Goal: Task Accomplishment & Management: Use online tool/utility

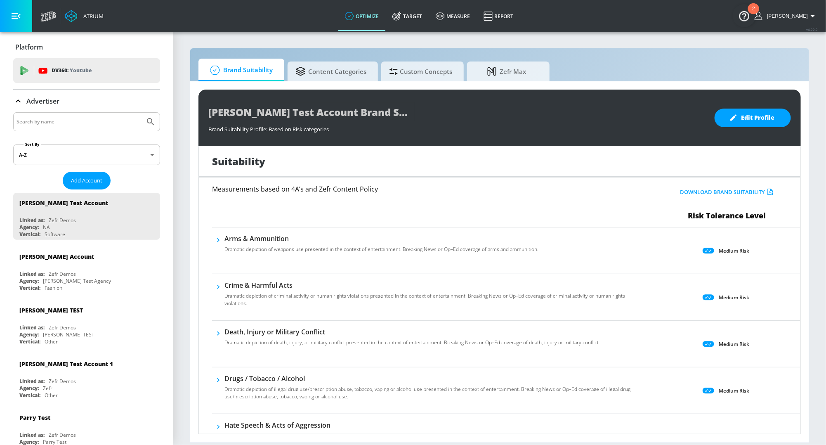
click at [49, 115] on div at bounding box center [86, 121] width 147 height 19
click at [46, 118] on input "Search by name" at bounding box center [78, 121] width 125 height 11
type input "hulu"
click at [141, 113] on button "Submit Search" at bounding box center [150, 122] width 18 height 18
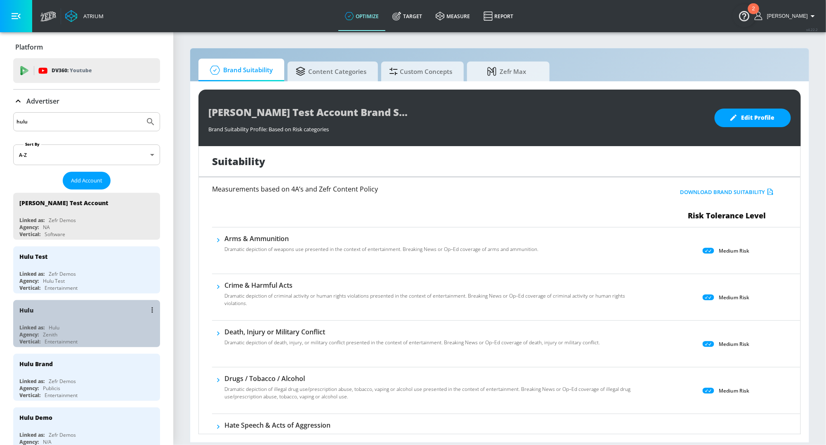
click at [46, 305] on div "Hulu" at bounding box center [88, 310] width 139 height 20
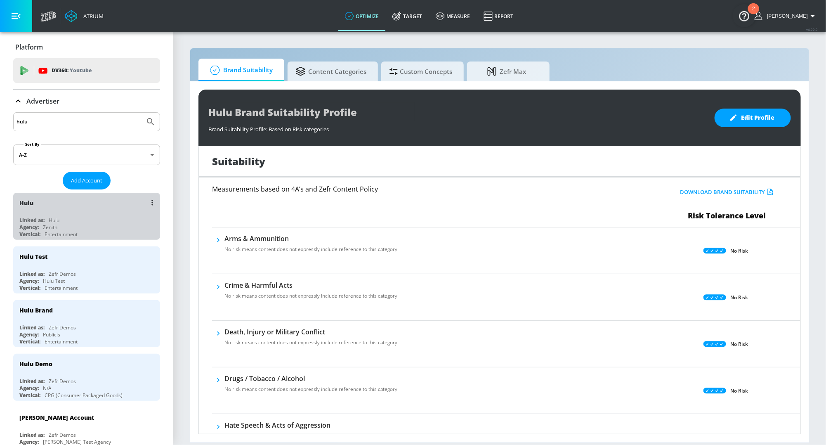
click at [72, 220] on div "Linked as: Hulu" at bounding box center [88, 219] width 139 height 7
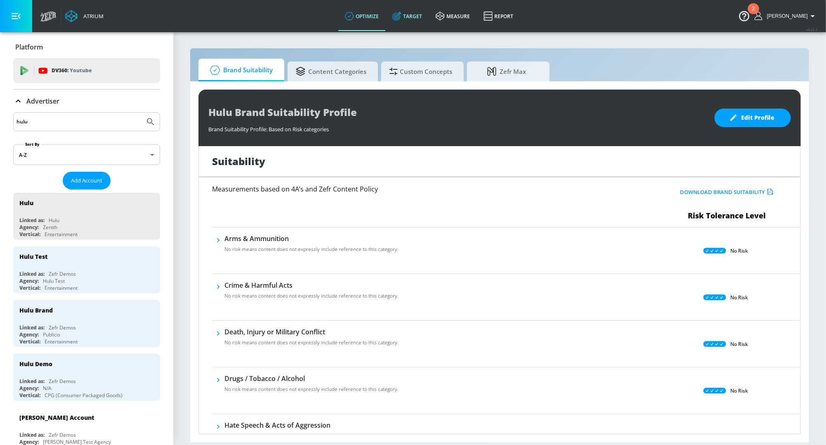
click at [413, 17] on link "Target" at bounding box center [407, 16] width 43 height 30
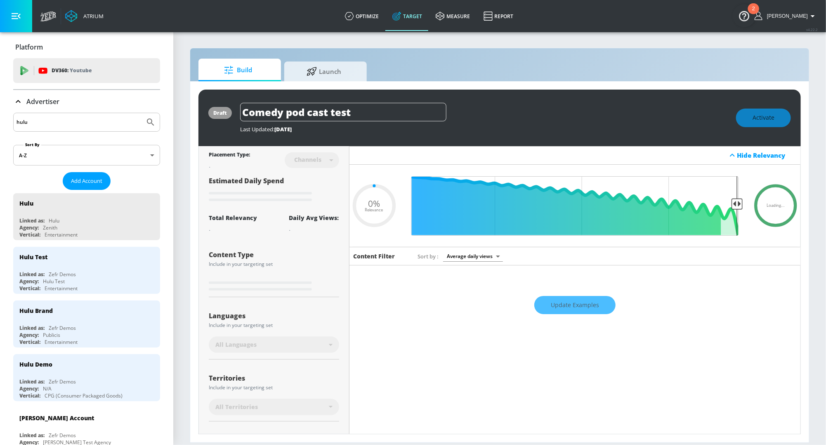
type input "0.18"
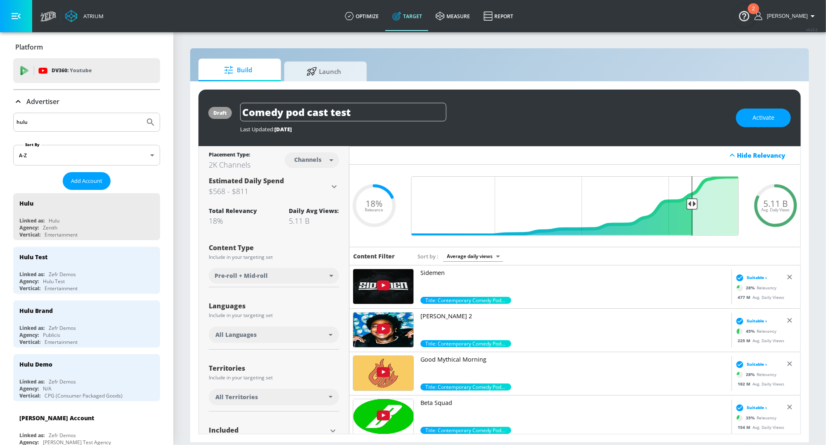
click at [33, 107] on div "Advertiser" at bounding box center [86, 101] width 147 height 23
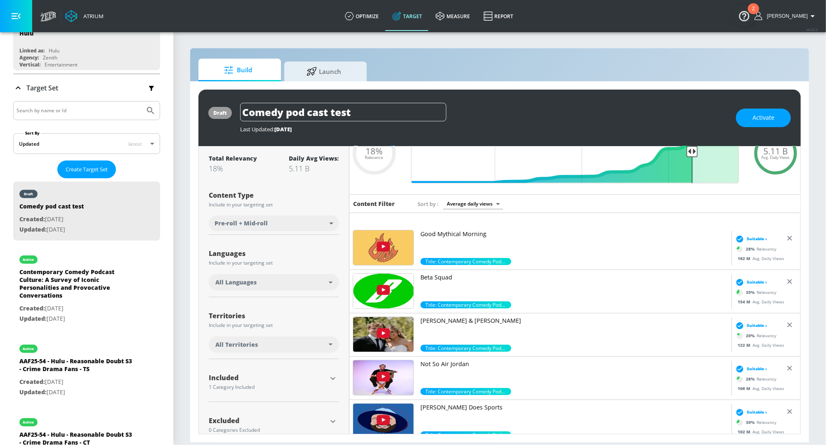
scroll to position [318, 0]
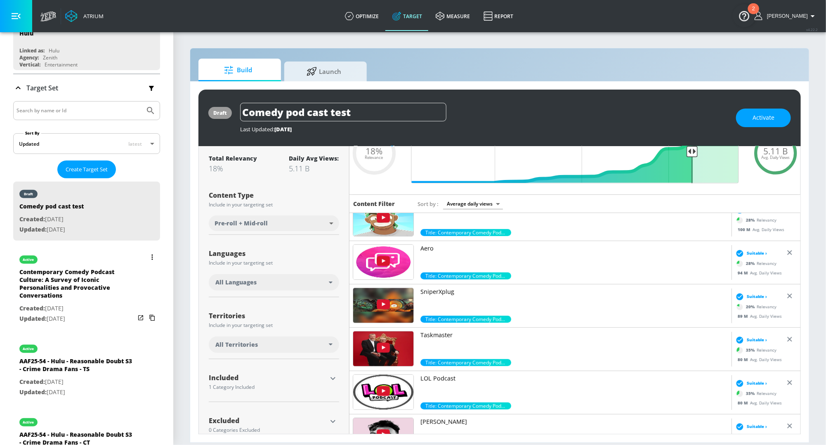
click at [74, 313] on p "Updated: Aug. 06, 2025" at bounding box center [76, 318] width 115 height 10
type input "Contemporary Comedy Podcast Culture: A Survey of Iconic Personalities and Provo…"
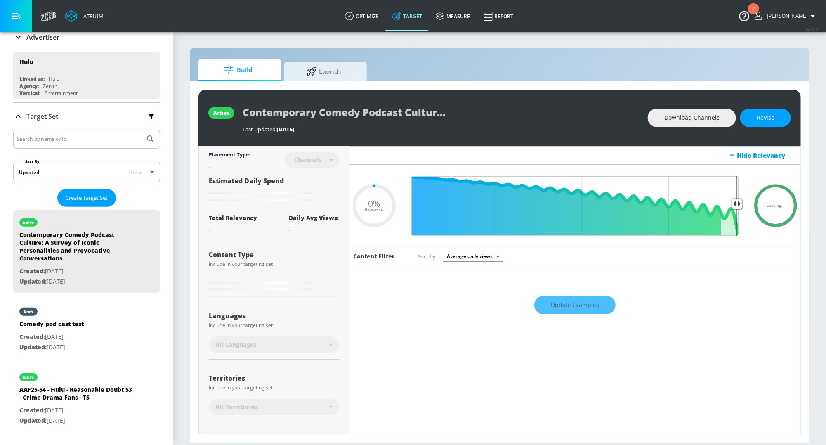
scroll to position [79, 0]
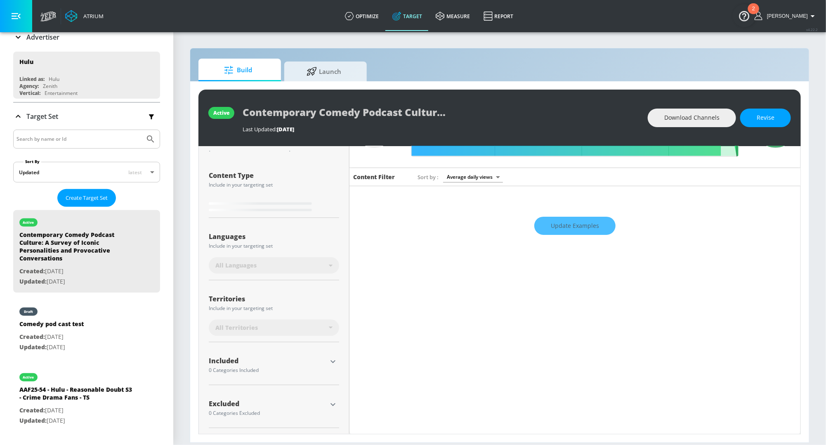
click at [333, 362] on icon "button" at bounding box center [333, 361] width 10 height 10
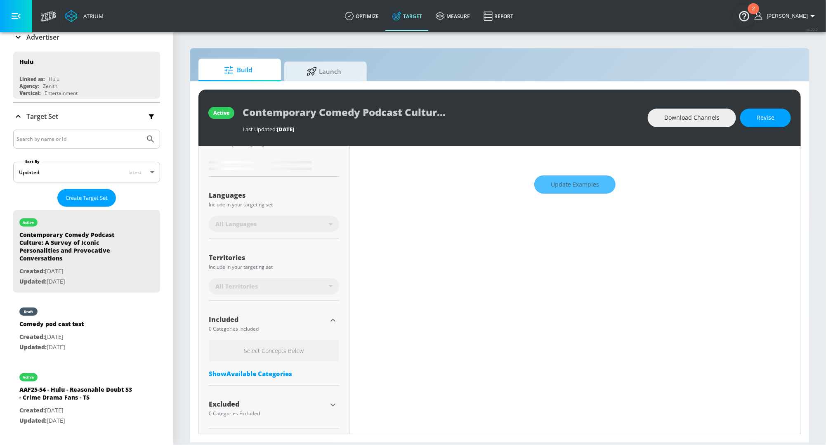
click at [268, 370] on div "Show Available Categories" at bounding box center [274, 373] width 130 height 8
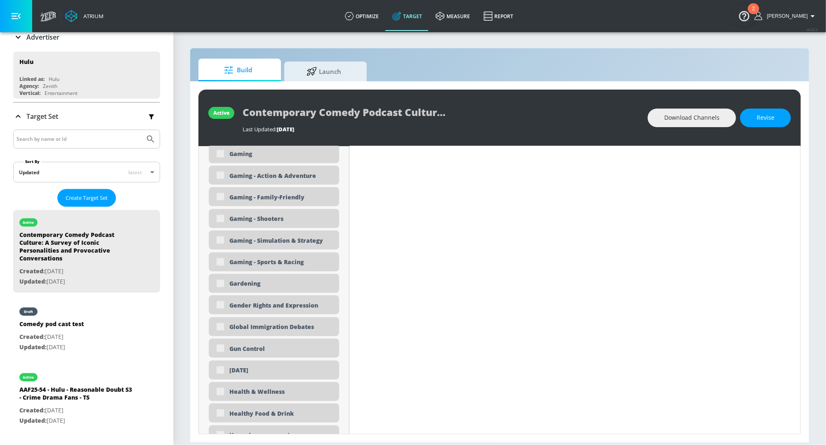
type input "0.75"
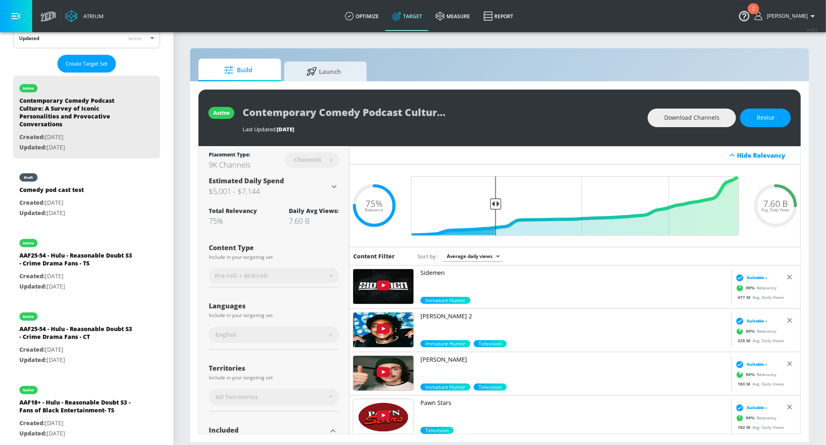
scroll to position [0, 0]
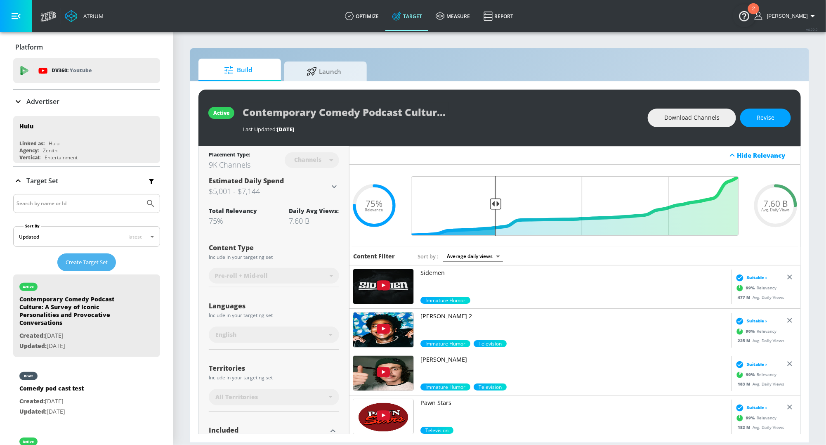
click at [87, 263] on span "Create Target Set" at bounding box center [87, 261] width 42 height 9
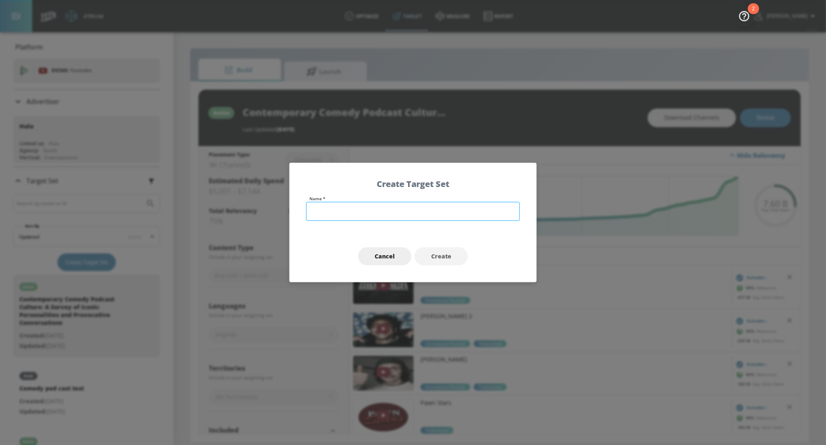
click at [324, 212] on input "text" at bounding box center [413, 211] width 214 height 19
type input "A25-54 ENTERTAINMENT ENTHUSIASTS - EMMYS FY25 - TS"
click at [451, 259] on button "Create" at bounding box center [440, 256] width 53 height 19
click at [364, 211] on div "75% Relevance" at bounding box center [373, 205] width 49 height 12
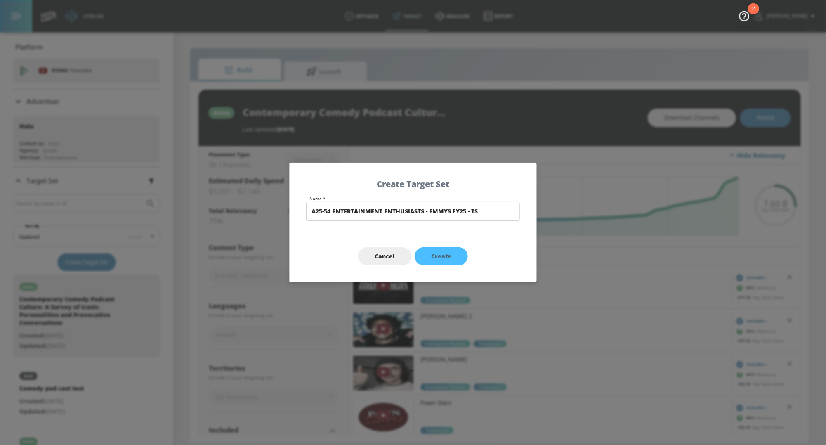
click at [364, 211] on div "75% Relevance" at bounding box center [373, 205] width 49 height 12
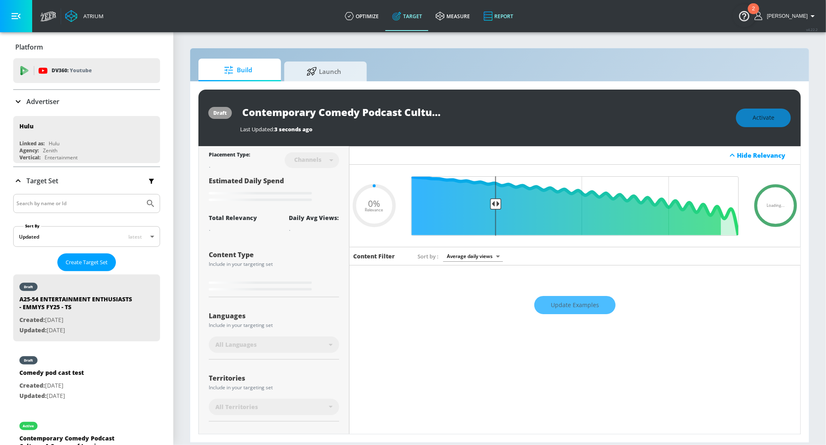
type input "A25-54 ENTERTAINMENT ENTHUSIASTS - EMMYS FY25 - TS"
type input "0.6"
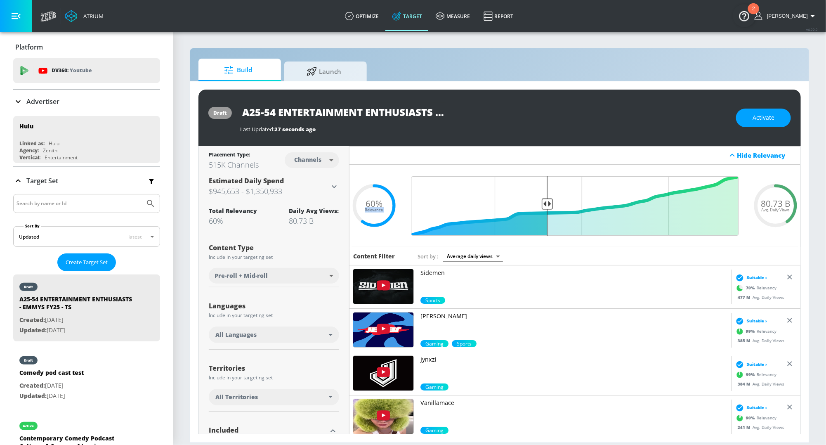
click at [312, 152] on body "Atrium optimize Target measure Report optimize Target measure Report v 4.22.2 R…" at bounding box center [413, 222] width 826 height 445
click at [306, 187] on div "Videos" at bounding box center [308, 191] width 24 height 9
type input "videos"
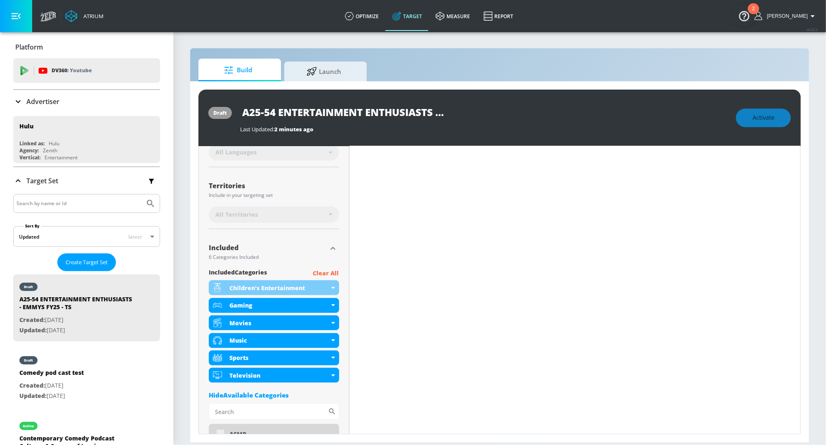
scroll to position [188, 0]
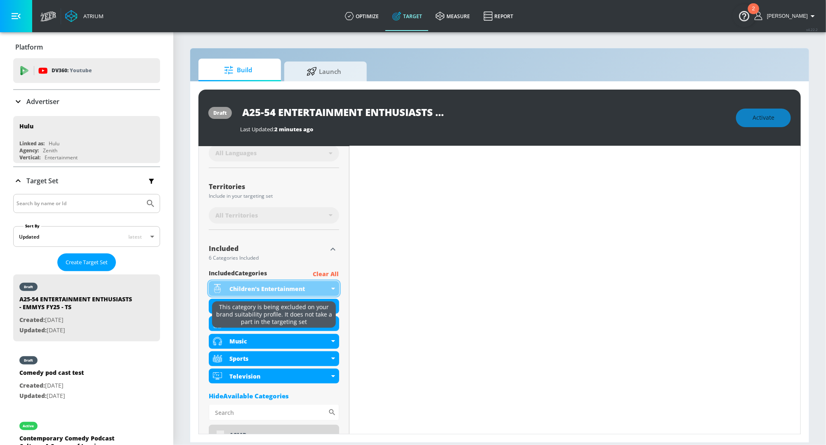
click at [333, 288] on icon at bounding box center [333, 288] width 4 height 2
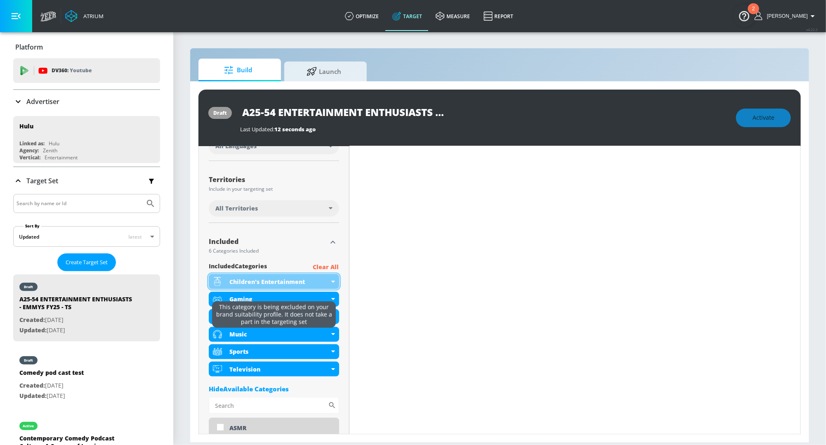
scroll to position [182, 0]
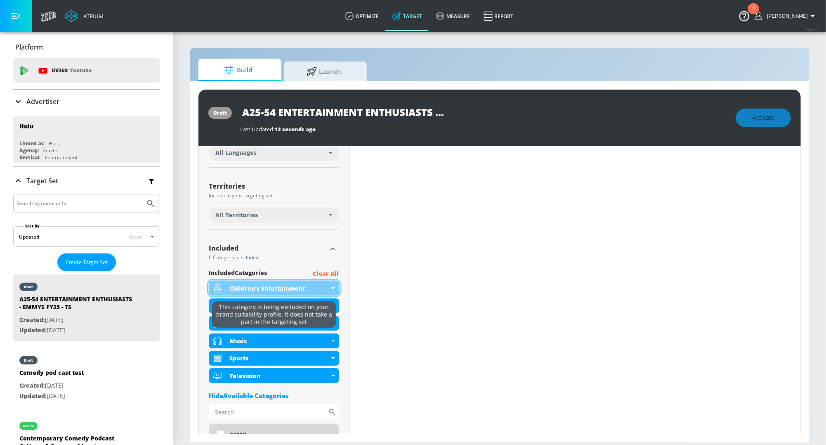
click at [331, 287] on icon at bounding box center [333, 288] width 4 height 2
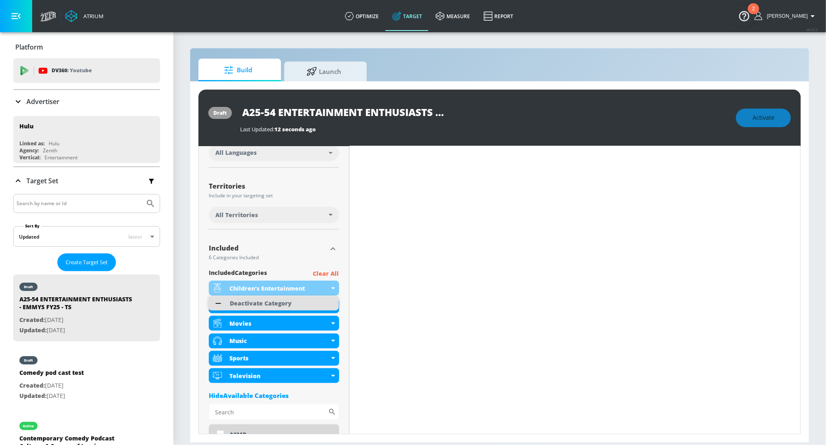
click at [311, 300] on li "Deactivate Category" at bounding box center [273, 303] width 130 height 14
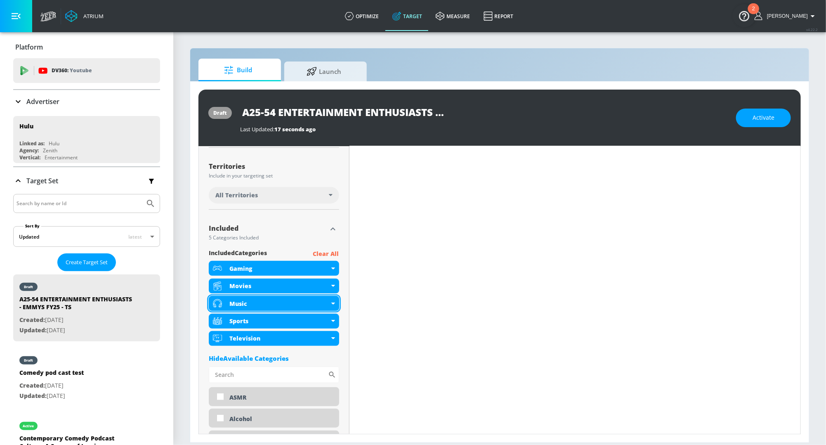
scroll to position [202, 0]
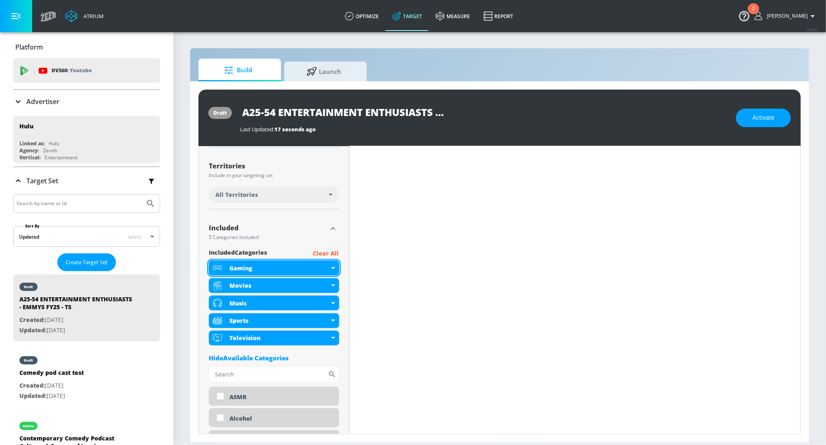
click at [329, 270] on div "Gaming" at bounding box center [274, 267] width 130 height 15
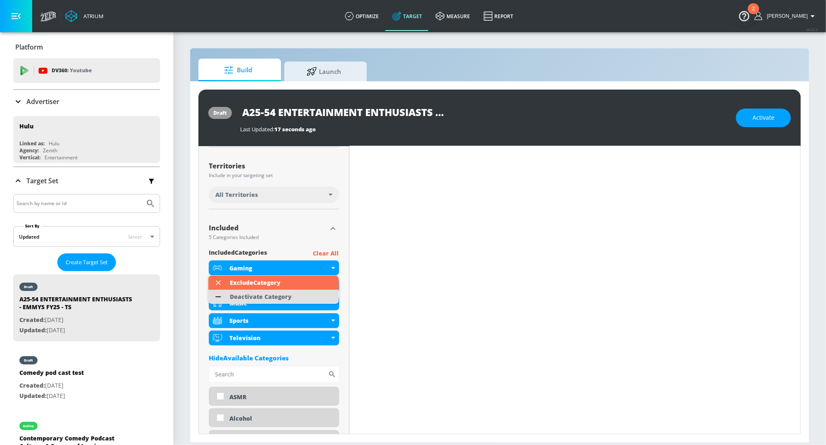
click at [305, 298] on li "Deactivate Category" at bounding box center [273, 296] width 130 height 14
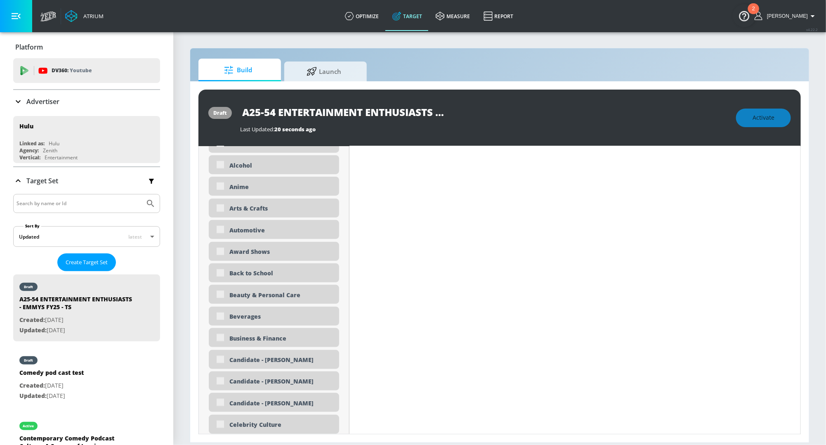
scroll to position [419, 0]
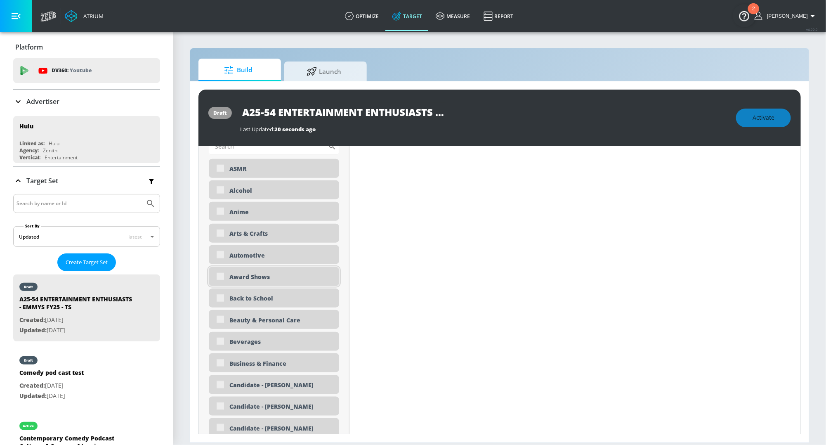
click at [221, 275] on div "Award Shows" at bounding box center [274, 276] width 130 height 19
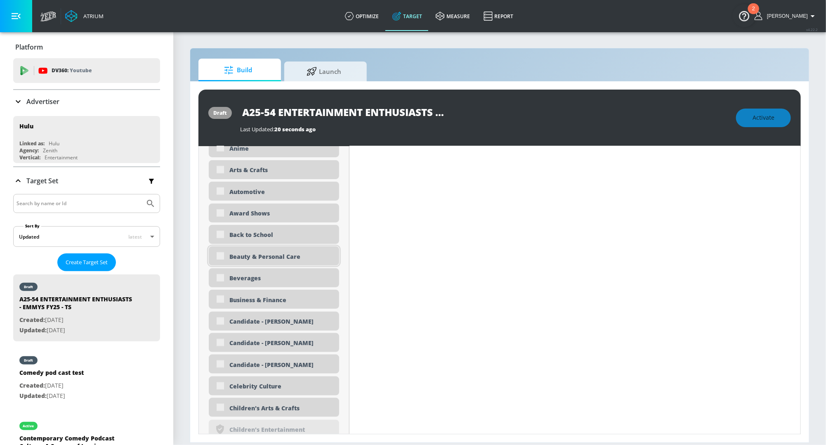
scroll to position [503, 0]
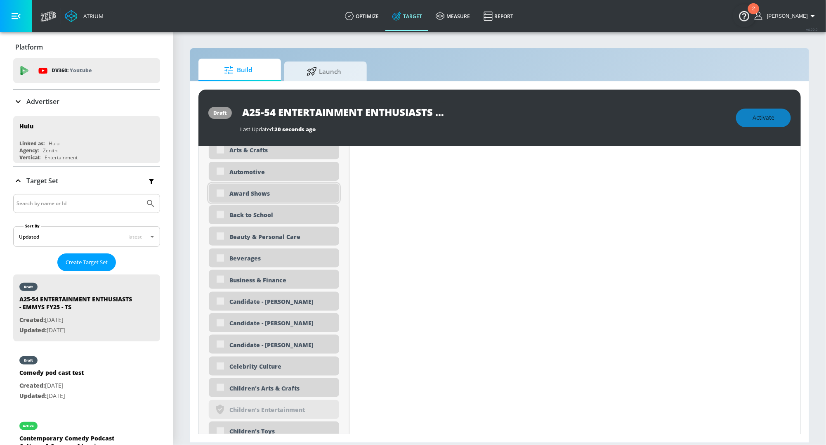
click at [221, 192] on div "Award Shows" at bounding box center [274, 193] width 130 height 19
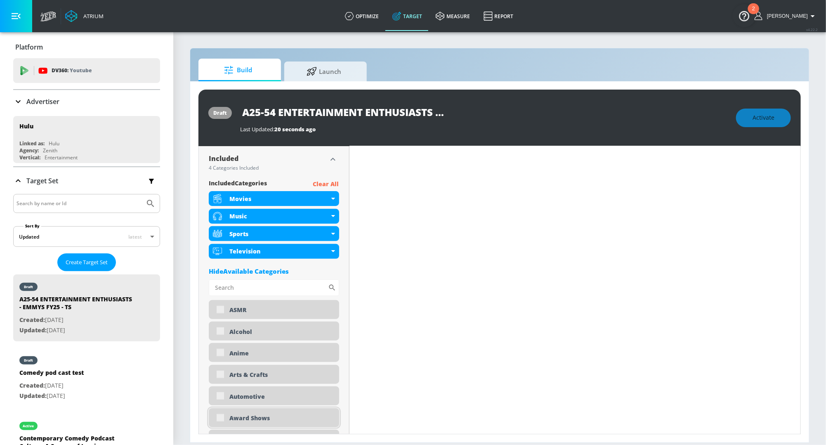
scroll to position [0, 0]
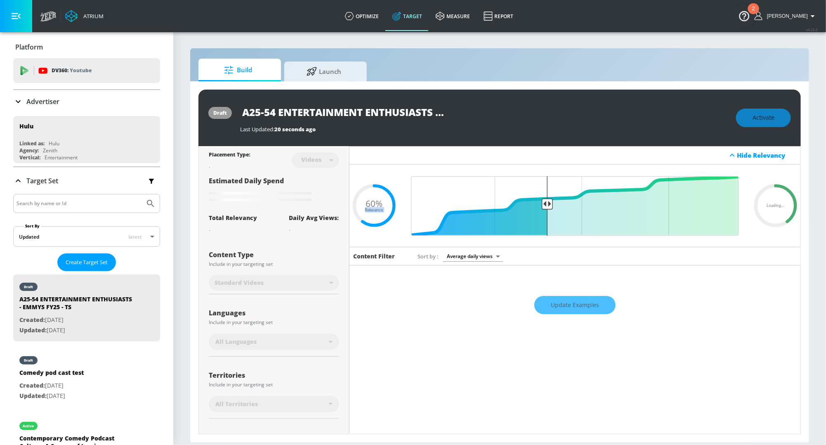
click at [374, 110] on input "A25-54 ENTERTAINMENT ENTHUSIASTS - EMMYS FY25 - TS" at bounding box center [343, 112] width 206 height 19
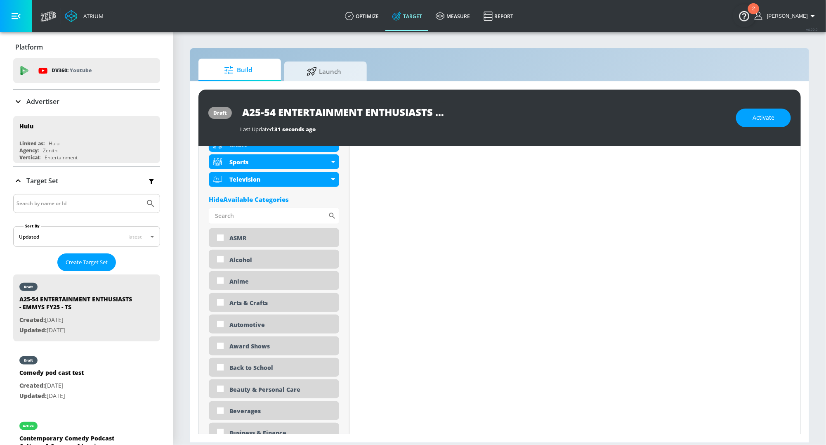
scroll to position [365, 0]
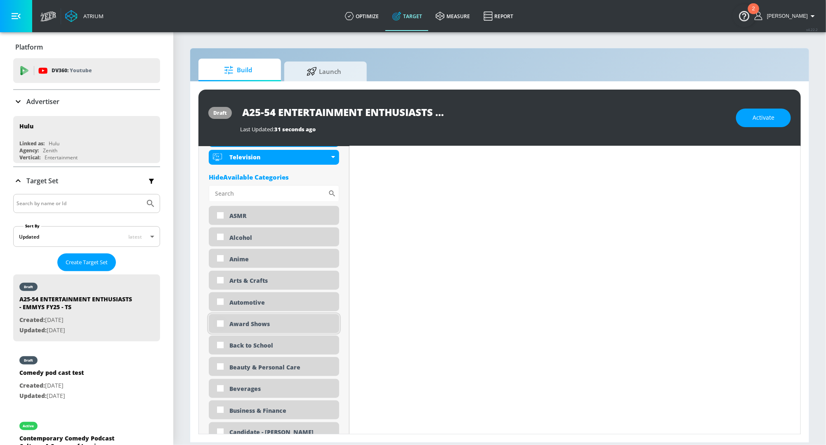
click at [222, 323] on input "checkbox" at bounding box center [220, 323] width 15 height 15
checkbox input "true"
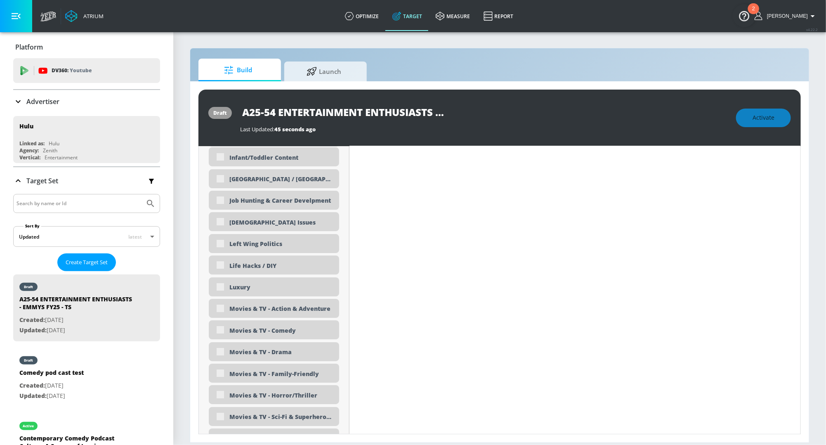
scroll to position [1508, 0]
click at [221, 353] on div "Movies & TV - Drama" at bounding box center [274, 349] width 130 height 19
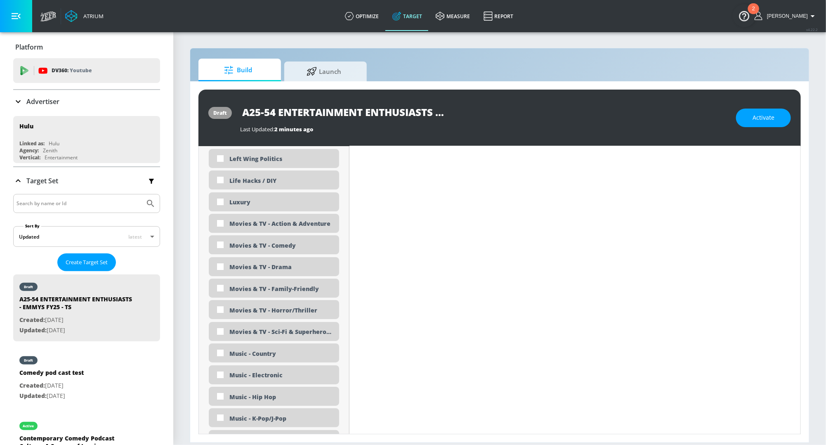
scroll to position [1583, 0]
click at [218, 268] on input "checkbox" at bounding box center [220, 268] width 15 height 15
checkbox input "true"
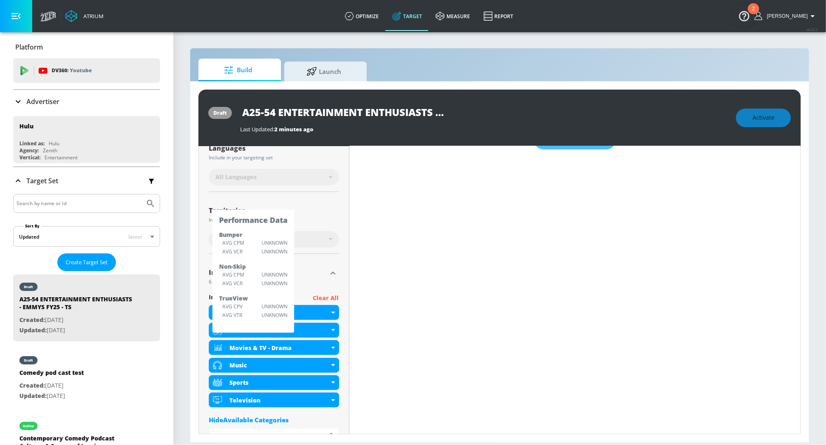
scroll to position [168, 0]
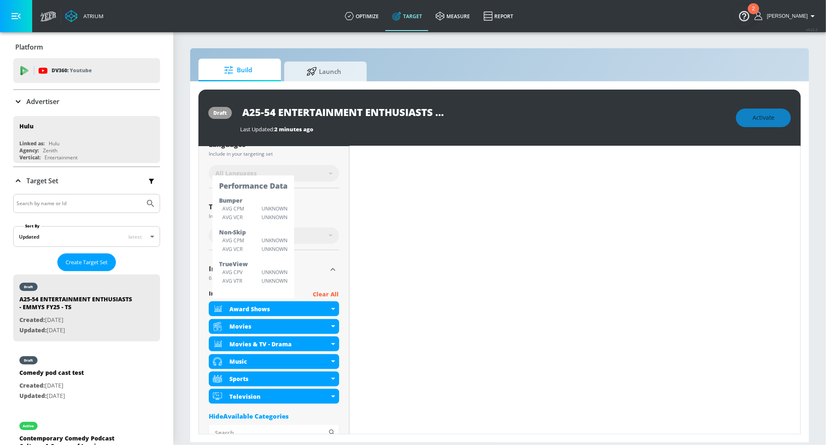
click at [331, 267] on icon "button" at bounding box center [333, 269] width 10 height 10
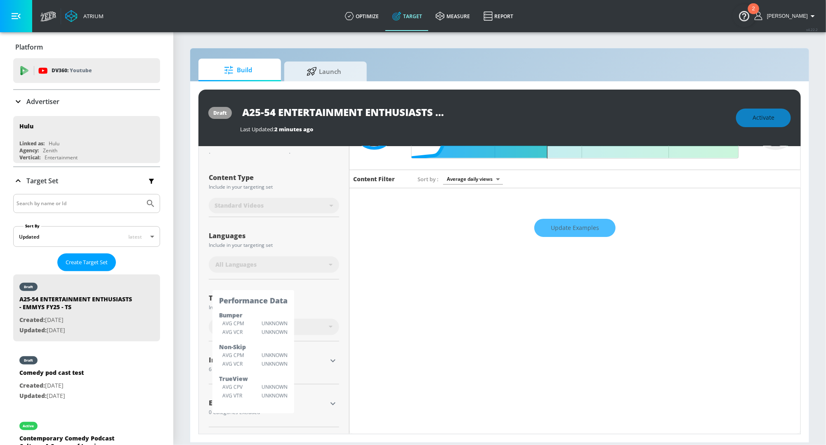
scroll to position [0, 0]
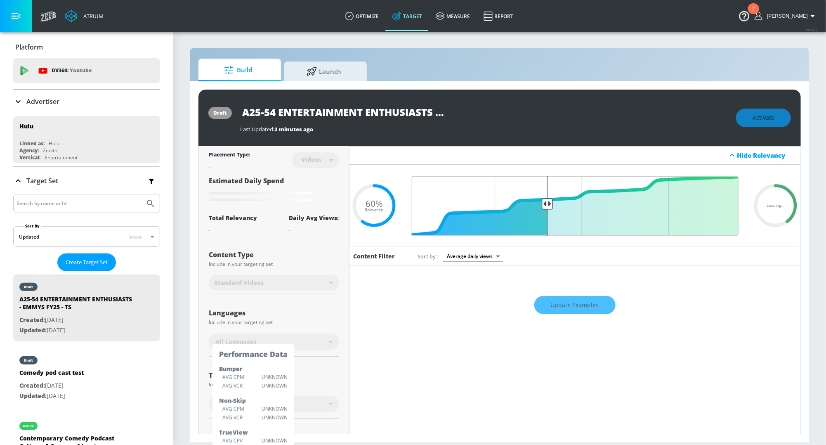
click at [571, 304] on div "Update Examples" at bounding box center [574, 304] width 451 height 29
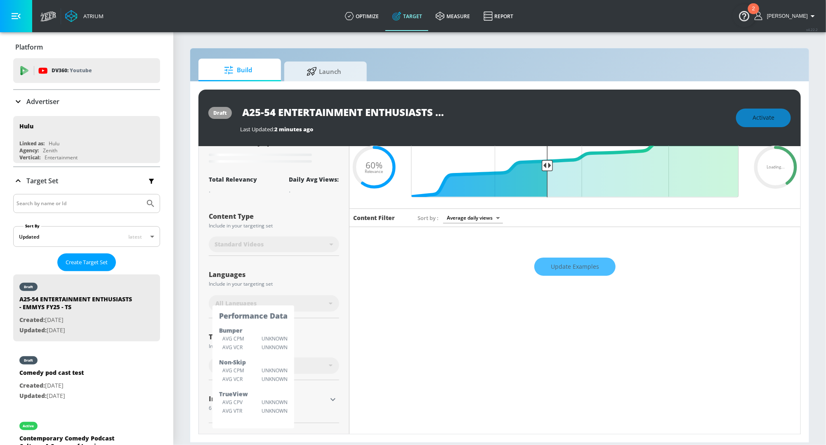
scroll to position [76, 0]
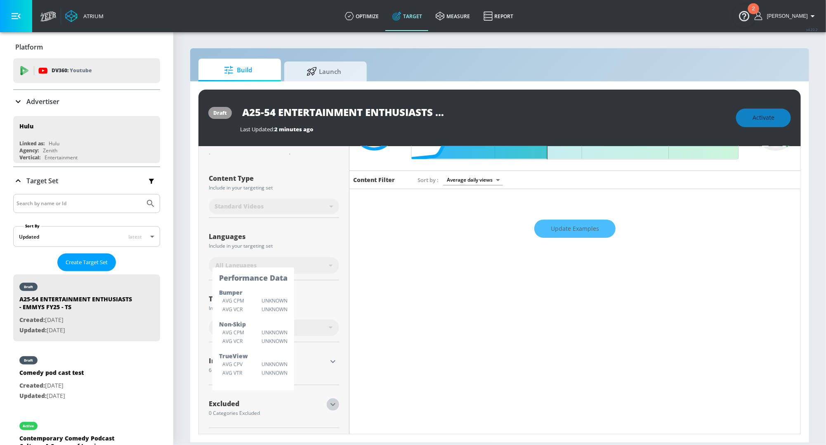
click at [332, 401] on icon "button" at bounding box center [333, 404] width 10 height 10
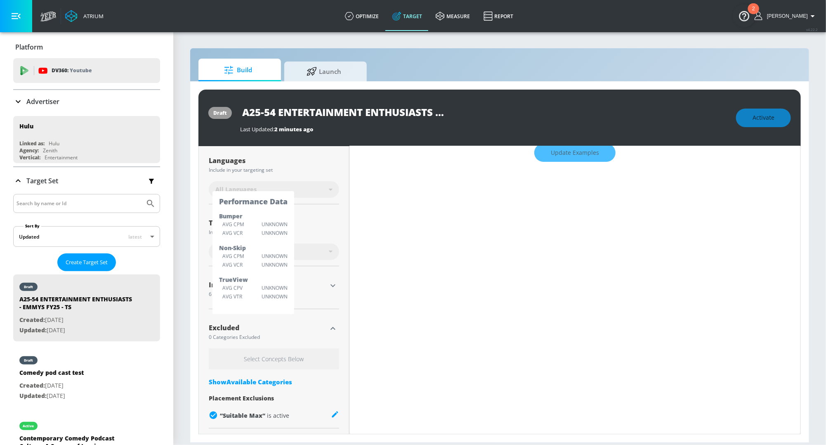
click at [272, 380] on div "Show Available Categories" at bounding box center [274, 381] width 130 height 8
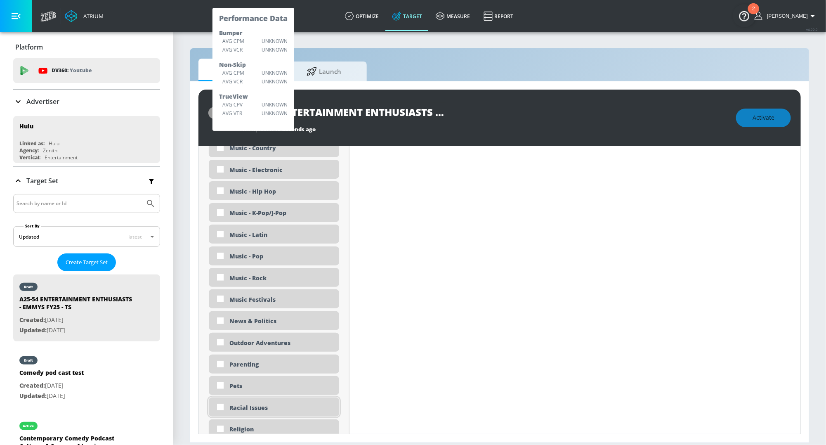
scroll to position [1759, 0]
click at [221, 296] on input "checkbox" at bounding box center [220, 296] width 15 height 15
checkbox input "true"
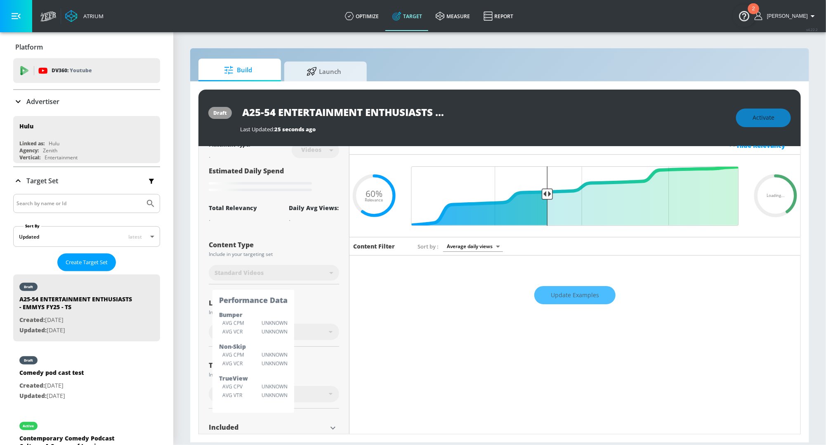
scroll to position [0, 0]
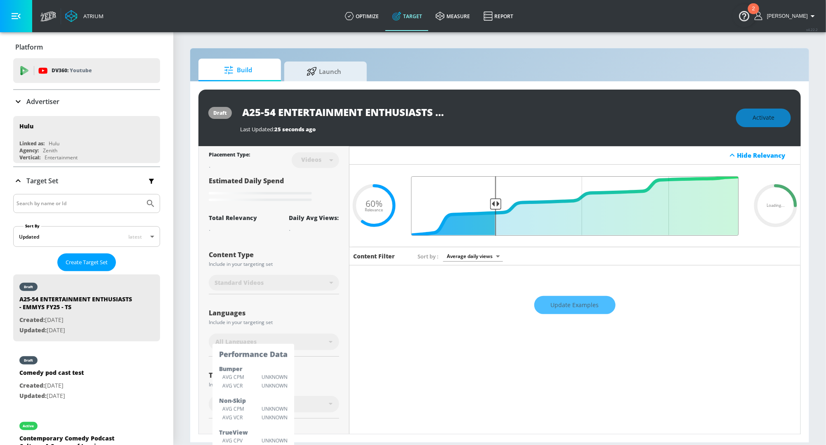
drag, startPoint x: 549, startPoint y: 204, endPoint x: 494, endPoint y: 208, distance: 55.4
click at [494, 208] on input "Final Threshold" at bounding box center [575, 205] width 336 height 59
click at [572, 301] on div "Update Examples" at bounding box center [574, 304] width 451 height 29
type input "0.6"
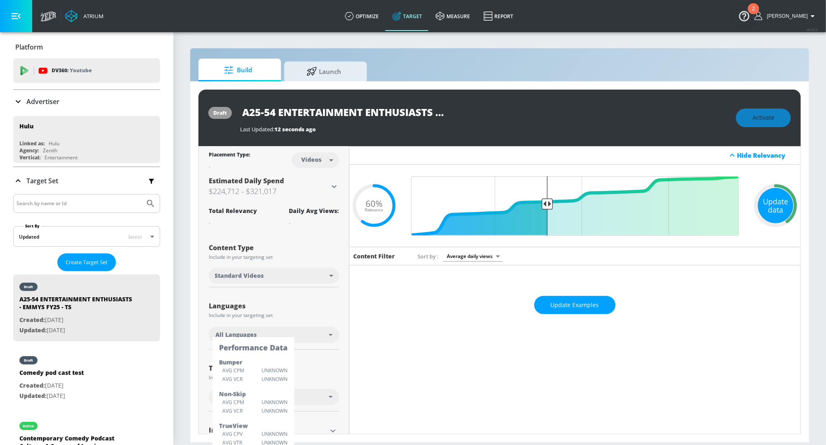
click at [768, 205] on div "Update data" at bounding box center [775, 205] width 35 height 35
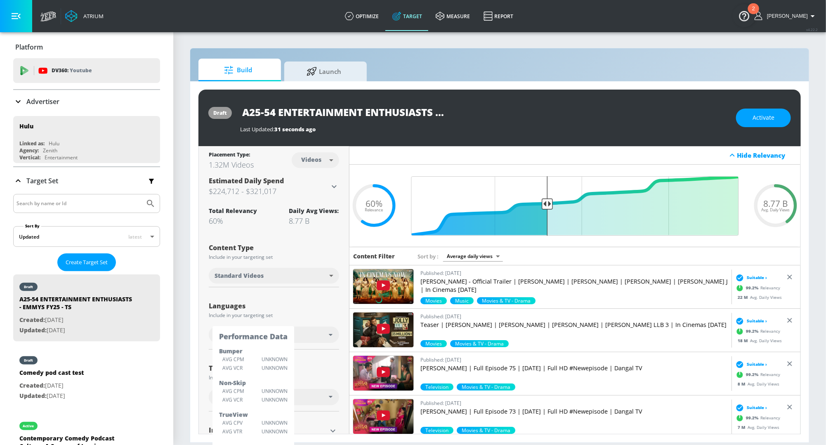
scroll to position [12, 0]
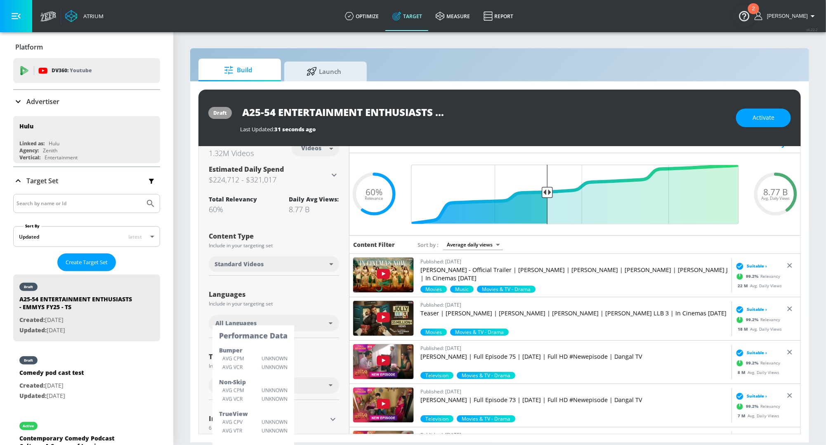
click at [323, 322] on div "All Languages" at bounding box center [271, 323] width 113 height 8
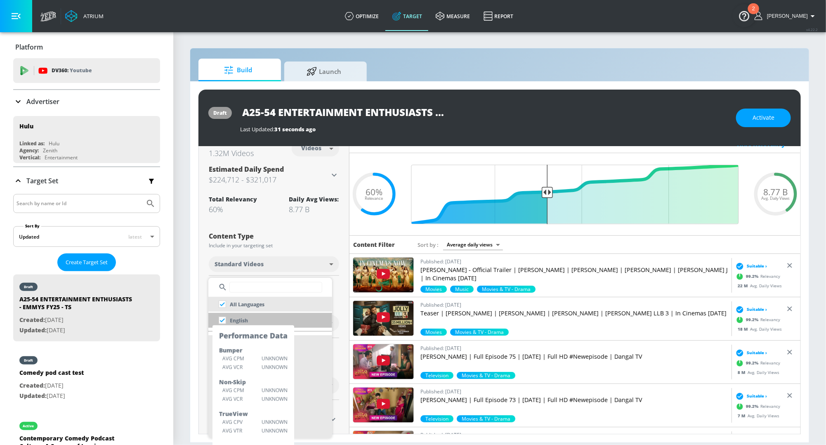
click at [275, 318] on li "English" at bounding box center [270, 320] width 124 height 15
checkbox input "false"
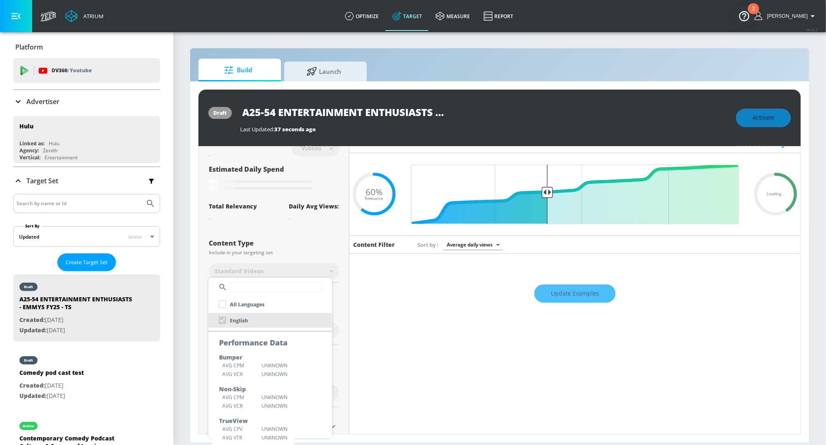
click at [171, 306] on div at bounding box center [413, 222] width 826 height 445
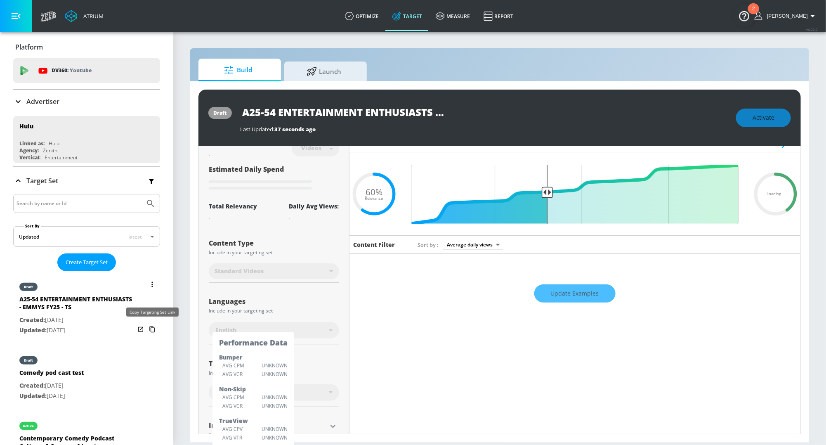
click at [152, 324] on icon "list of Target Set" at bounding box center [152, 328] width 13 height 13
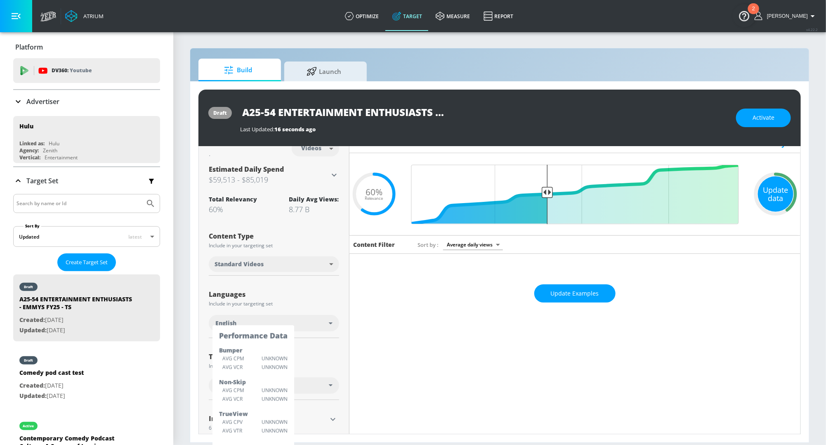
click at [775, 189] on div "Update data" at bounding box center [775, 193] width 35 height 35
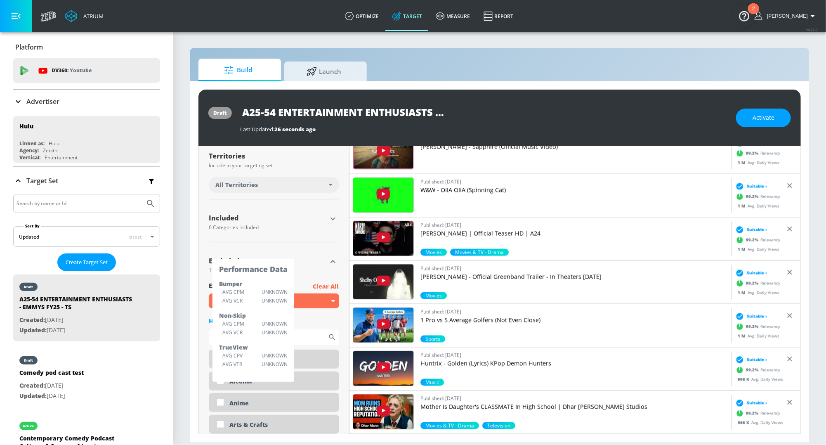
scroll to position [255, 0]
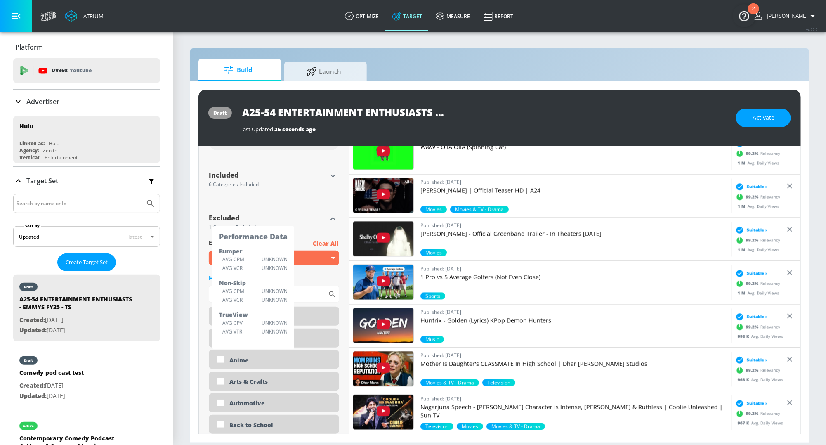
click at [334, 219] on icon "button" at bounding box center [332, 218] width 5 height 3
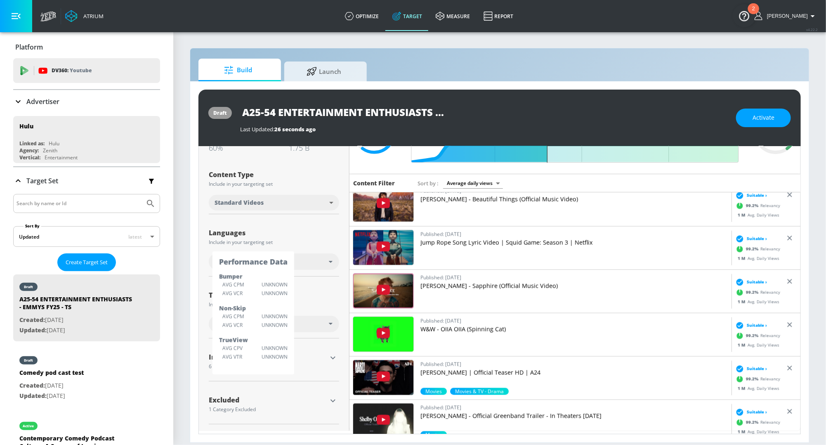
scroll to position [69, 0]
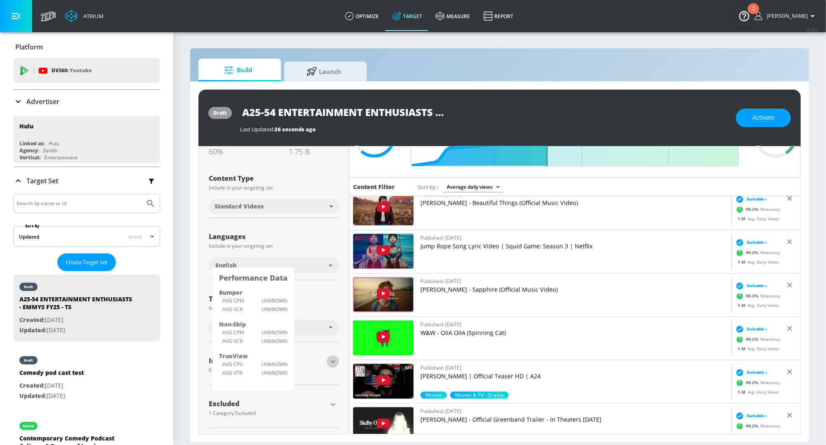
click at [332, 362] on icon "button" at bounding box center [333, 361] width 10 height 10
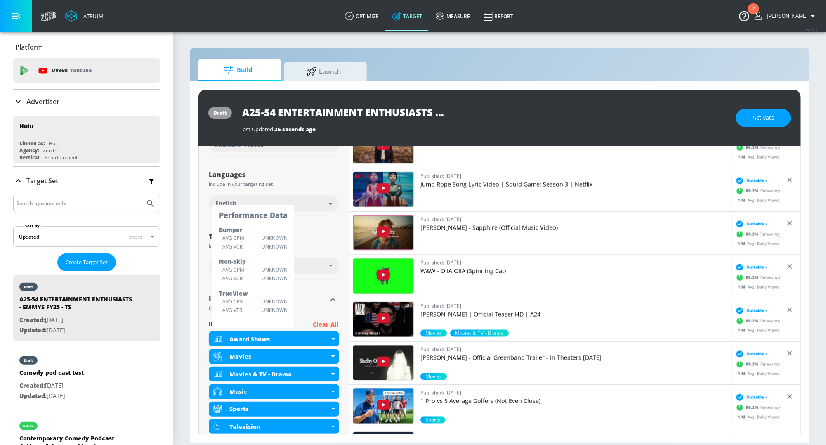
scroll to position [144, 0]
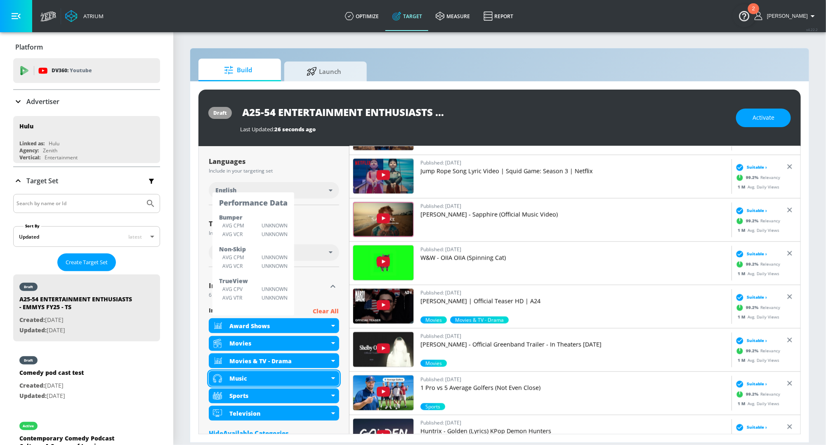
click at [332, 378] on icon at bounding box center [333, 378] width 4 height 2
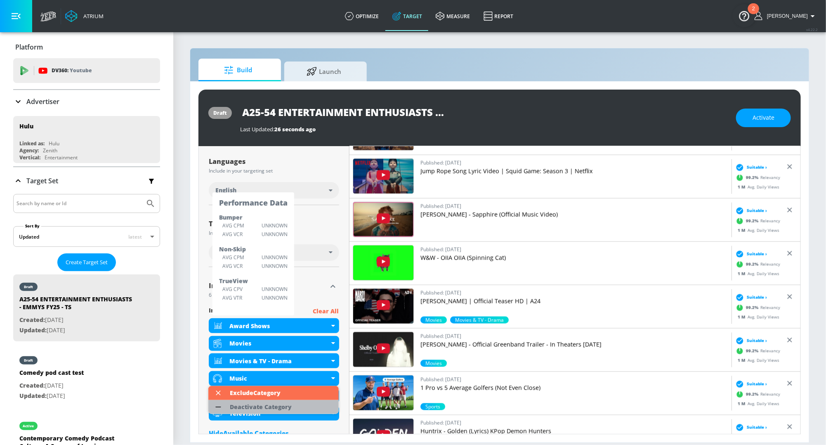
click at [302, 409] on li "Deactivate Category" at bounding box center [273, 407] width 130 height 14
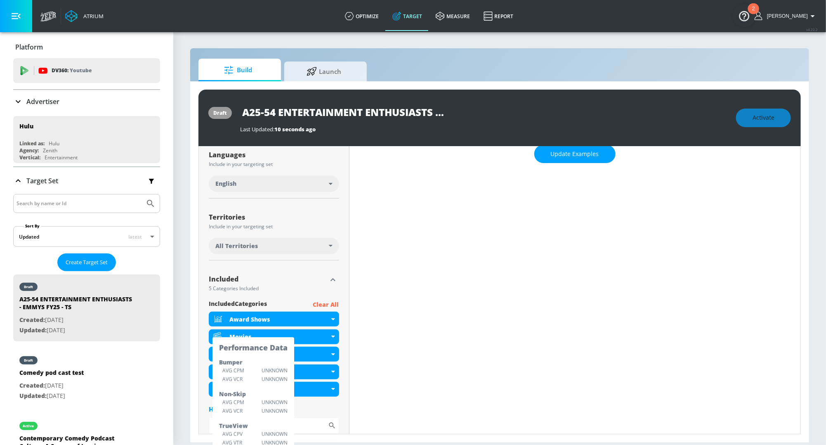
scroll to position [0, 0]
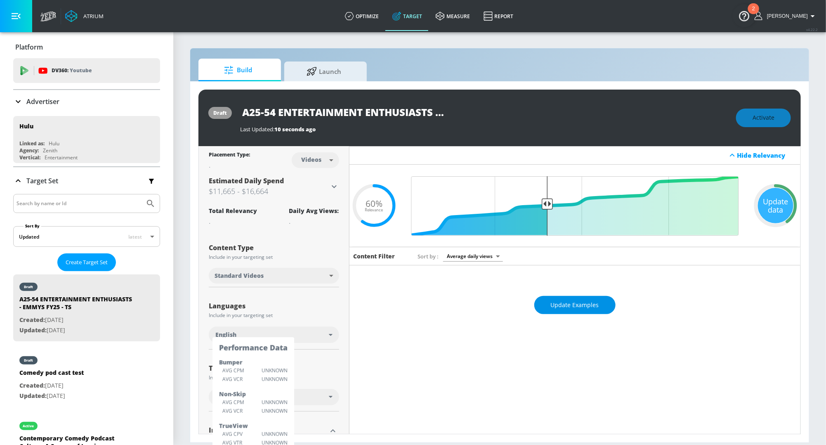
click at [570, 306] on span "Update Examples" at bounding box center [575, 305] width 48 height 10
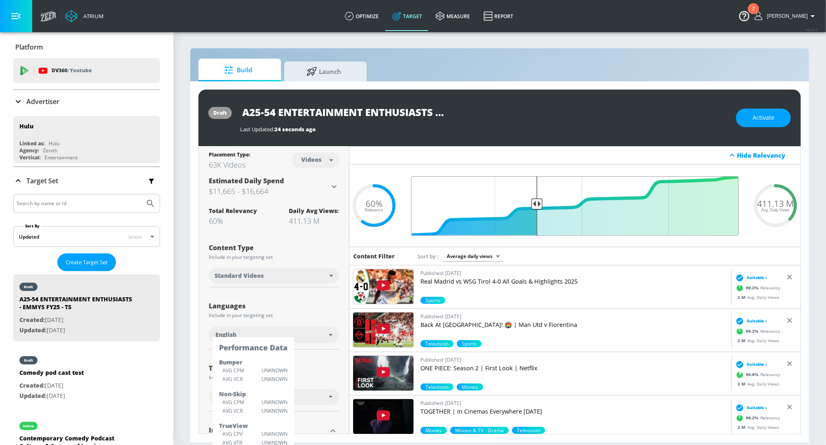
drag, startPoint x: 548, startPoint y: 203, endPoint x: 536, endPoint y: 202, distance: 11.6
click at [536, 202] on input "Final Threshold" at bounding box center [575, 205] width 336 height 59
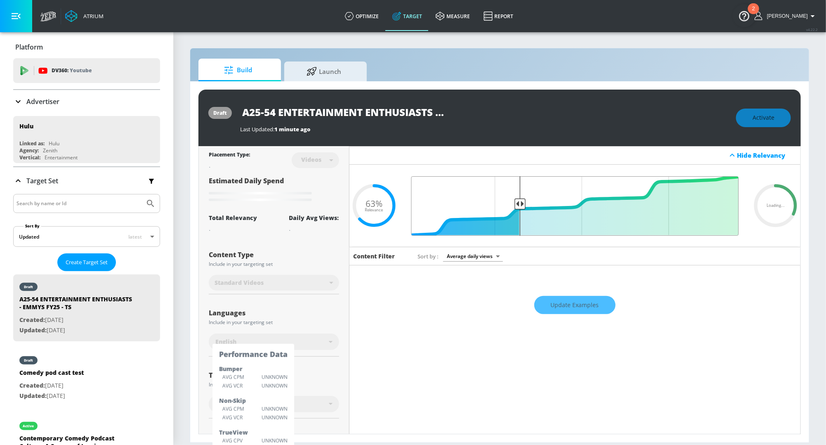
drag, startPoint x: 536, startPoint y: 202, endPoint x: 519, endPoint y: 202, distance: 17.7
click at [519, 202] on input "Final Threshold" at bounding box center [575, 205] width 336 height 59
drag, startPoint x: 519, startPoint y: 198, endPoint x: 513, endPoint y: 198, distance: 5.4
click at [513, 198] on input "Final Threshold" at bounding box center [575, 205] width 336 height 59
type input "0.63"
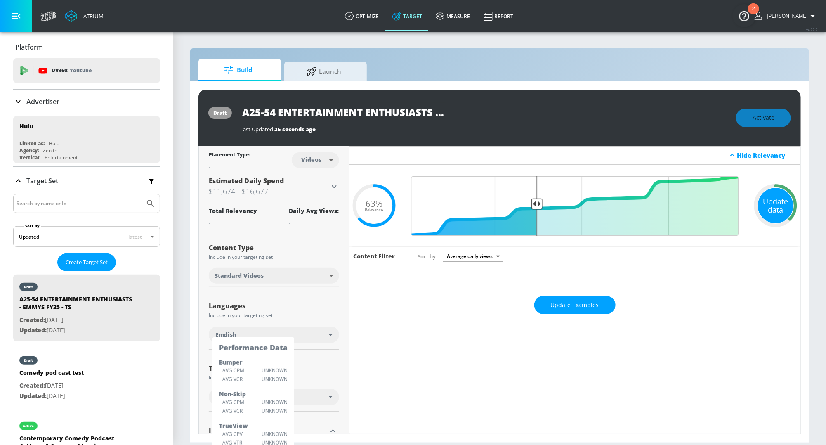
click at [766, 205] on div "Update data" at bounding box center [775, 205] width 35 height 35
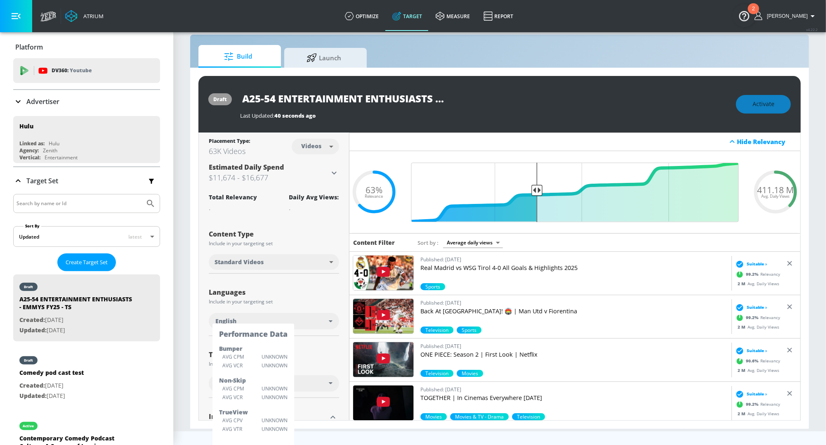
click at [763, 104] on div "Activate" at bounding box center [763, 104] width 55 height 19
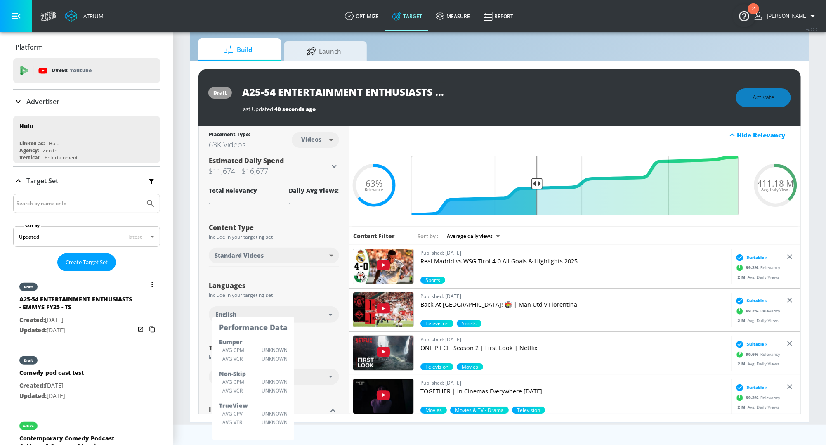
click at [153, 286] on button "list of Target Set" at bounding box center [152, 284] width 12 height 12
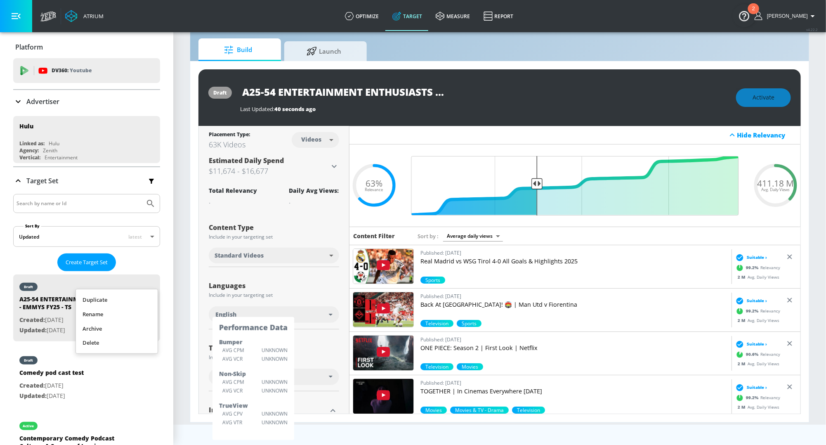
click at [135, 297] on li "Duplicate" at bounding box center [117, 299] width 82 height 14
click at [254, 256] on body "Atrium optimize Target measure Report optimize Target measure Report v 4.22.2 R…" at bounding box center [413, 202] width 826 height 445
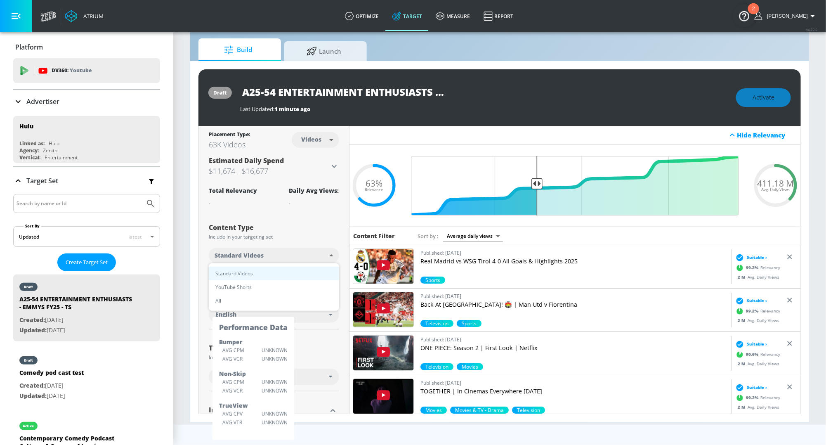
click at [191, 259] on div at bounding box center [413, 222] width 826 height 445
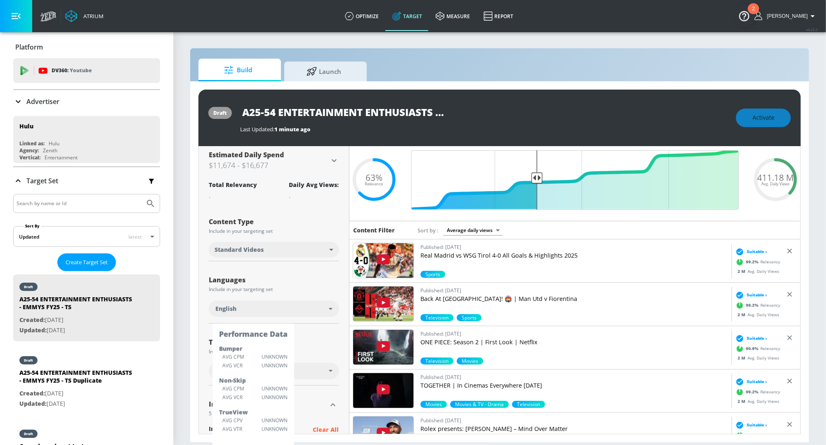
scroll to position [9, 0]
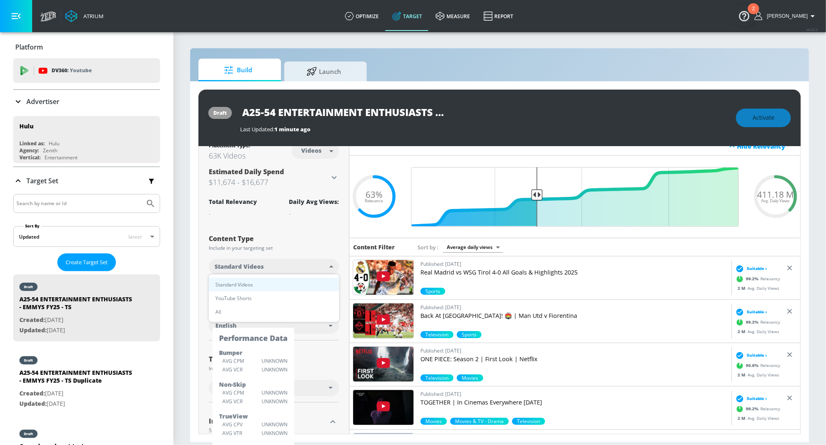
click at [268, 271] on body "Atrium optimize Target measure Report optimize Target measure Report v 4.22.2 R…" at bounding box center [413, 222] width 826 height 445
click at [245, 312] on li "All" at bounding box center [274, 312] width 130 height 14
type input "all"
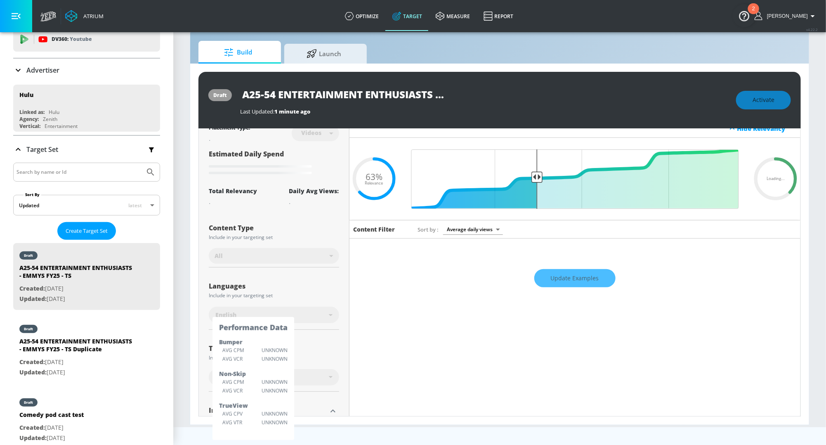
scroll to position [0, 0]
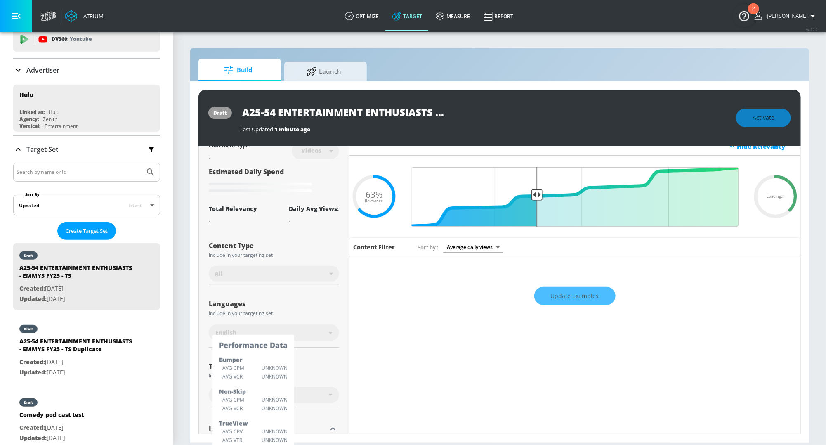
click at [85, 367] on p "Updated: Aug. 15, 2025" at bounding box center [76, 372] width 115 height 10
type input "A25-54 ENTERTAINMENT ENTHUSIASTS - EMMYS FY25 - TS Duplicate"
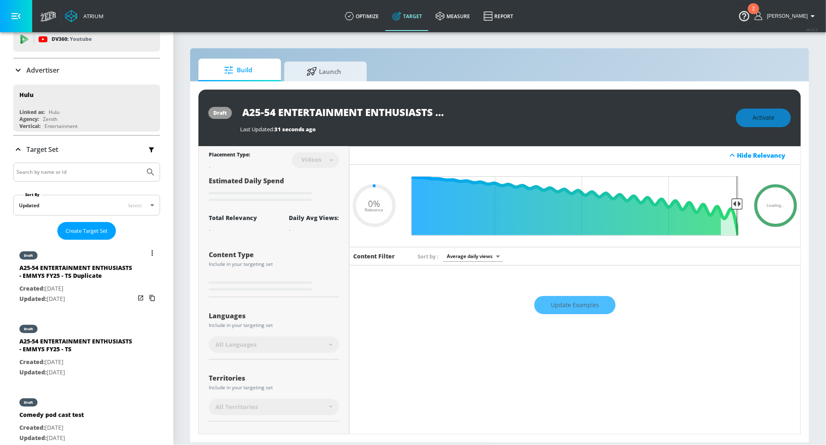
click at [151, 252] on button "list of Target Set" at bounding box center [152, 253] width 12 height 12
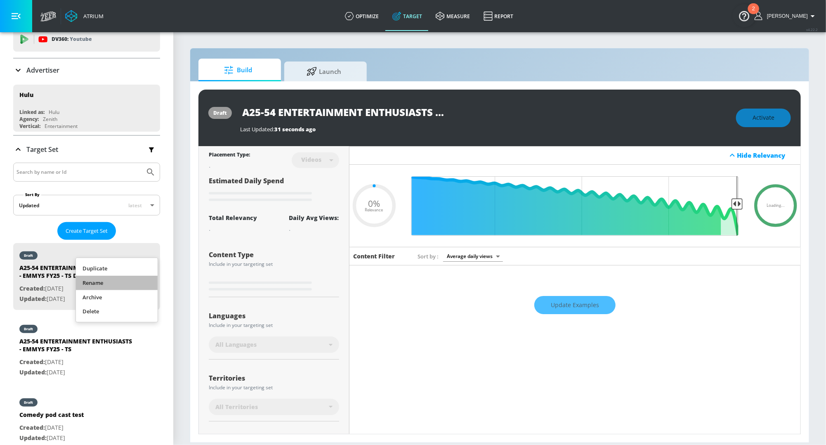
click at [123, 280] on li "Rename" at bounding box center [117, 282] width 82 height 14
type input "0.05"
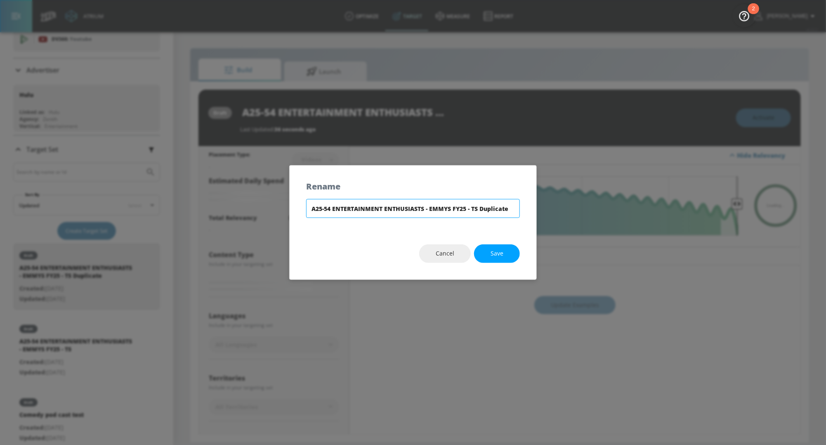
drag, startPoint x: 522, startPoint y: 208, endPoint x: 579, endPoint y: 208, distance: 57.3
click at [579, 208] on div "Rename A25-54 ENTERTAINMENT ENTHUSIASTS - EMMYS FY25 - TS Duplicate Cancel Save" at bounding box center [413, 222] width 826 height 445
type input "A25-54 ENTERTAINMENT ENTHUSIASTS - EMMYS FY25 - CT"
click at [506, 254] on button "Save" at bounding box center [497, 253] width 46 height 19
type input "A25-54 ENTERTAINMENT ENTHUSIASTS - EMMYS FY25 - CT"
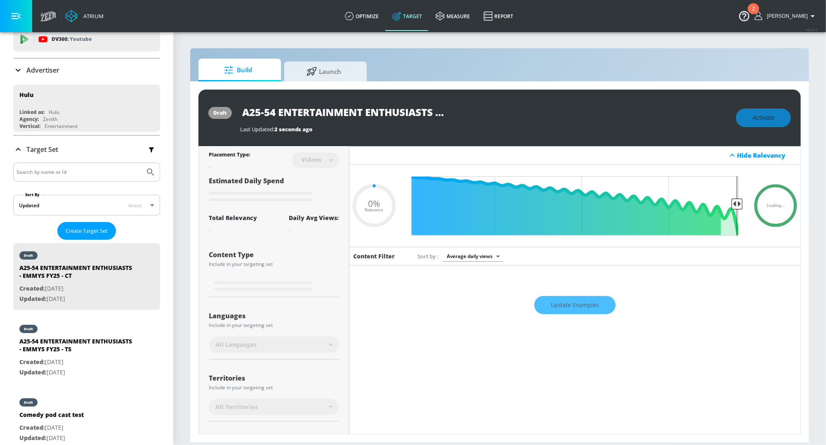
type input "0.05"
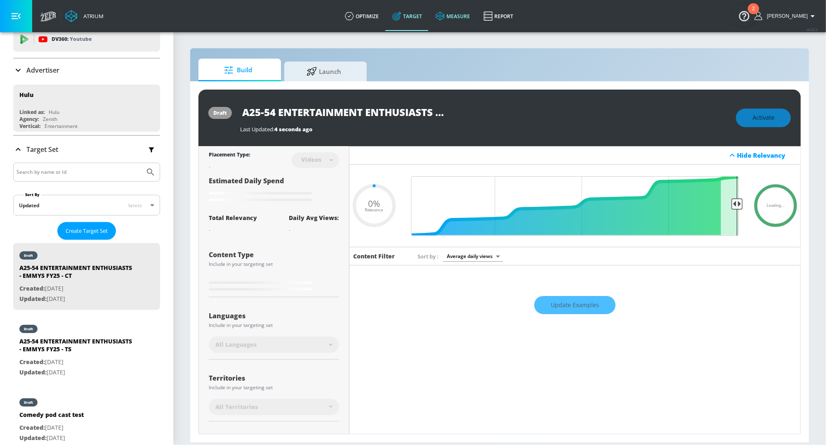
type input "A25-54 ENTERTAINMENT ENTHUSIASTS - EMMYS FY25 - TS Duplicate"
type input "0.63"
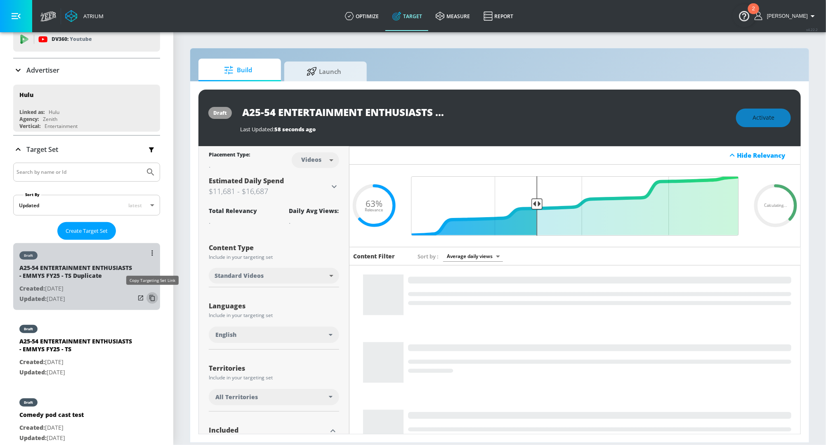
click at [153, 296] on icon "list of Target Set" at bounding box center [152, 297] width 13 height 13
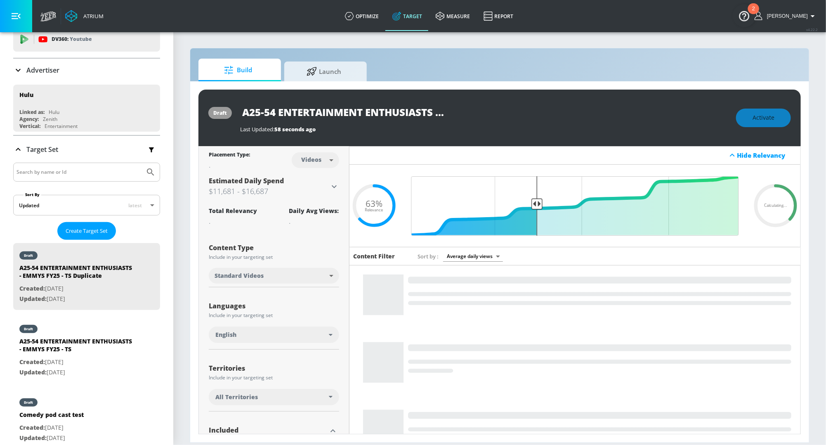
click at [432, 111] on input "A25-54 ENTERTAINMENT ENTHUSIASTS - EMMYS FY25 - TS Duplicate" at bounding box center [343, 112] width 206 height 19
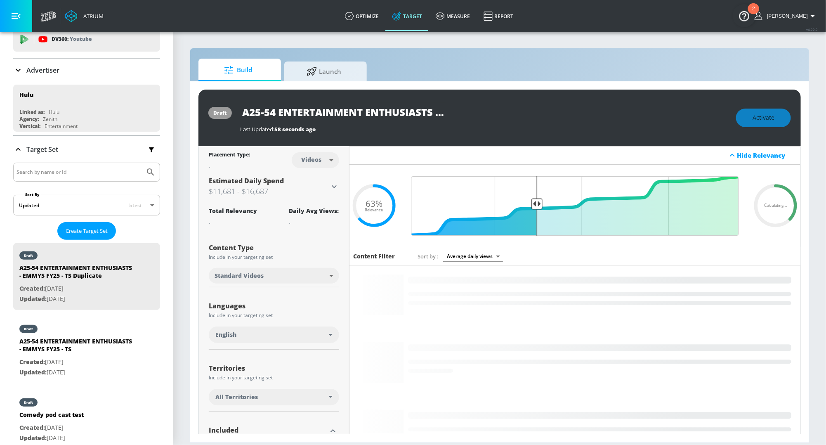
scroll to position [0, 133]
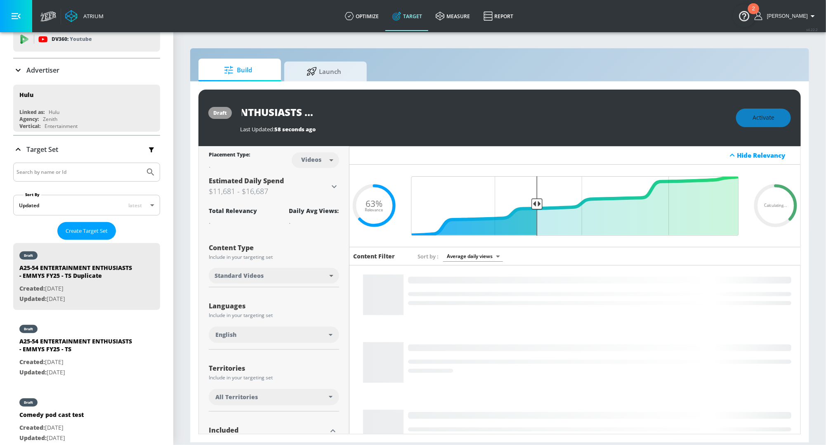
drag, startPoint x: 429, startPoint y: 114, endPoint x: 539, endPoint y: 114, distance: 110.1
click at [539, 114] on div "A25-54 ENTERTAINMENT ENTHUSIASTS - EMMYS FY25 - TS Duplicate" at bounding box center [483, 112] width 487 height 19
click at [358, 113] on input "A25-54 ENTERTAINMENT ENTHUSIASTS - EMMYS FY25 - TS Duplicate" at bounding box center [343, 112] width 206 height 19
drag, startPoint x: 393, startPoint y: 114, endPoint x: 469, endPoint y: 114, distance: 76.7
click at [469, 114] on div "A25-54 ENTERTAINMENT ENTHUSIASTS - EMMYS FY25 - TS Duplicate" at bounding box center [483, 112] width 487 height 19
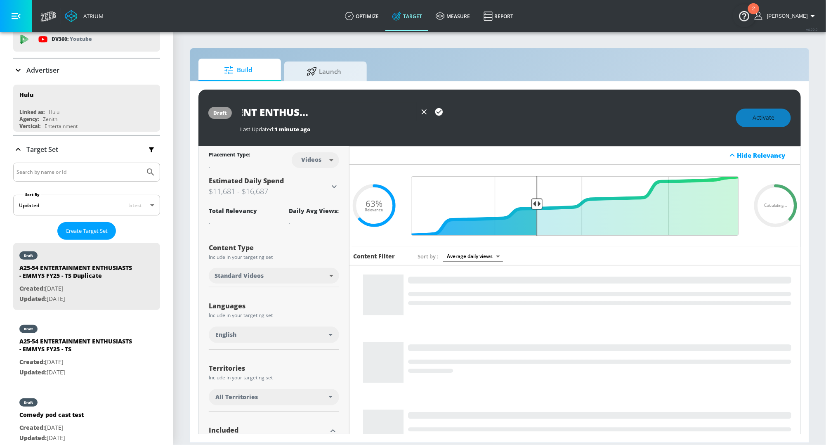
scroll to position [0, 111]
type input "A25-54 ENTERTAINMENT ENTHUSIASTS - EMMYS FY25 - CT"
click at [442, 114] on icon "button" at bounding box center [438, 111] width 9 height 9
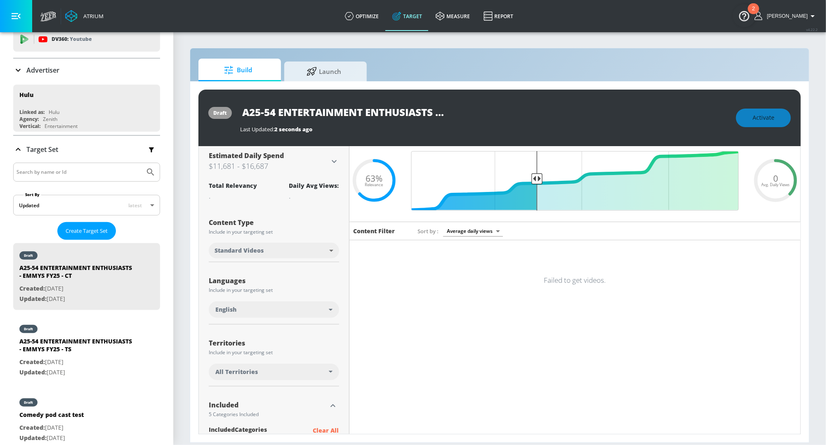
scroll to position [0, 0]
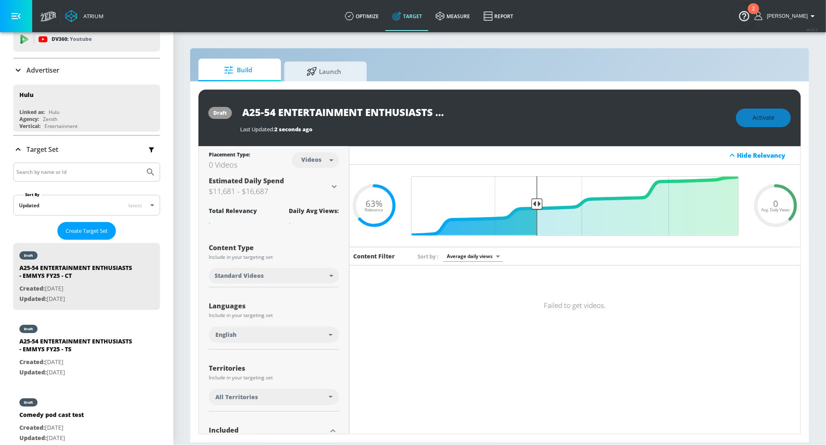
click at [317, 158] on body "Atrium optimize Target measure Report optimize Target measure Report v 4.22.2 R…" at bounding box center [413, 222] width 826 height 445
click at [314, 178] on div "Channels" at bounding box center [316, 178] width 30 height 9
type input "channels"
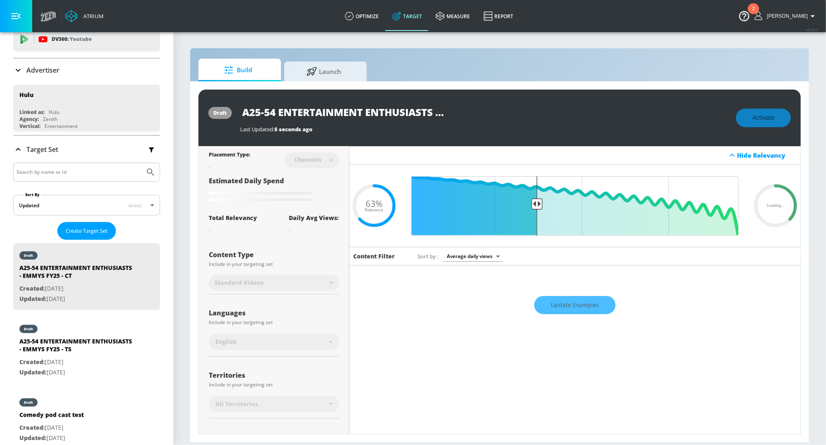
click at [754, 119] on div "Activate" at bounding box center [763, 117] width 55 height 19
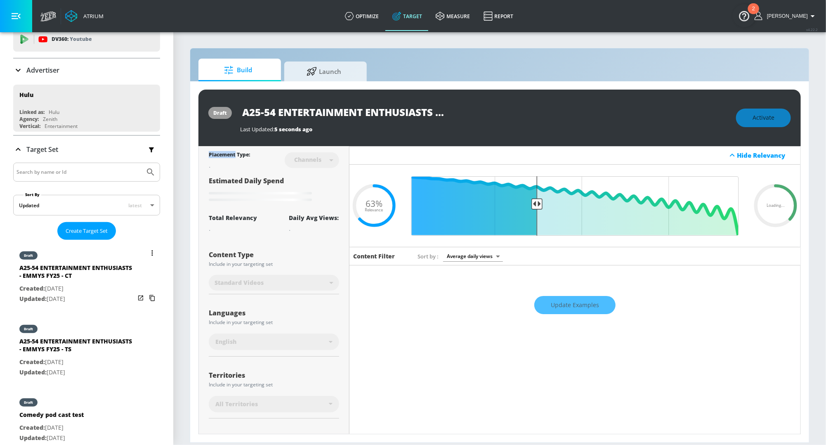
click at [122, 338] on div "A25-54 ENTERTAINMENT ENTHUSIASTS - EMMYS FY25 - TS" at bounding box center [76, 347] width 115 height 20
type input "A25-54 ENTERTAINMENT ENTHUSIASTS - EMMYS FY25 - TS"
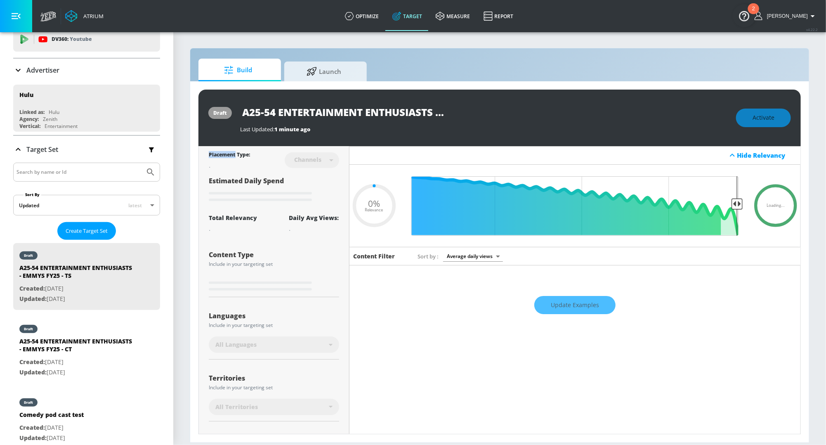
type input "0.05"
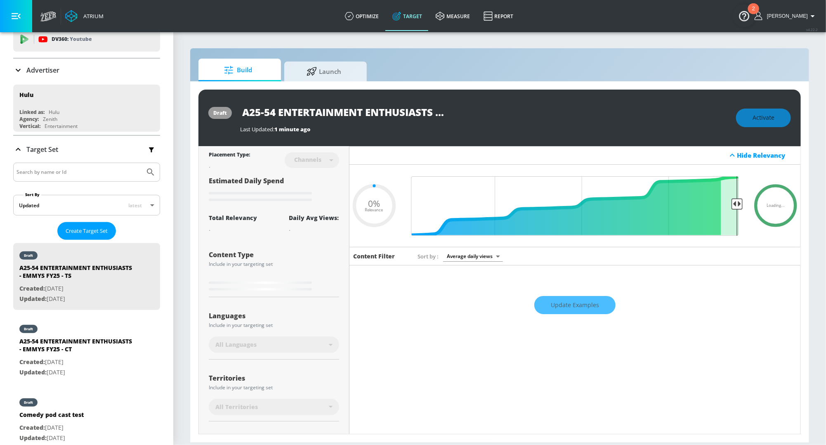
click at [764, 123] on div "Activate" at bounding box center [763, 117] width 55 height 19
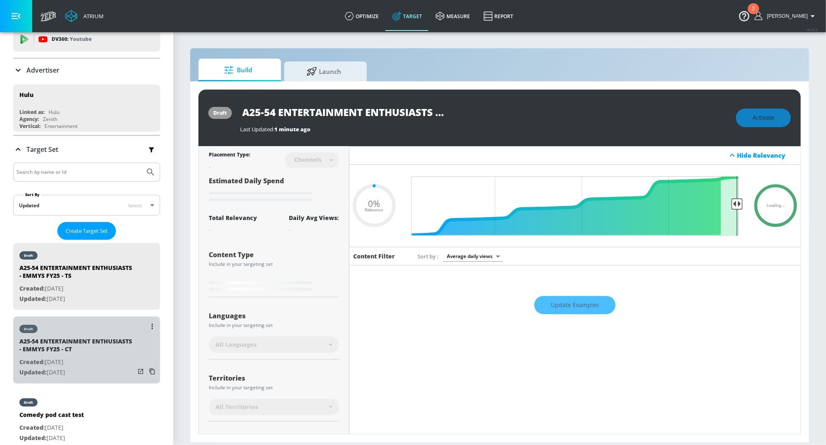
click at [73, 345] on div "A25-54 ENTERTAINMENT ENTHUSIASTS - EMMYS FY25 - CT" at bounding box center [76, 347] width 115 height 20
type input "A25-54 ENTERTAINMENT ENTHUSIASTS - EMMYS FY25 - CT"
type input "0.05"
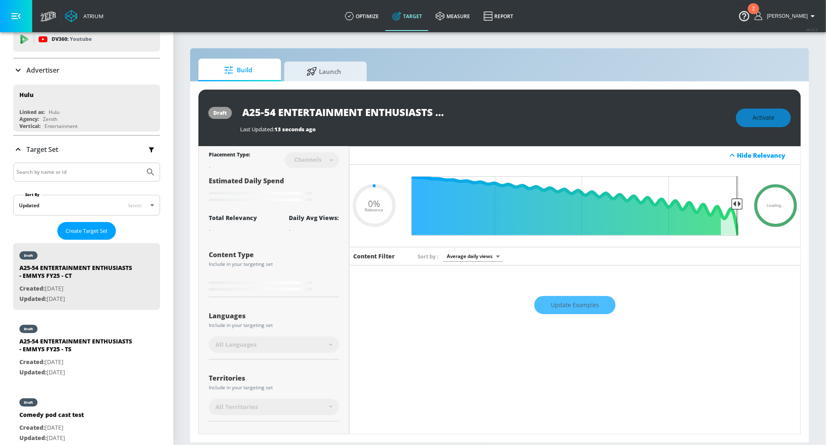
click at [747, 13] on img "Open Resource Center, 2 new notifications" at bounding box center [743, 15] width 23 height 23
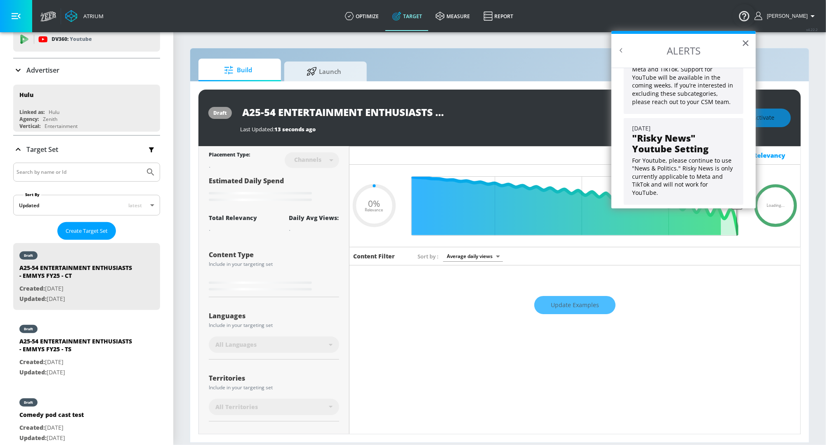
scroll to position [24, 0]
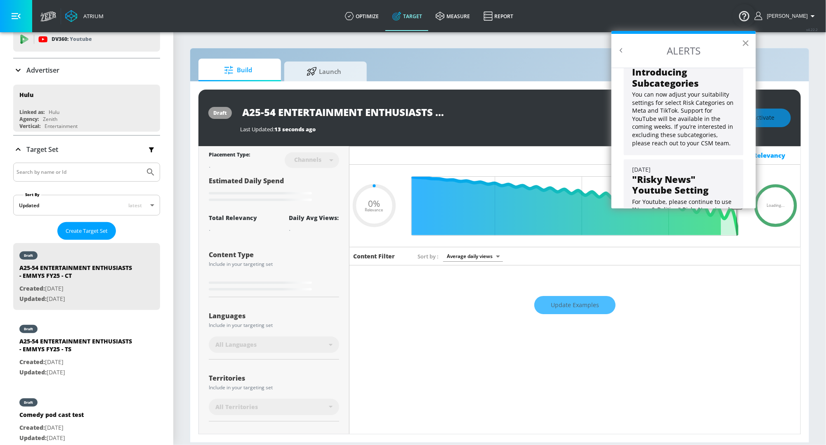
click at [746, 46] on button "×" at bounding box center [745, 42] width 8 height 13
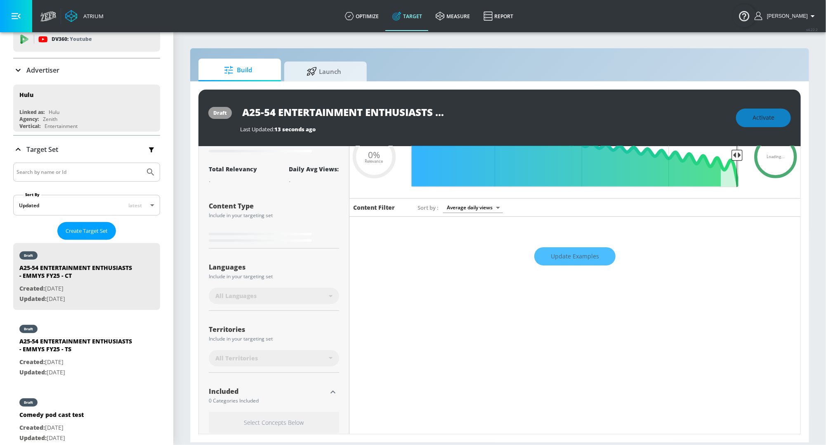
scroll to position [0, 0]
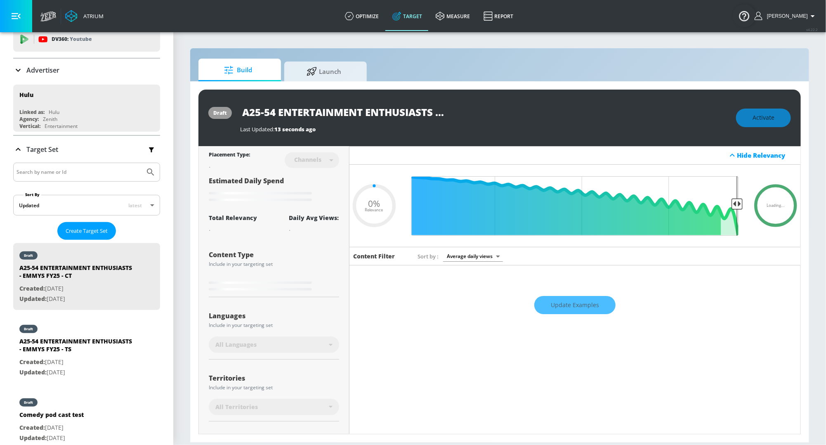
click at [736, 156] on icon at bounding box center [732, 155] width 10 height 10
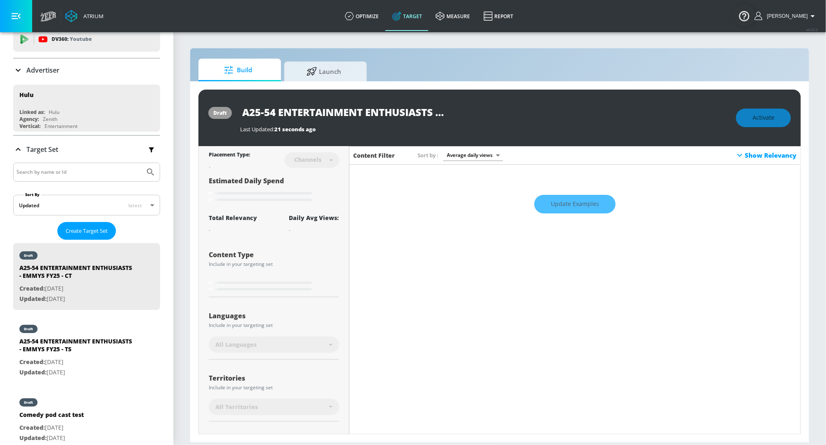
click at [736, 156] on icon at bounding box center [739, 155] width 10 height 10
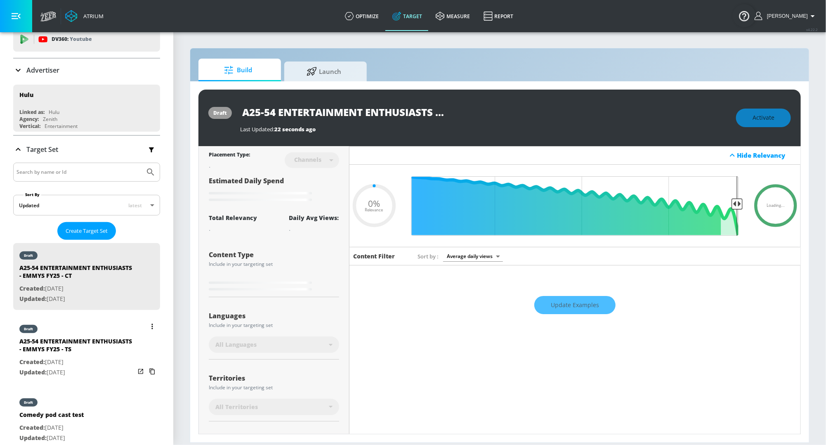
click at [111, 357] on p "Created: Aug. 15, 2025" at bounding box center [76, 362] width 115 height 10
type input "A25-54 ENTERTAINMENT ENTHUSIASTS - EMMYS FY25 - TS"
type input "0.05"
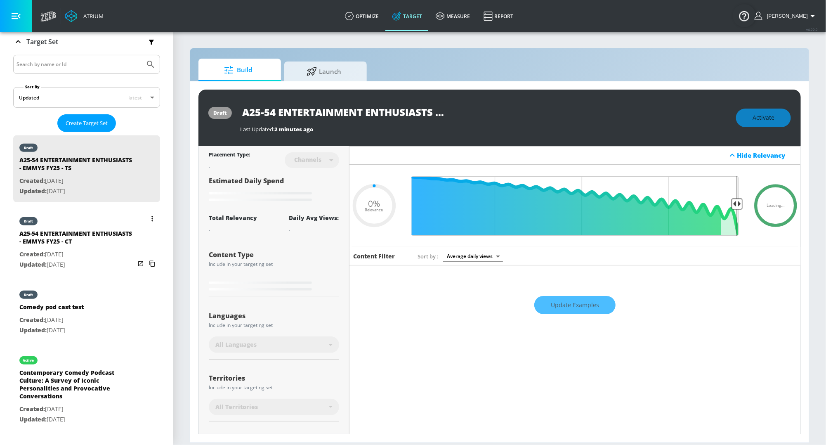
scroll to position [146, 0]
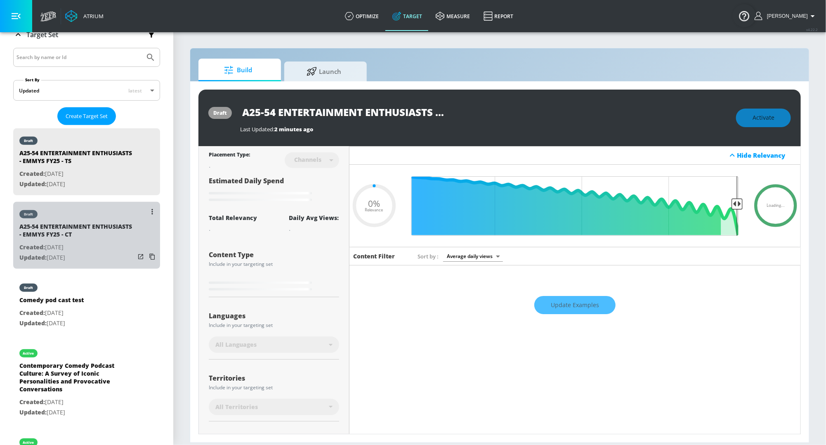
click at [64, 248] on p "Created: Aug. 15, 2025" at bounding box center [76, 247] width 115 height 10
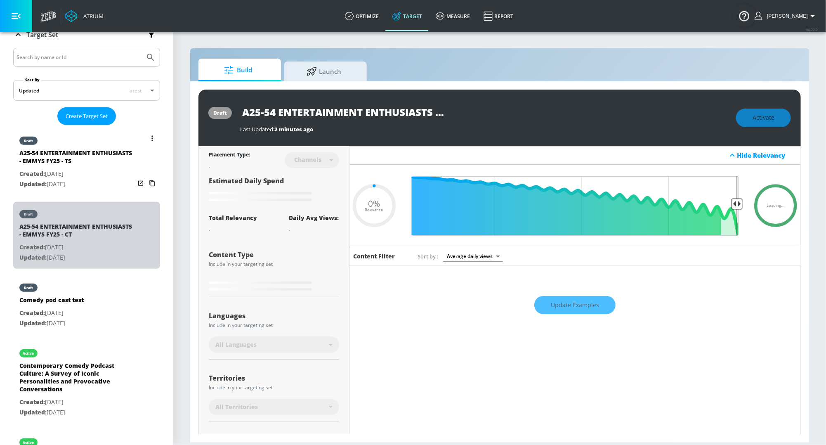
type input "A25-54 ENTERTAINMENT ENTHUSIASTS - EMMYS FY25 - CT"
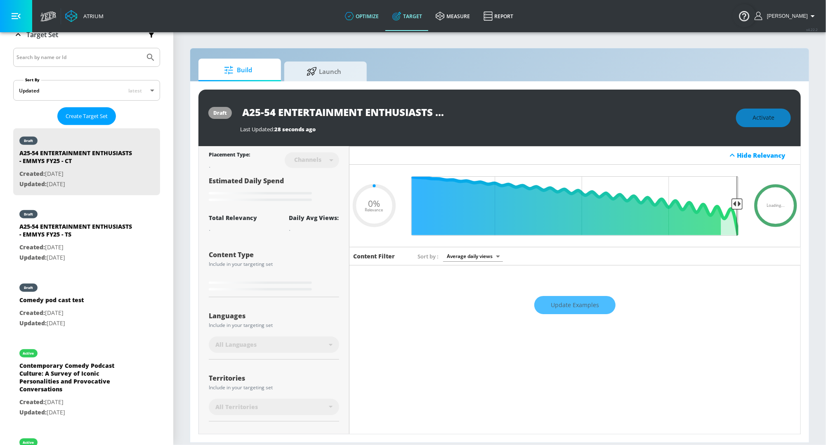
type input "0.63"
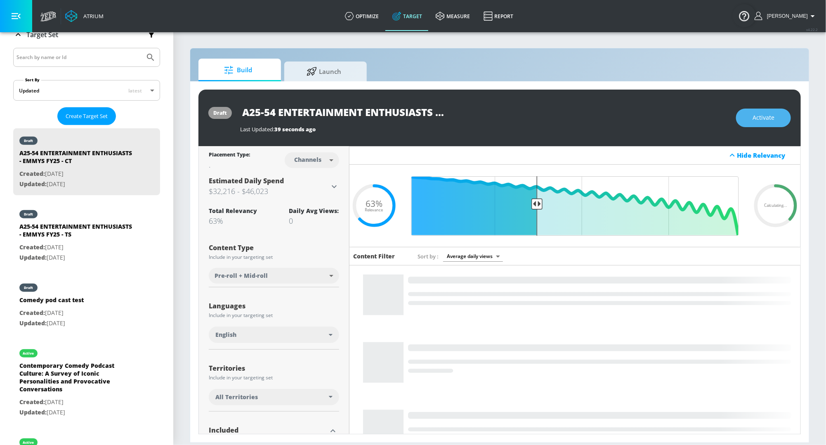
click at [763, 119] on span "Activate" at bounding box center [763, 118] width 22 height 10
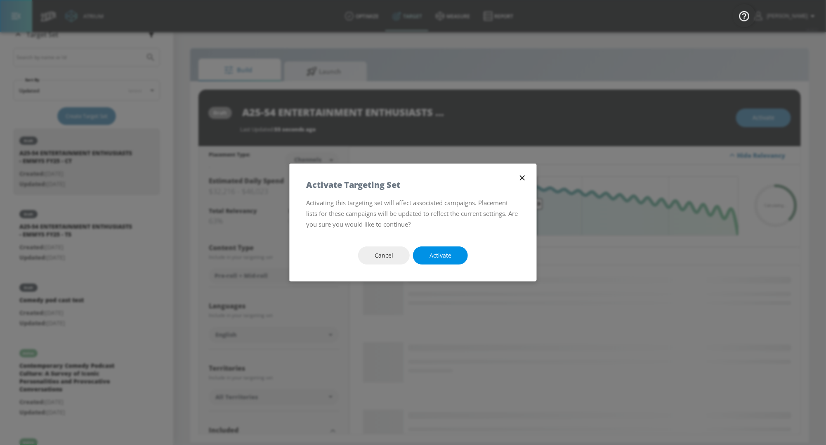
click at [445, 261] on button "Activate" at bounding box center [440, 255] width 55 height 19
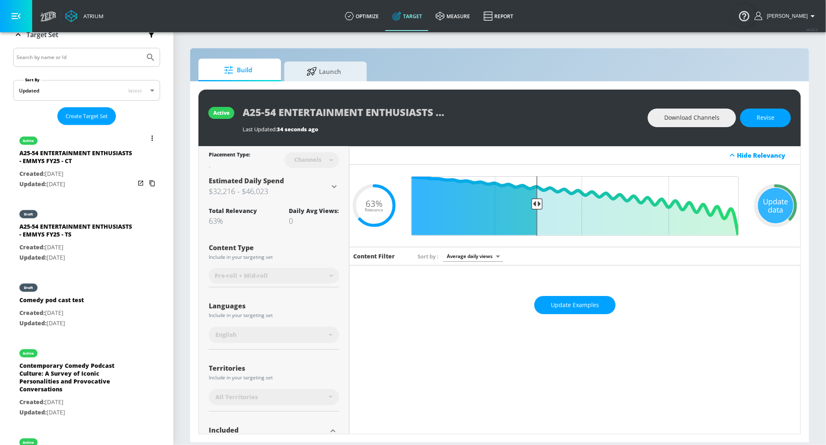
click at [151, 183] on icon "list of Target Set" at bounding box center [152, 182] width 13 height 13
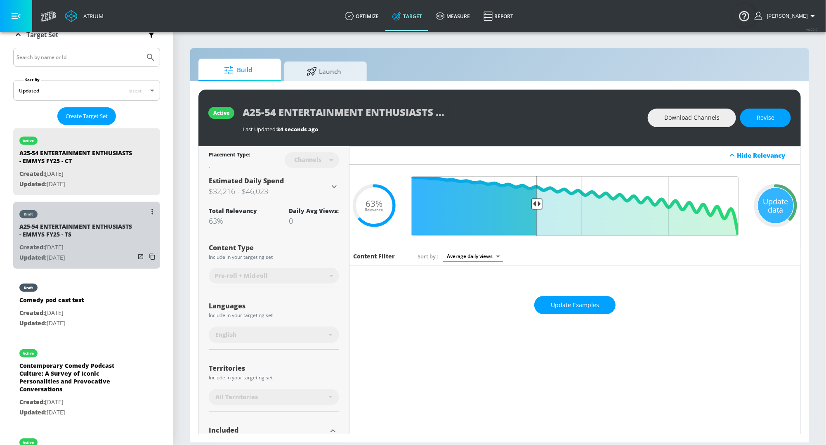
click at [122, 238] on div "A25-54 ENTERTAINMENT ENTHUSIASTS - EMMYS FY25 - TS" at bounding box center [76, 232] width 115 height 20
type input "A25-54 ENTERTAINMENT ENTHUSIASTS - EMMYS FY25 - TS"
type input "videos"
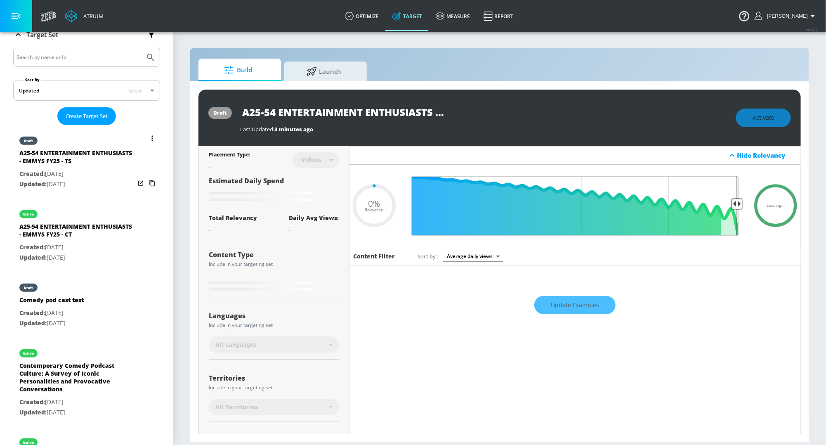
type input "0.63"
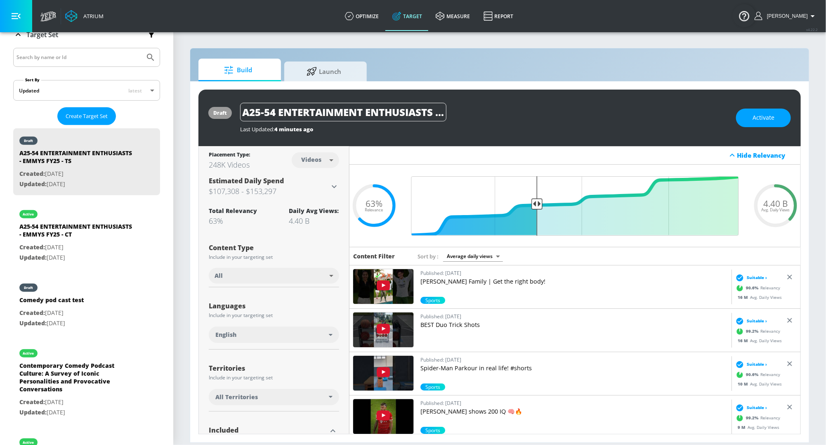
scroll to position [58, 0]
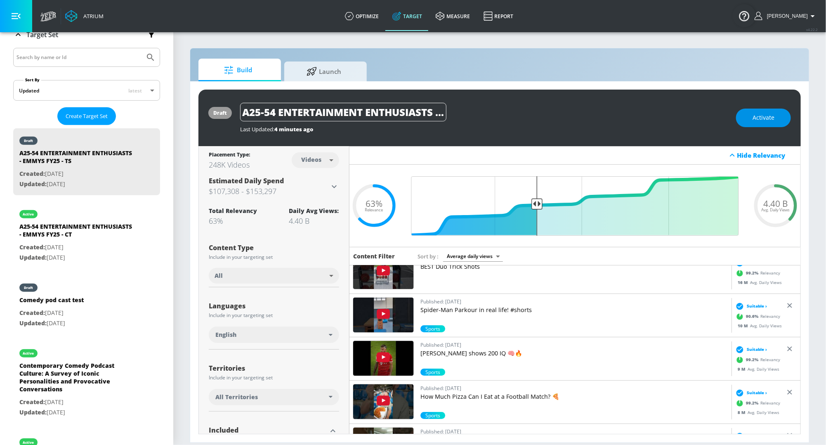
click at [763, 125] on button "Activate" at bounding box center [763, 117] width 55 height 19
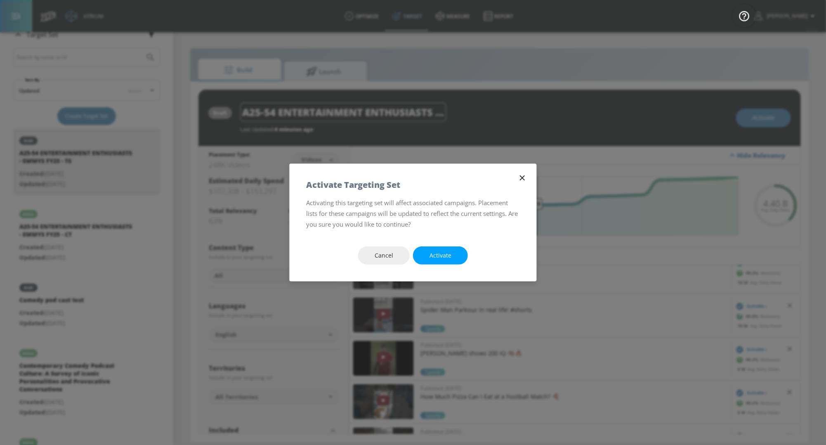
click at [443, 265] on div "Cancel Activate" at bounding box center [412, 256] width 247 height 52
click at [435, 255] on span "Activate" at bounding box center [440, 255] width 22 height 10
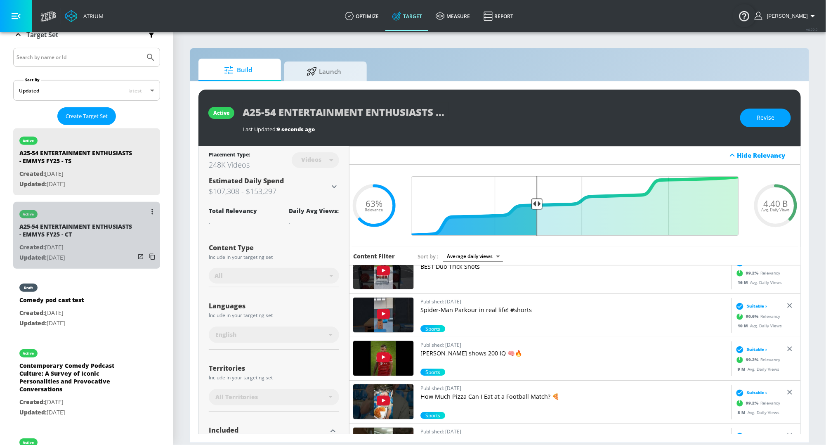
click at [120, 239] on div "A25-54 ENTERTAINMENT ENTHUSIASTS - EMMYS FY25 - CT" at bounding box center [76, 232] width 115 height 20
type input "A25-54 ENTERTAINMENT ENTHUSIASTS - EMMYS FY25 - CT"
type input "channels"
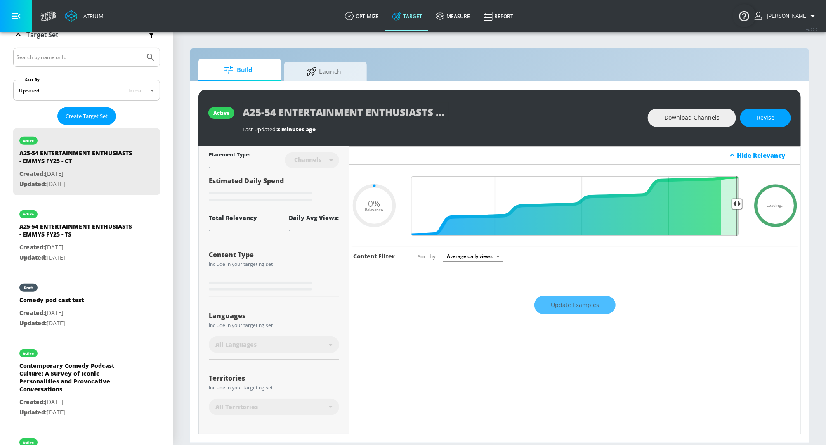
type input "0.63"
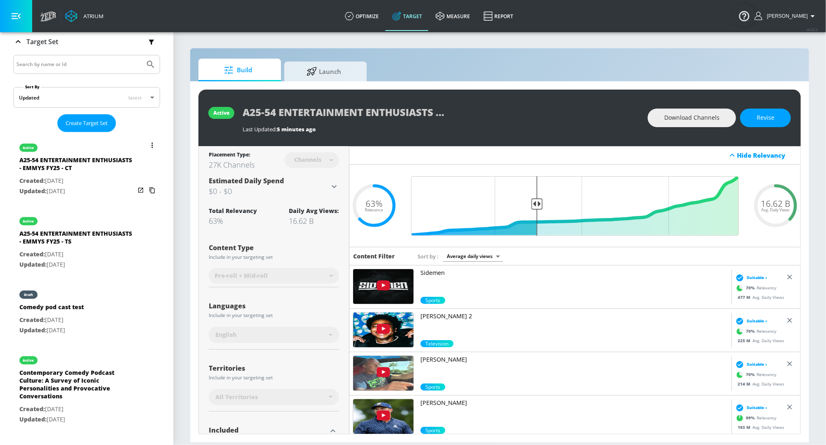
scroll to position [129, 0]
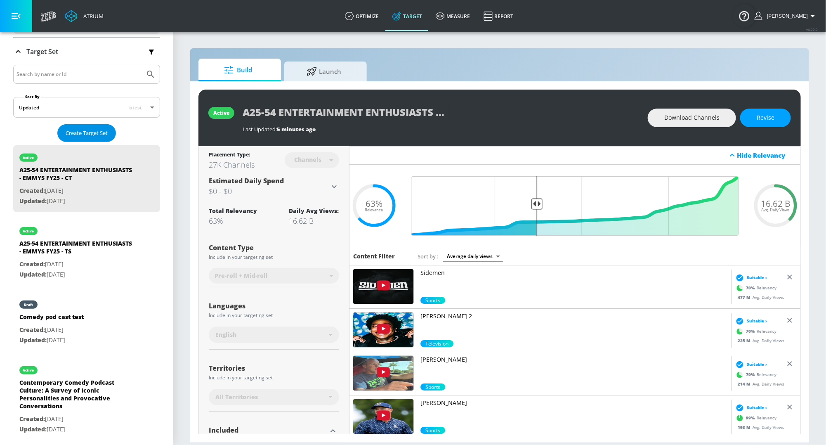
click at [84, 136] on span "Create Target Set" at bounding box center [87, 132] width 42 height 9
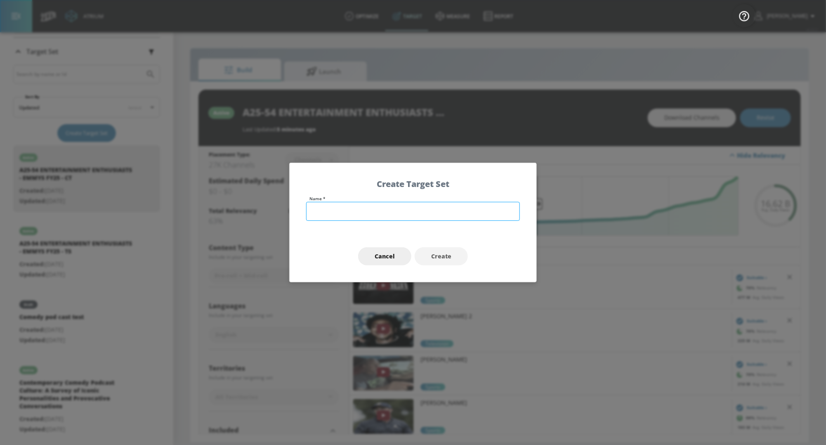
click at [333, 210] on input "text" at bounding box center [413, 211] width 214 height 19
click at [402, 212] on input "A18-54 CORE SPORT COMEDY - CHAD POWERS -" at bounding box center [413, 211] width 214 height 19
click at [478, 218] on input "A18-54 CORE SPORT COMEDY - HULU - [PERSON_NAME] -" at bounding box center [413, 211] width 214 height 19
type input "A18-54 CORE SPORT COMEDY - HULU - [PERSON_NAME] - TS"
click at [440, 263] on button "Create" at bounding box center [440, 256] width 53 height 19
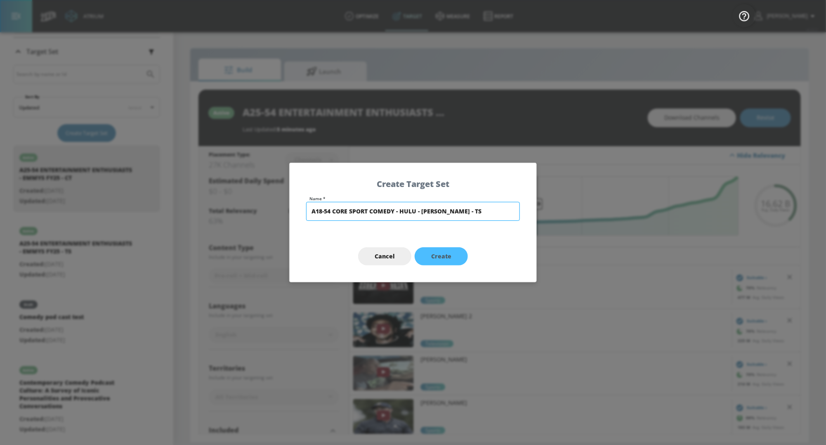
click at [368, 213] on input "A18-54 CORE SPORT COMEDY - HULU - [PERSON_NAME] - TS" at bounding box center [413, 211] width 214 height 19
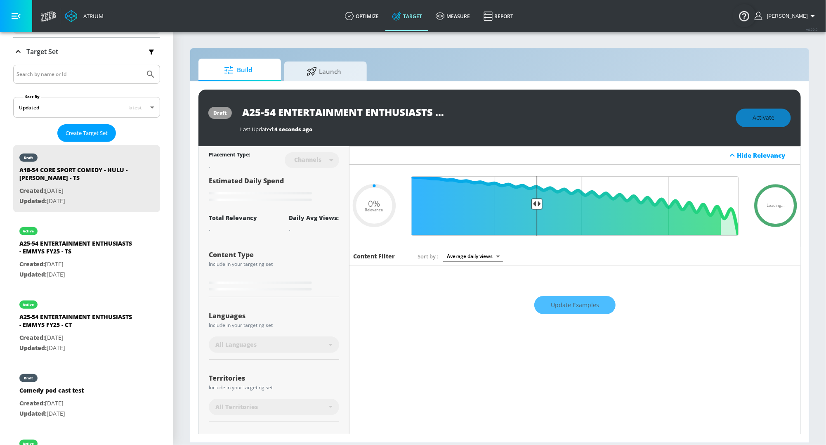
type input "A18-54 CORE SPORT COMEDY - HULU - [PERSON_NAME] - TS"
type input "0.05"
click at [339, 113] on input "A18-54 CORE SPORT COMEDY - HULU - [PERSON_NAME] - TS" at bounding box center [343, 112] width 206 height 19
type input "A18-54 CORE SPORTS COMEDY - HULU - CHAD POWERS - TS"
type input "0.05"
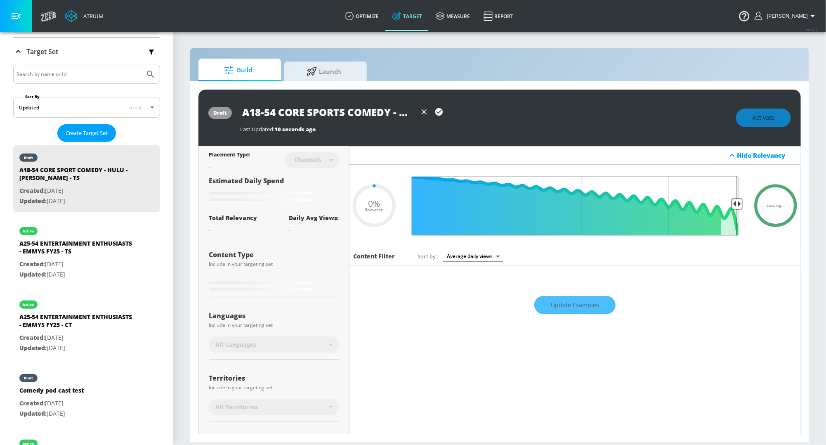
click at [339, 113] on input "A18-54 CORE SPORTS COMEDY - HULU - CHAD POWERS - TS" at bounding box center [328, 112] width 176 height 19
type input "A18-54 CORE SPORTS COMEDY - HULU - CHAD POWERS - TS"
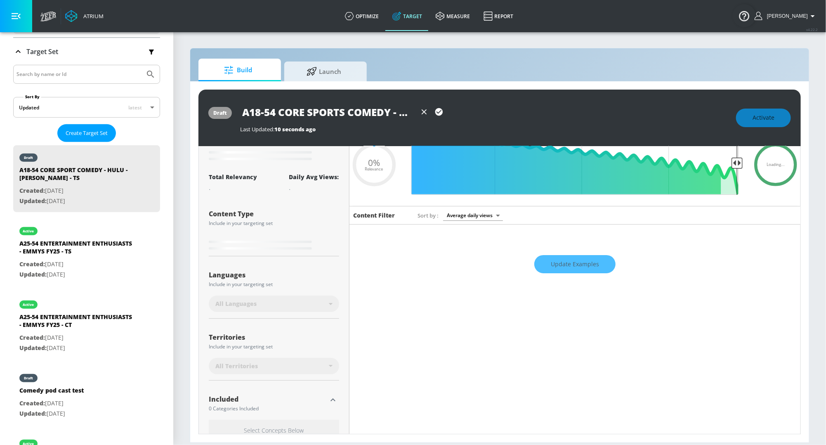
scroll to position [47, 0]
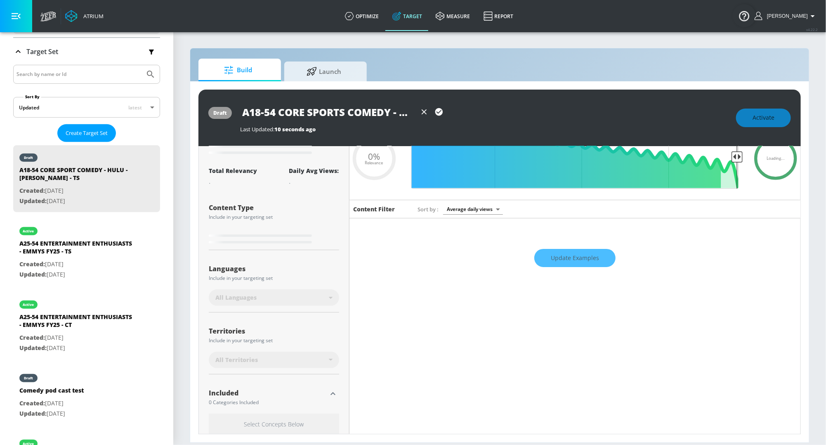
click at [437, 115] on icon "button" at bounding box center [438, 111] width 9 height 9
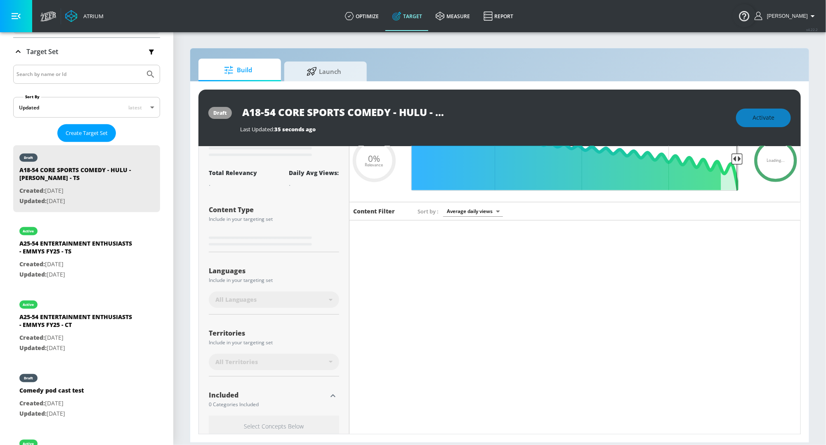
scroll to position [0, 0]
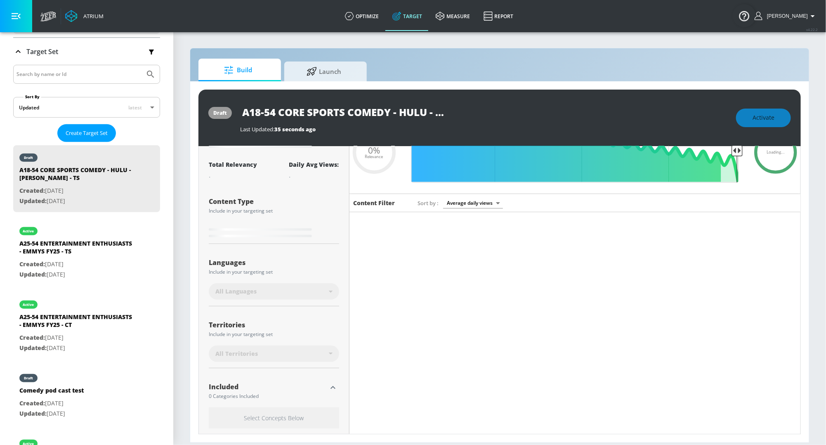
type input "0.05"
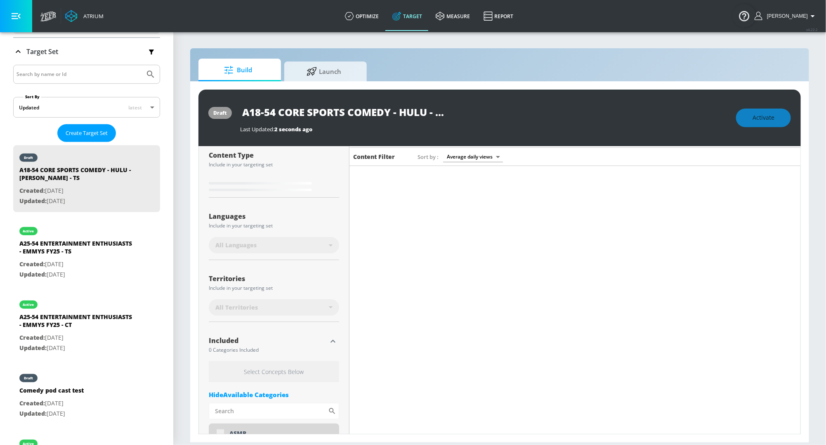
scroll to position [100, 0]
type input "A18-54 CORE SPORT COMEDY - HULU - [PERSON_NAME] - TS"
type input "0.6"
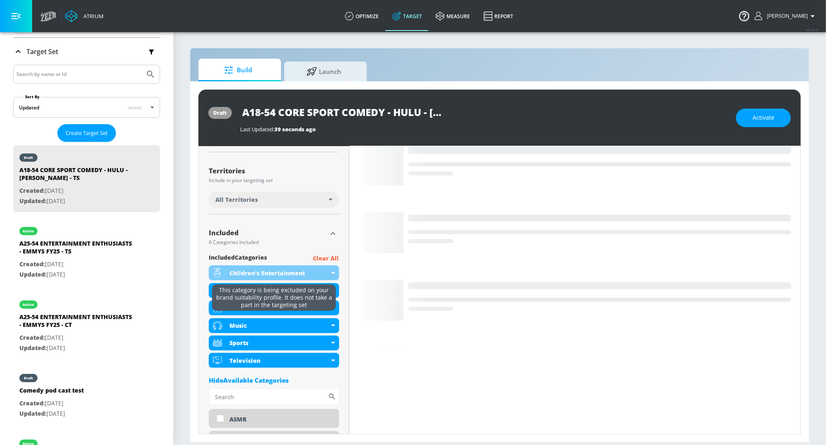
scroll to position [198, 0]
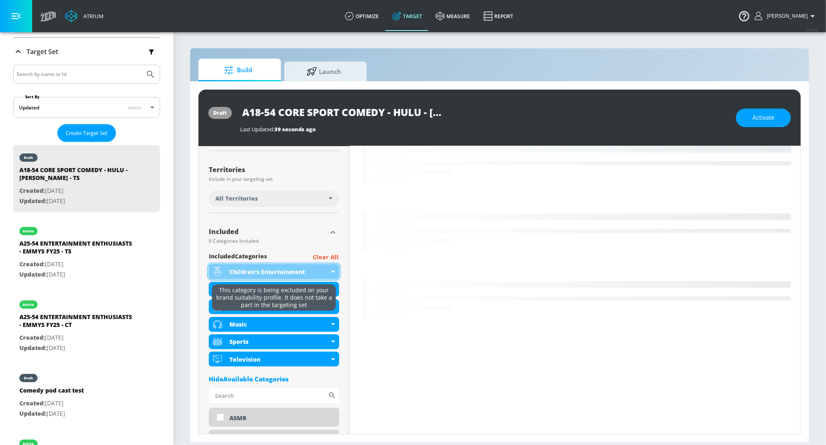
click at [330, 268] on div "Children's Entertainment" at bounding box center [274, 271] width 130 height 15
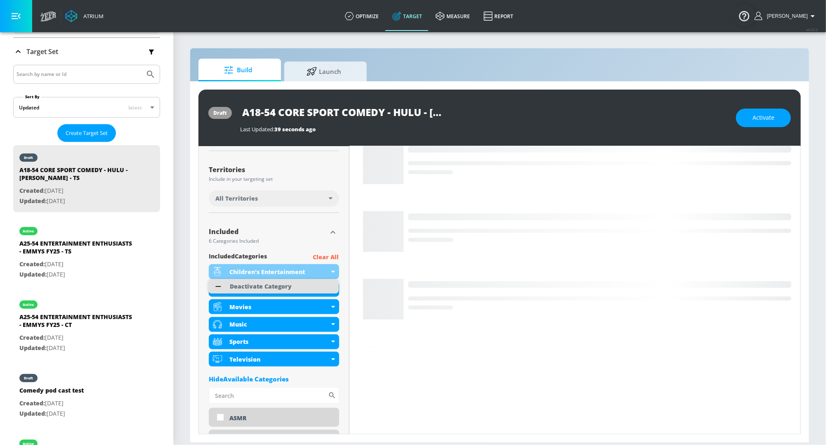
click at [286, 289] on div "Deactivate Category" at bounding box center [261, 286] width 62 height 6
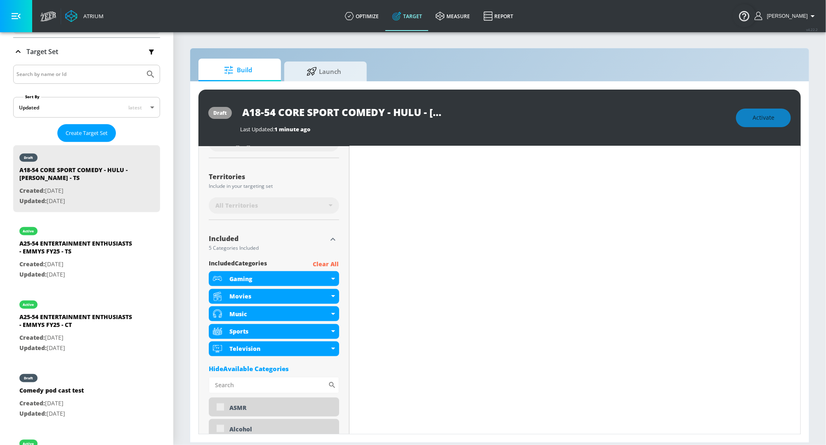
scroll to position [205, 0]
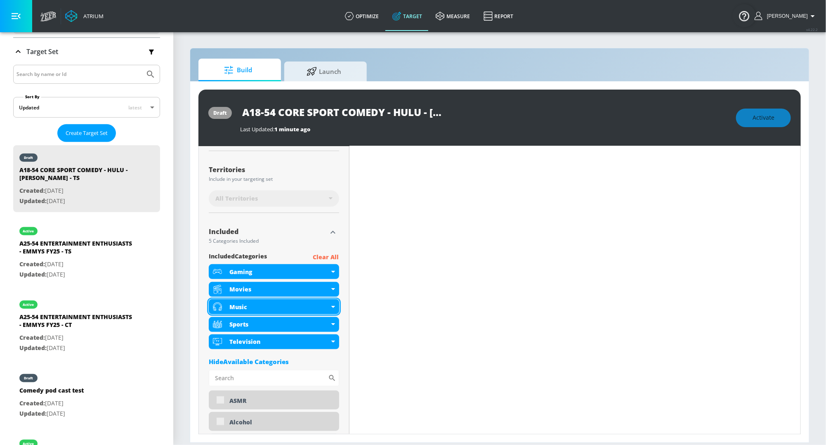
click at [336, 306] on div "Music" at bounding box center [274, 306] width 130 height 15
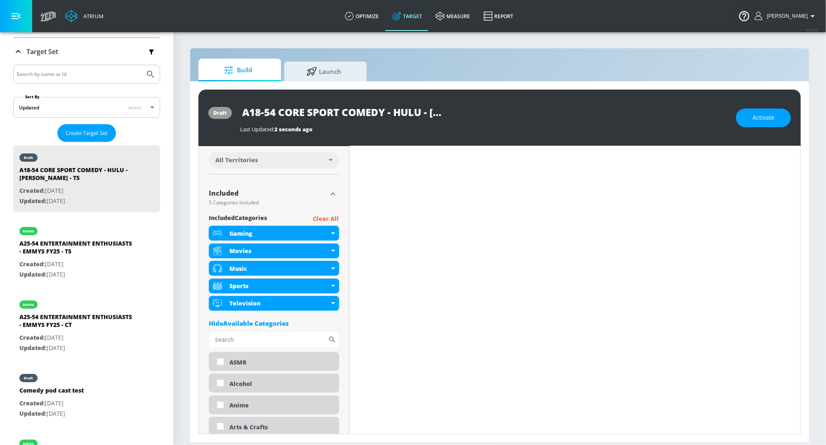
scroll to position [257, 0]
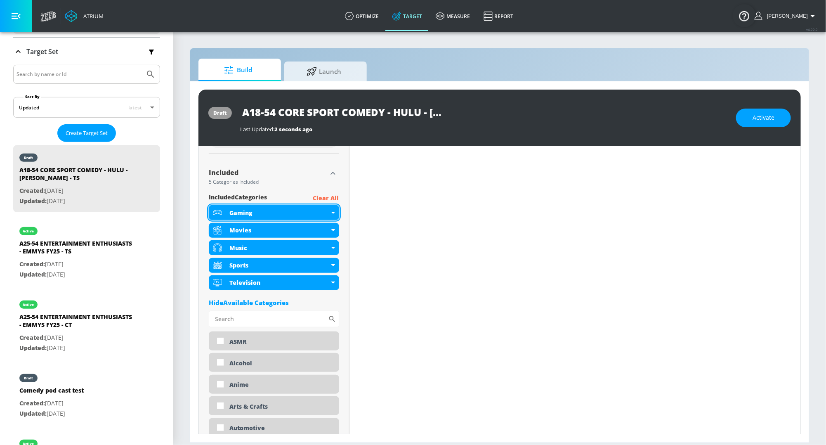
click at [331, 207] on div "Gaming" at bounding box center [274, 212] width 130 height 15
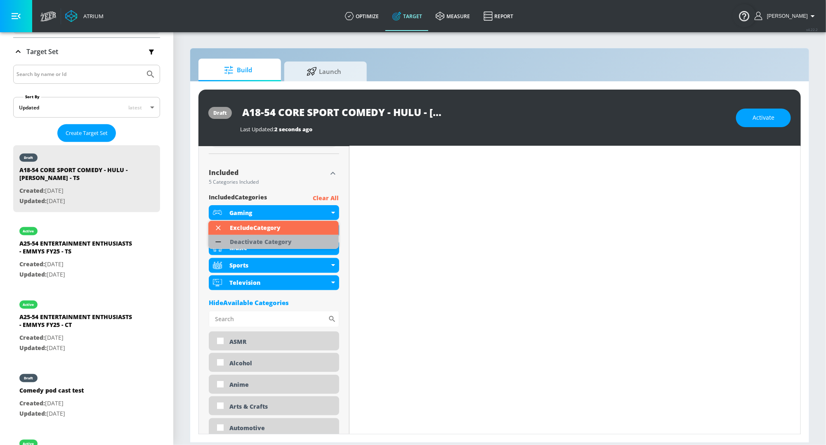
click at [295, 239] on li "Deactivate Category" at bounding box center [273, 242] width 130 height 14
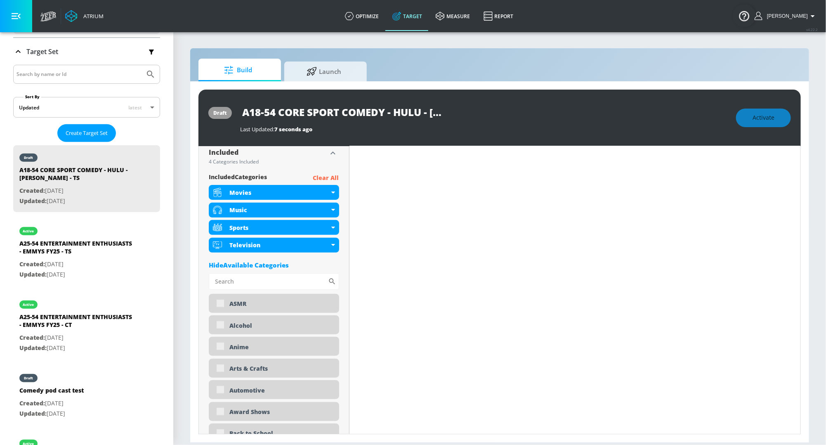
scroll to position [289, 0]
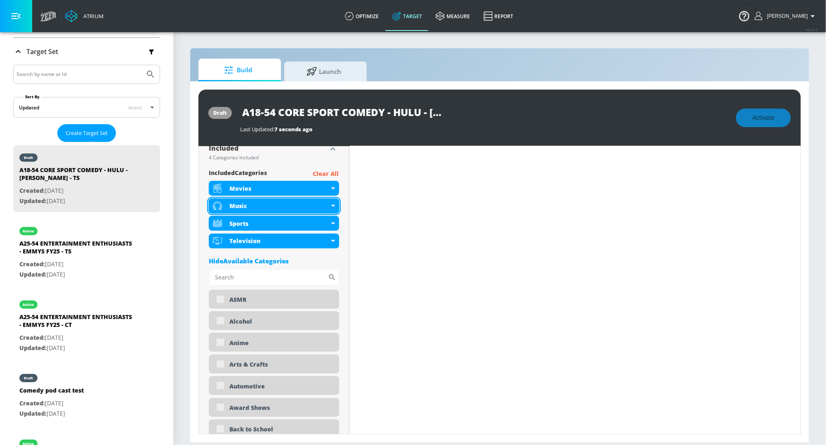
click at [322, 208] on div "Music" at bounding box center [279, 206] width 100 height 8
click at [332, 205] on icon at bounding box center [333, 206] width 4 height 2
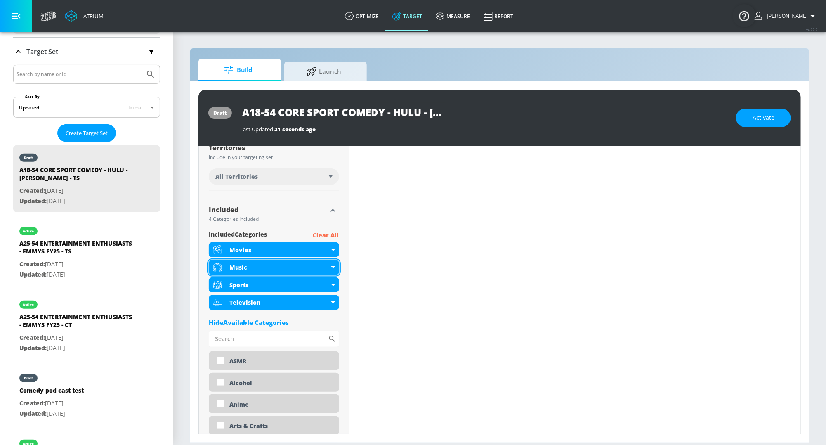
scroll to position [213, 0]
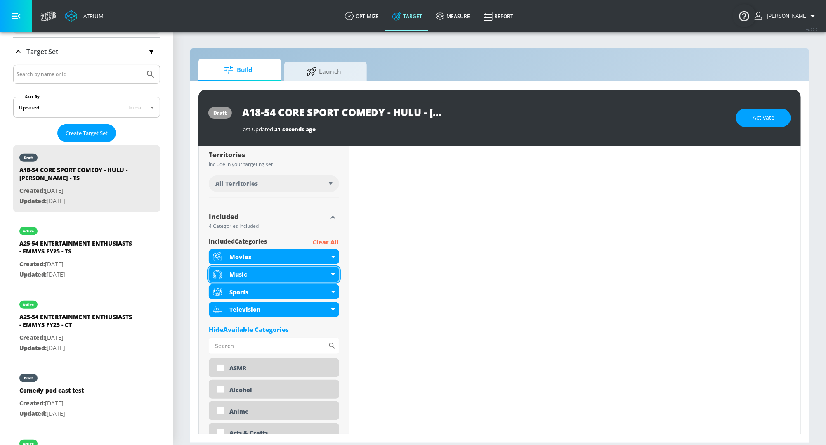
click at [313, 271] on div "Music" at bounding box center [279, 274] width 100 height 8
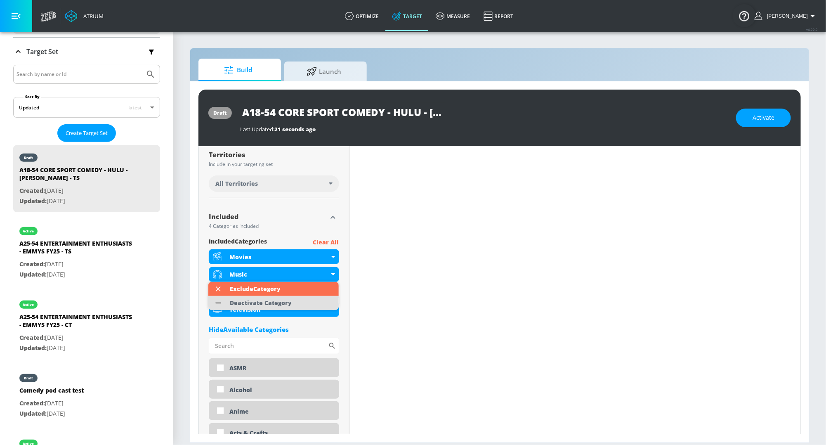
click at [276, 306] on div "Deactivate Category" at bounding box center [261, 303] width 62 height 6
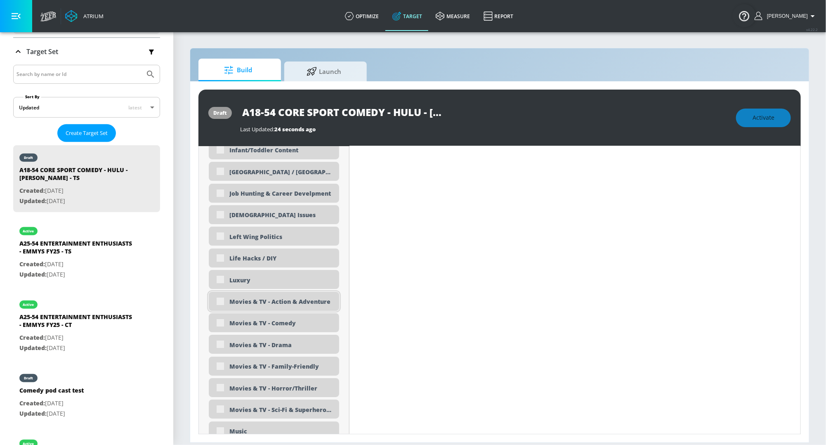
scroll to position [1526, 0]
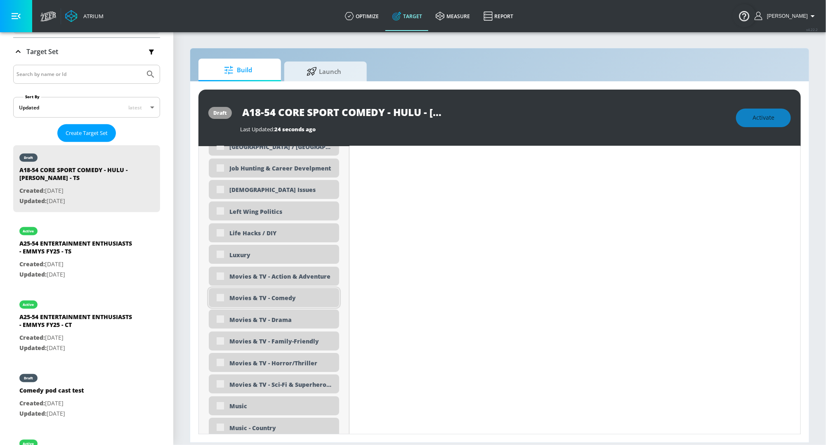
click at [220, 295] on div "Movies & TV - Comedy" at bounding box center [274, 297] width 130 height 19
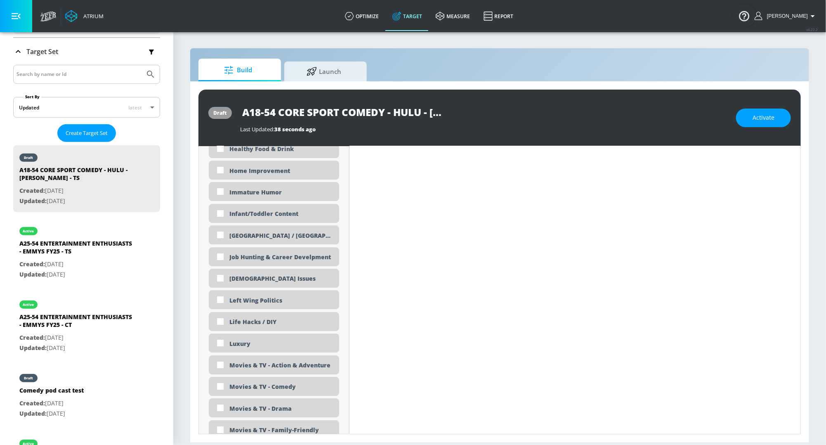
scroll to position [1434, 0]
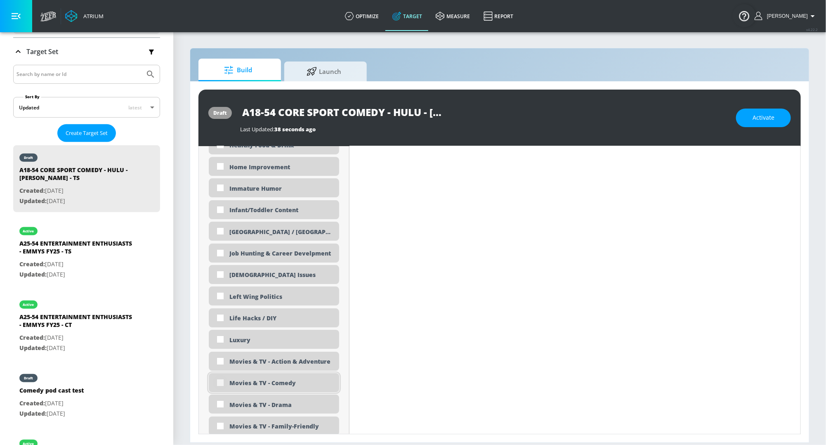
click at [220, 384] on input "checkbox" at bounding box center [220, 382] width 15 height 15
checkbox input "true"
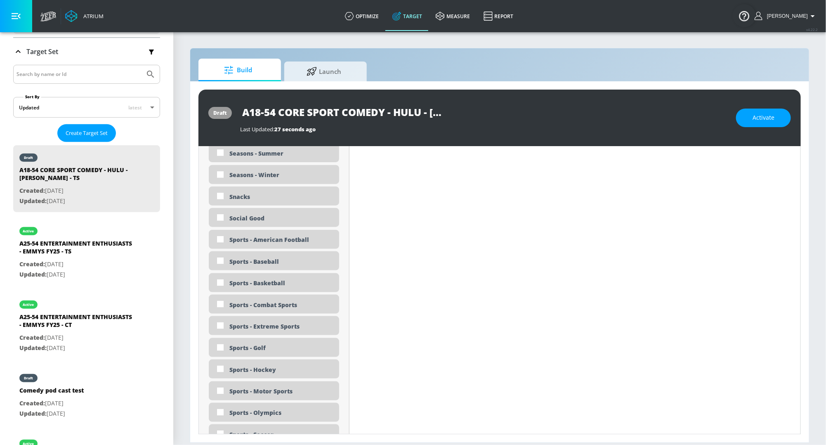
scroll to position [2171, 0]
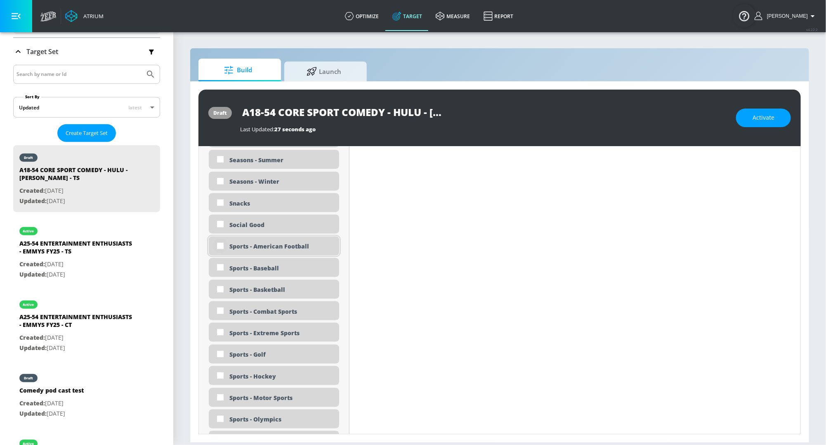
click at [220, 247] on input "checkbox" at bounding box center [220, 245] width 15 height 15
checkbox input "true"
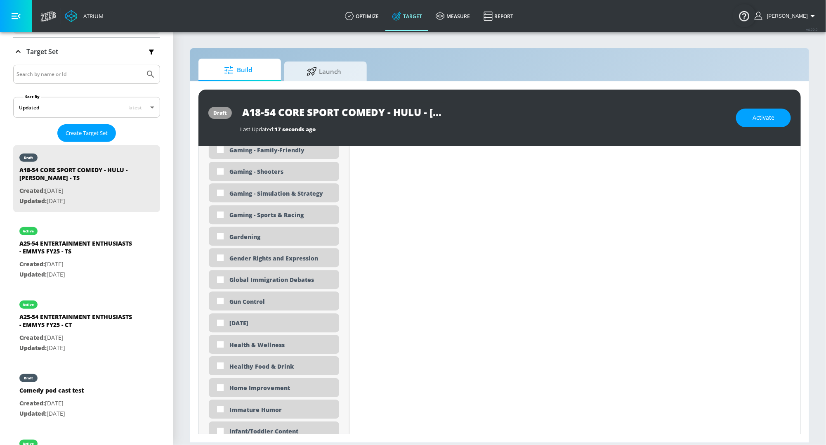
scroll to position [1161, 0]
click at [217, 299] on input "checkbox" at bounding box center [220, 301] width 15 height 15
checkbox input "true"
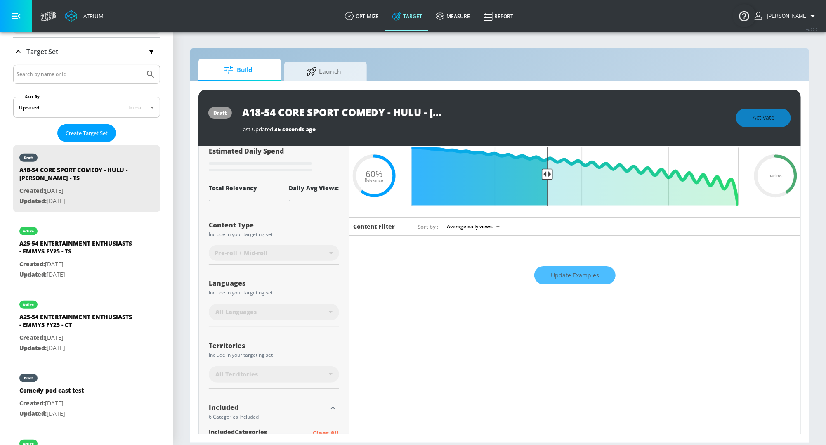
scroll to position [0, 0]
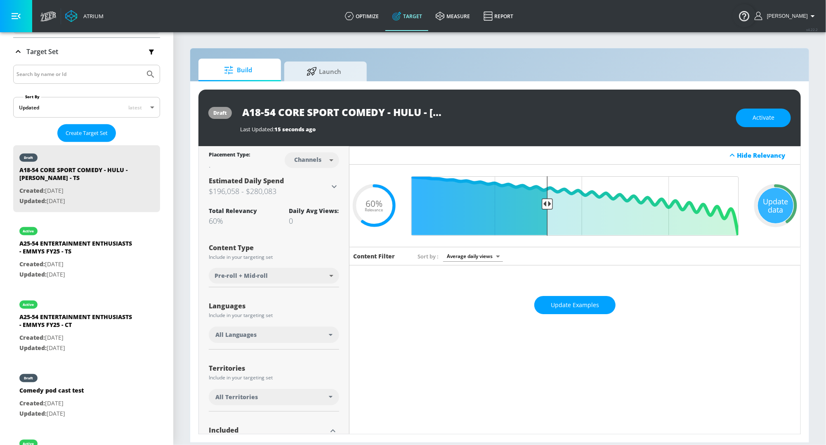
click at [322, 161] on body "Atrium optimize Target measure Report optimize Target measure Report v 4.22.2 R…" at bounding box center [413, 222] width 826 height 445
click at [306, 197] on li "Videos" at bounding box center [311, 192] width 43 height 14
type input "videos"
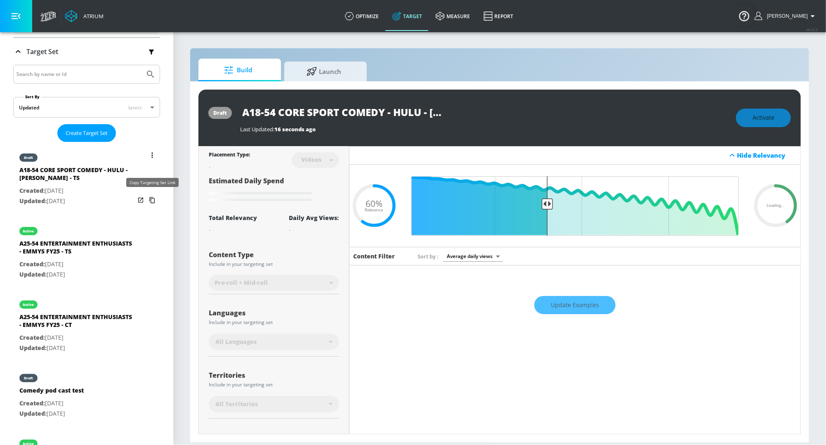
click at [153, 197] on icon "list of Target Set" at bounding box center [151, 200] width 5 height 6
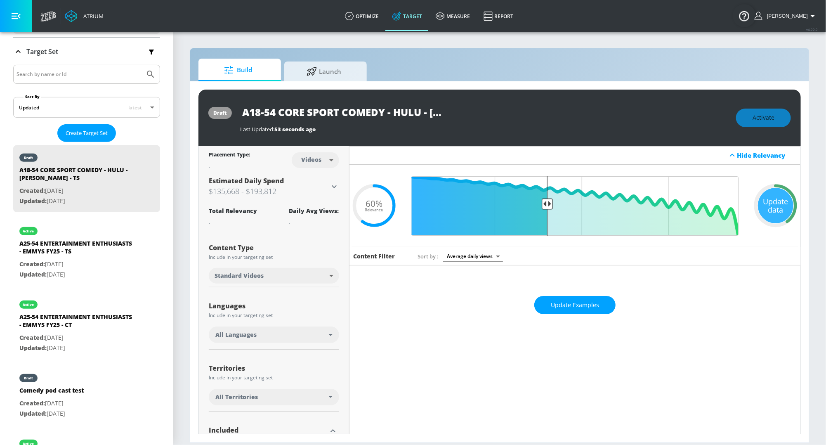
click at [254, 336] on span "All Languages" at bounding box center [235, 334] width 41 height 8
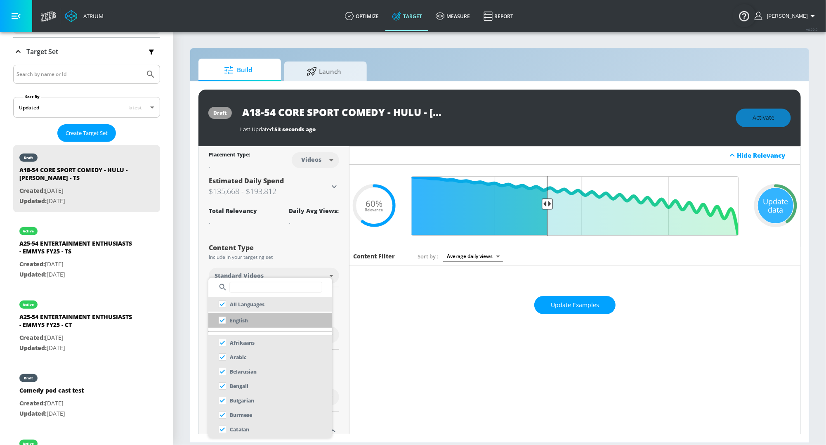
click at [233, 320] on p "English" at bounding box center [239, 320] width 18 height 9
checkbox input "false"
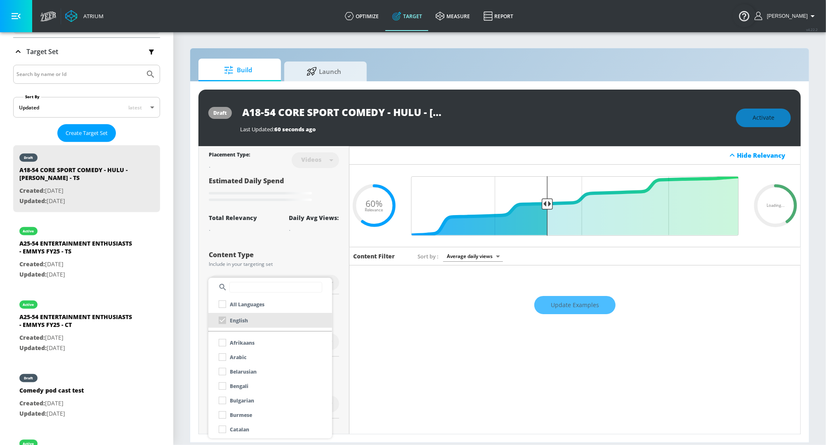
click at [197, 270] on div at bounding box center [413, 222] width 826 height 445
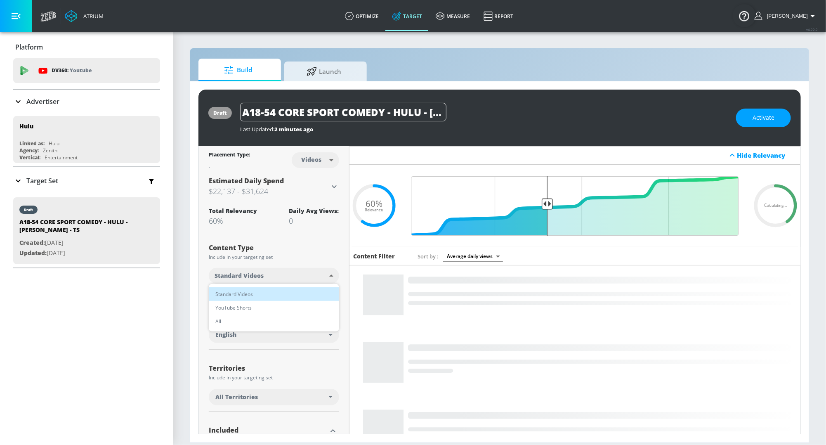
click at [283, 274] on body "Atrium optimize Target measure Report optimize Target measure Report v 4.22.2 […" at bounding box center [413, 222] width 826 height 445
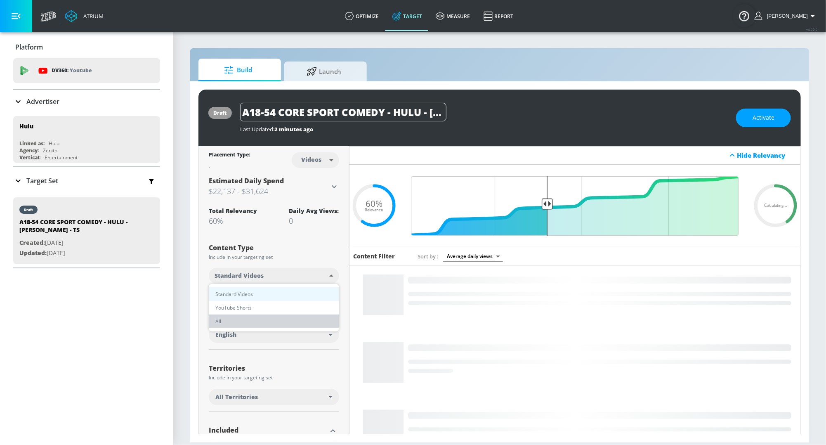
click at [247, 320] on li "All" at bounding box center [274, 321] width 130 height 14
type input "all"
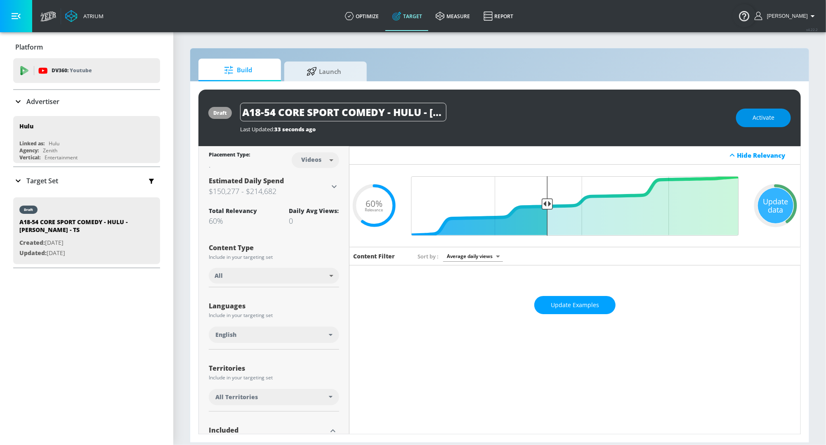
click at [759, 114] on span "Activate" at bounding box center [763, 118] width 22 height 10
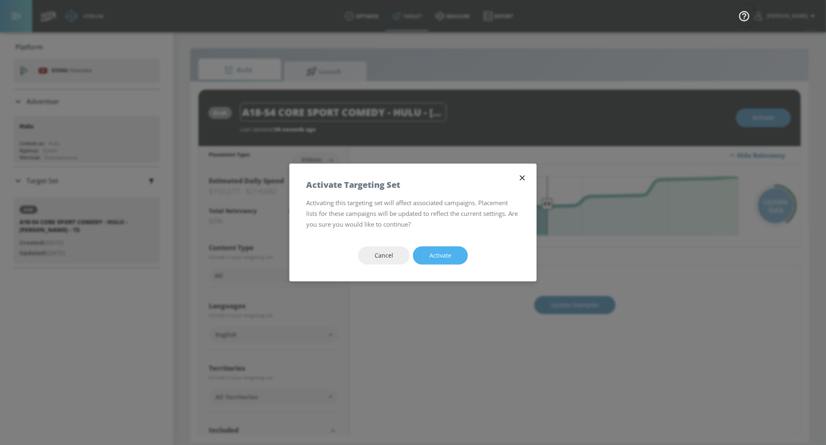
click at [451, 254] on button "Activate" at bounding box center [440, 255] width 55 height 19
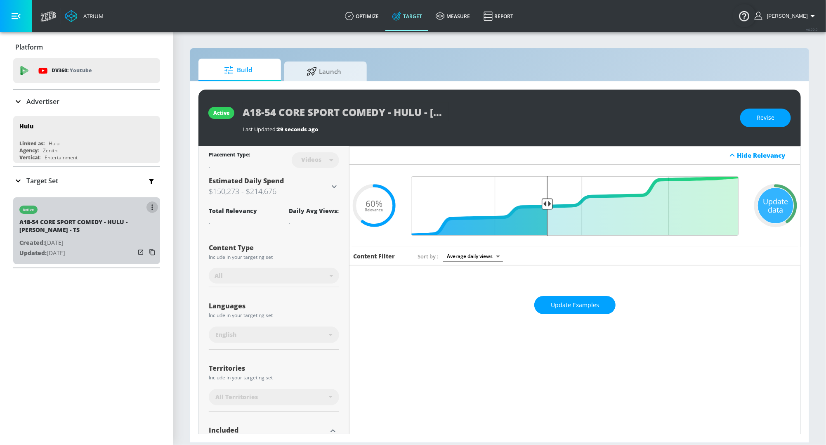
click at [151, 204] on icon "button" at bounding box center [152, 207] width 2 height 6
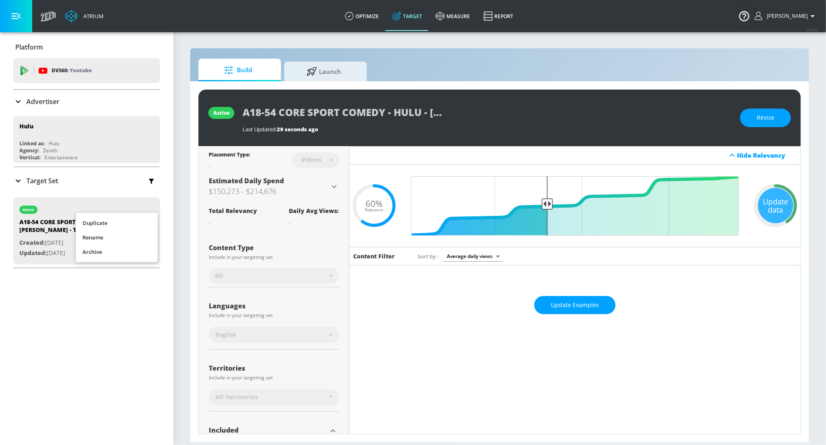
click at [131, 218] on li "Duplicate" at bounding box center [117, 223] width 82 height 14
click at [35, 177] on p "Target Set" at bounding box center [42, 180] width 32 height 9
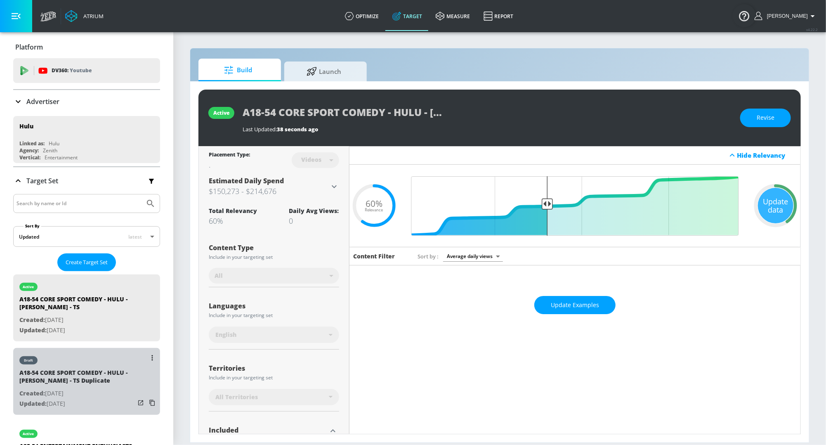
click at [69, 371] on div "A18-54 CORE SPORT COMEDY - HULU - [PERSON_NAME] - TS Duplicate" at bounding box center [76, 378] width 115 height 20
type input "A18-54 CORE SPORT COMEDY - HULU - [PERSON_NAME] - TS Duplicate"
type input "0.05"
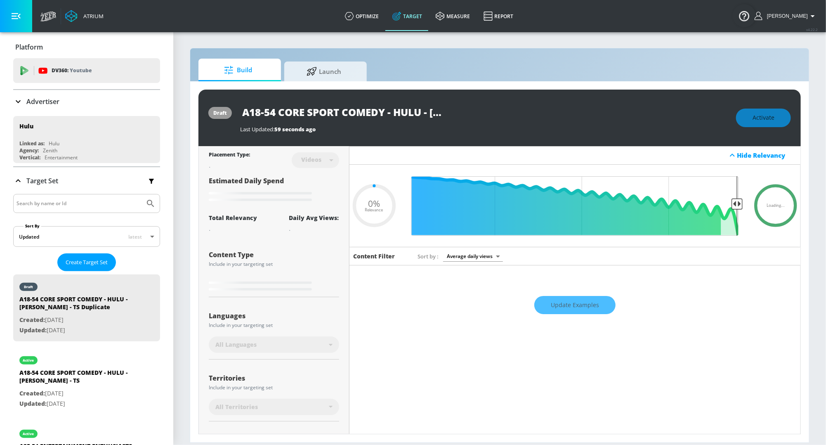
scroll to position [0, 131]
drag, startPoint x: 367, startPoint y: 115, endPoint x: 551, endPoint y: 123, distance: 184.5
click at [551, 123] on div "A18-54 CORE SPORT COMEDY - HULU - [PERSON_NAME] - TS Duplicate Last Updated: 59…" at bounding box center [483, 118] width 487 height 30
type input "A18-54 CORE SPORT COMEDY - HULU - [PERSON_NAME] - TS Duplicat"
type input "0.05"
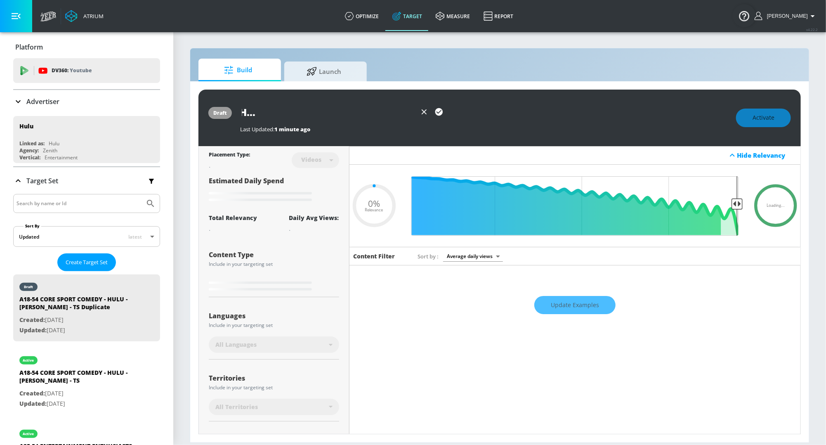
type input "A18-54 CORE SPORT COMEDY - HULU - [PERSON_NAME] - TS Duplica"
type input "0.05"
type input "A18-54 CORE SPORT COMEDY - HULU - [PERSON_NAME] - TS Duplic"
type input "0.05"
type input "A18-54 CORE SPORT COMEDY - HULU - [PERSON_NAME] - TS Dupli"
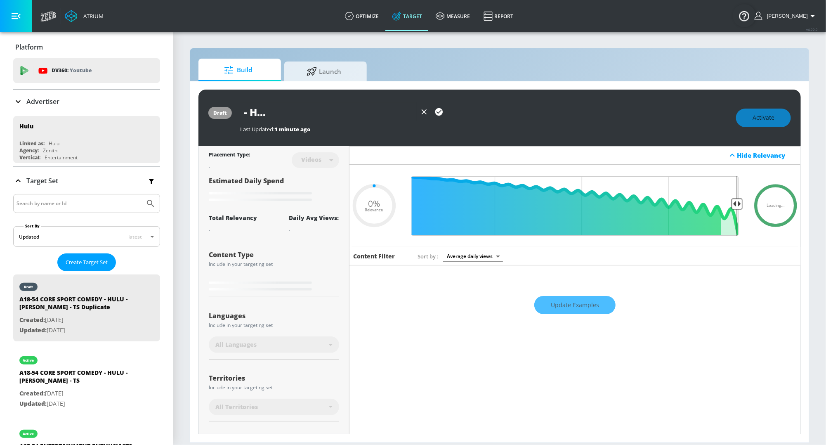
type input "0.05"
type input "A18-54 CORE SPORT COMEDY - HULU - [PERSON_NAME] - TS Dupl"
type input "0.05"
type input "A18-54 CORE SPORT COMEDY - HULU - [PERSON_NAME] - TS Dup"
type input "0.05"
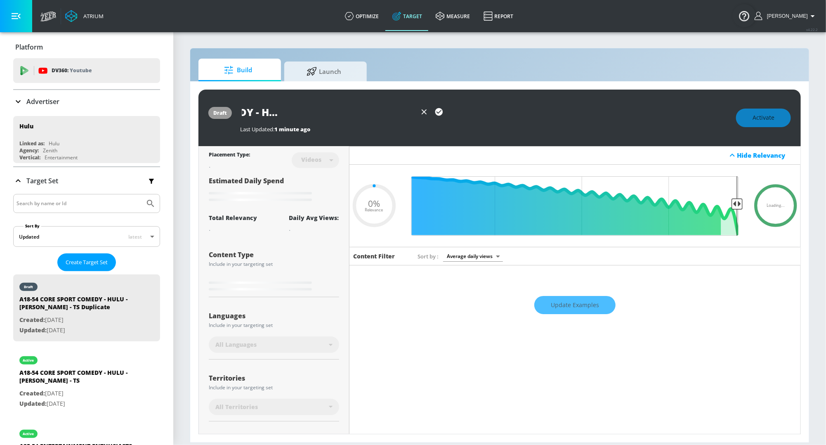
type input "A18-54 CORE SPORT COMEDY - HULU - [PERSON_NAME] - TS Du"
type input "0.05"
type input "A18-54 CORE SPORT COMEDY - HULU - [PERSON_NAME] - TS D"
type input "0.05"
type input "A18-54 CORE SPORT COMEDY - HULU - [PERSON_NAME] - TS"
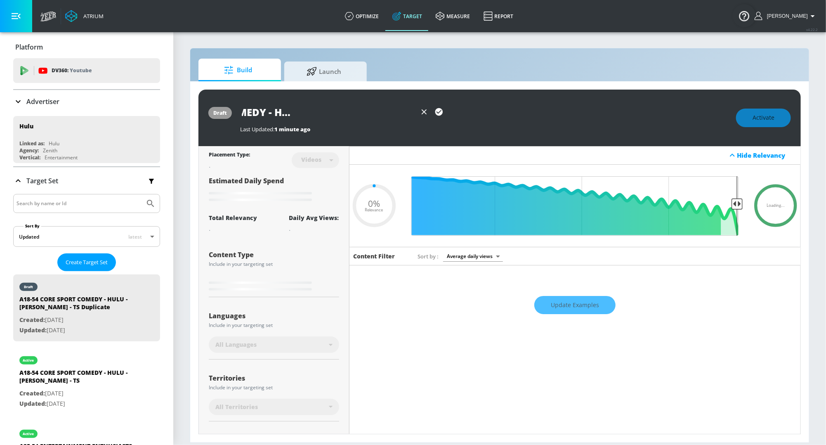
type input "0.05"
type input "A18-54 CORE SPORT COMEDY - HULU - [PERSON_NAME] - TS"
type input "0.05"
type input "A18-54 CORE SPORT COMEDY - HULU - [PERSON_NAME] - T"
type input "0.05"
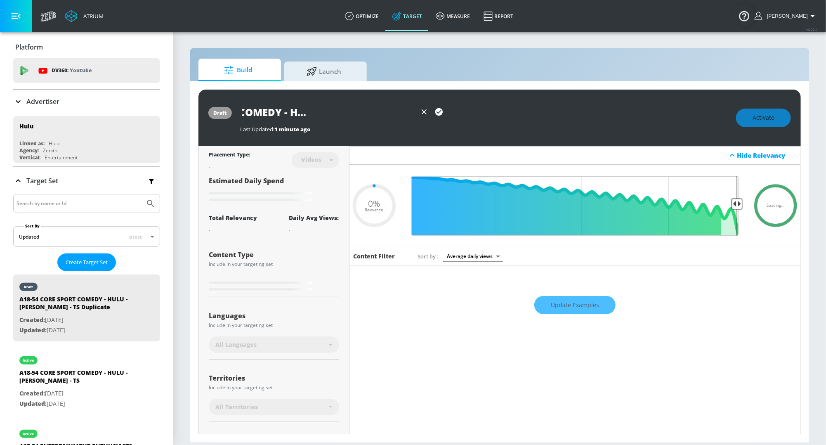
type input "A18-54 CORE SPORT COMEDY - HULU - [PERSON_NAME] -"
type input "0.05"
type input "A18-54 CORE SPORT COMEDY - HULU - [PERSON_NAME] - C"
type input "0.05"
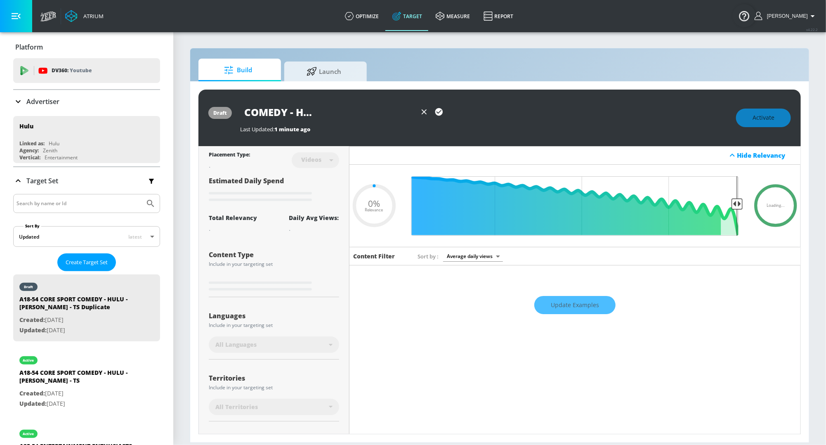
type input "A18-54 CORE SPORT COMEDY - HULU - [PERSON_NAME] - CT"
type input "0.05"
type input "A18-54 CORE SPORT COMEDY - HULU - [PERSON_NAME] - CT"
click at [442, 111] on icon "button" at bounding box center [438, 111] width 7 height 7
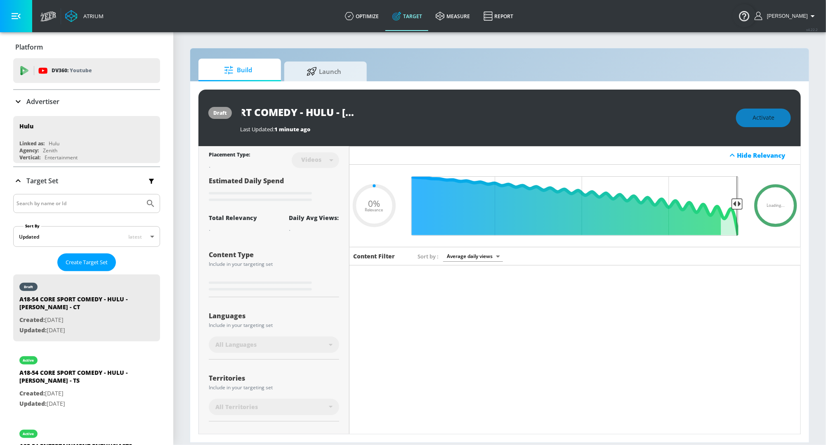
scroll to position [0, 0]
type input "0.05"
click at [299, 110] on input "A18-54 CORE SPORT COMEDY - HULU - [PERSON_NAME] - CT" at bounding box center [343, 112] width 206 height 19
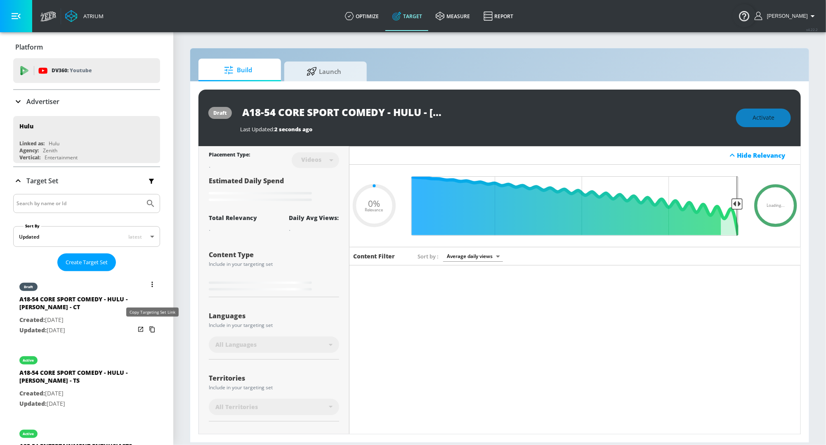
click at [153, 329] on icon "list of Target Set" at bounding box center [152, 328] width 13 height 13
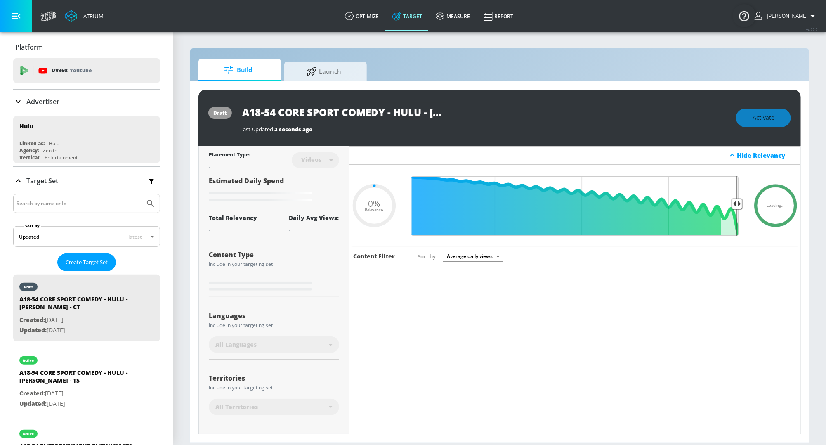
type input "A18-54 CORE SPORT COMEDY - HULU - [PERSON_NAME] - TS Duplicate"
type input "0.6"
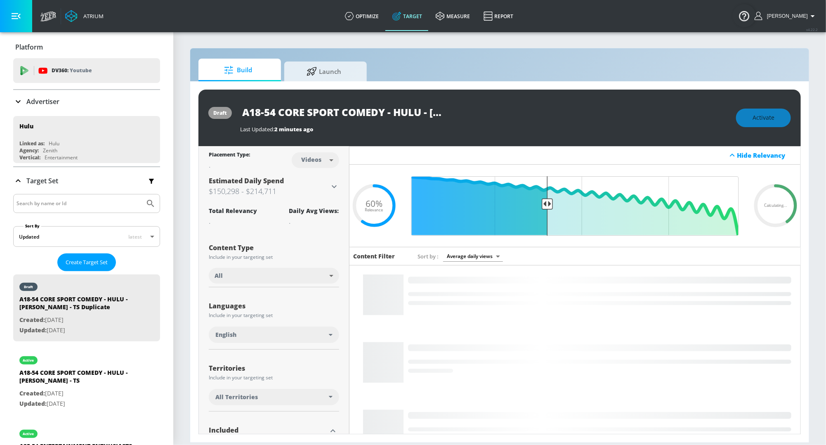
click at [311, 160] on body "Atrium optimize Target measure Report optimize Target measure Report v 4.22.2 […" at bounding box center [413, 222] width 826 height 445
click at [309, 177] on div "Channels" at bounding box center [316, 178] width 30 height 9
type input "channels"
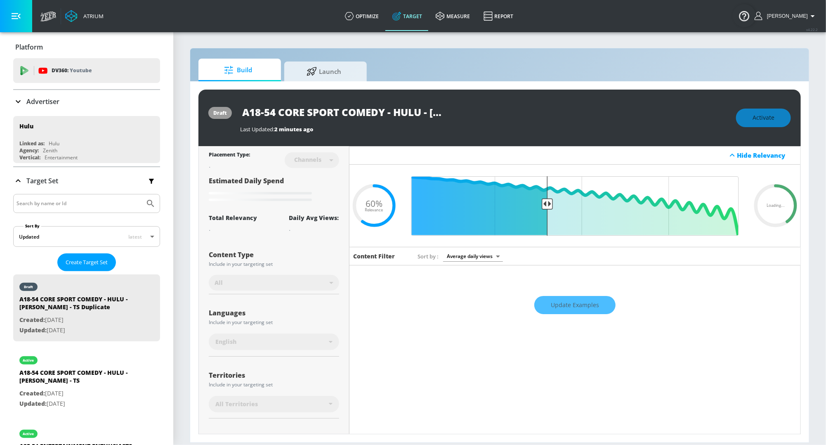
type input "standard"
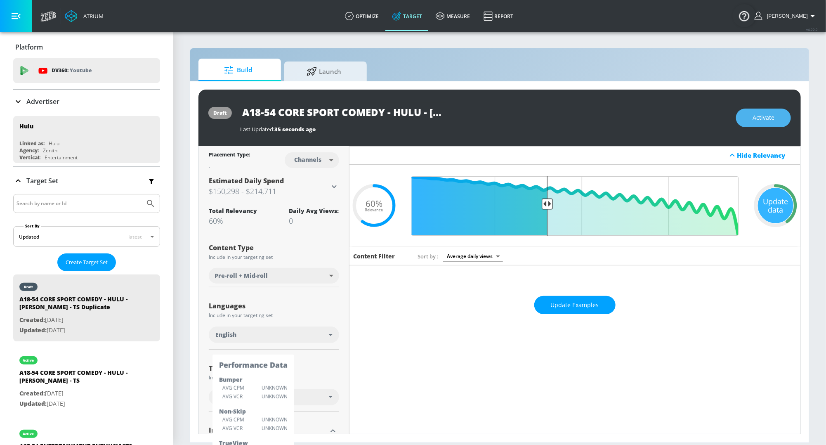
click at [754, 115] on span "Activate" at bounding box center [763, 118] width 22 height 10
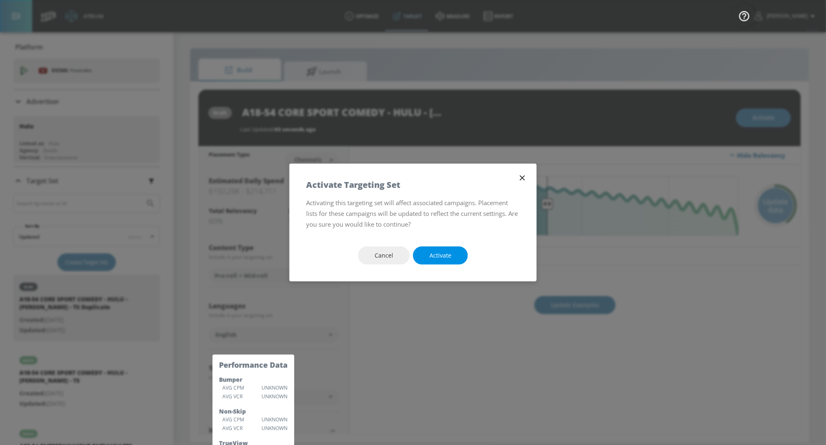
click at [445, 258] on span "Activate" at bounding box center [440, 255] width 22 height 10
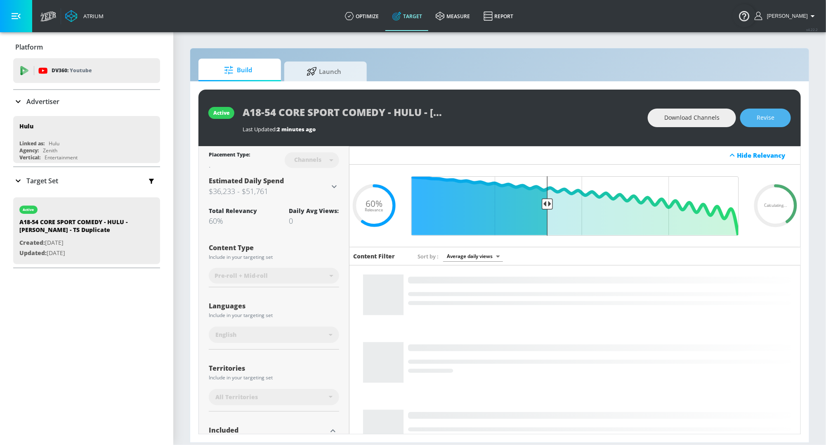
click at [774, 118] on button "Revise" at bounding box center [765, 117] width 51 height 19
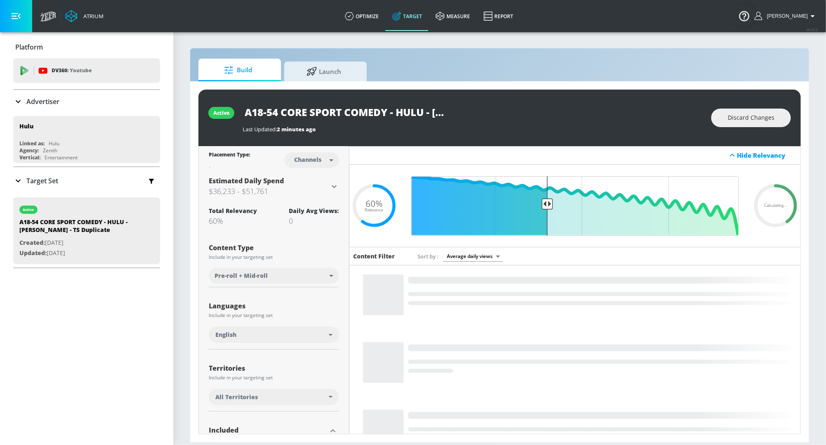
scroll to position [0, 131]
drag, startPoint x: 423, startPoint y: 116, endPoint x: 548, endPoint y: 116, distance: 125.8
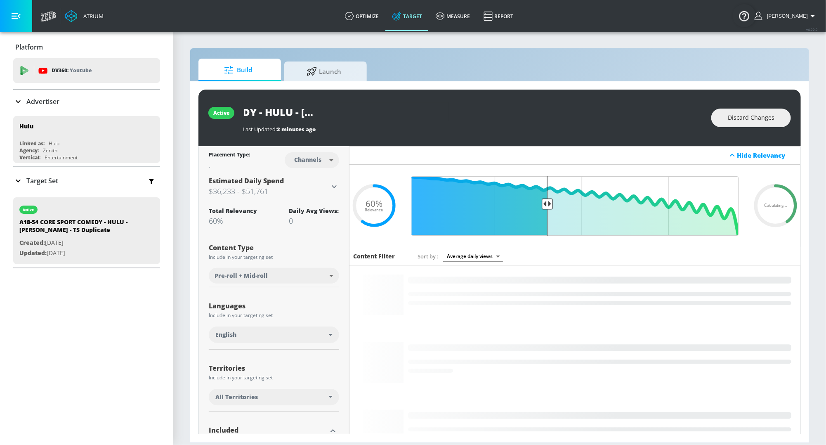
click at [548, 116] on div "A18-54 CORE SPORT COMEDY - HULU - [PERSON_NAME] - TS Duplicate" at bounding box center [472, 112] width 460 height 19
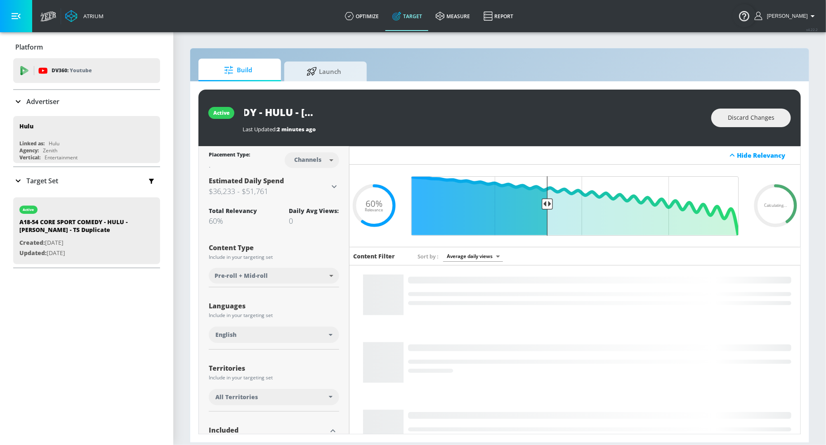
drag, startPoint x: 384, startPoint y: 112, endPoint x: 503, endPoint y: 112, distance: 119.2
click at [503, 112] on div "A18-54 CORE SPORT COMEDY - HULU - [PERSON_NAME] - TS Duplicate" at bounding box center [472, 112] width 460 height 19
drag, startPoint x: 383, startPoint y: 113, endPoint x: 494, endPoint y: 113, distance: 110.5
click at [494, 113] on div "A18-54 CORE SPORT COMEDY - HULU - [PERSON_NAME] - TS Duplicate" at bounding box center [472, 112] width 460 height 19
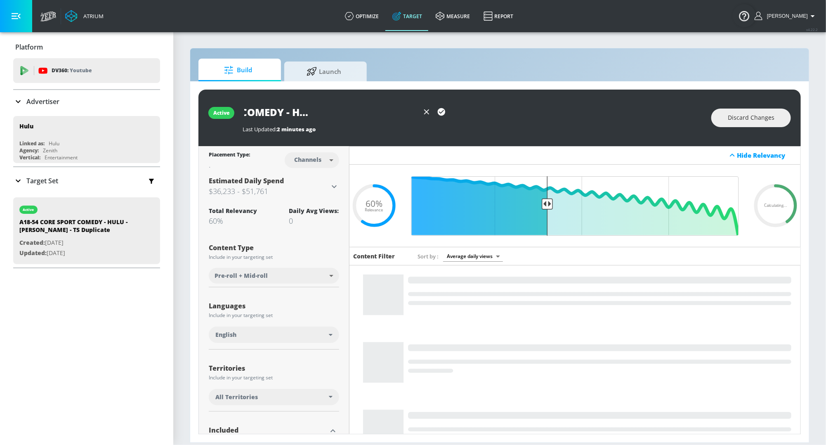
scroll to position [0, 109]
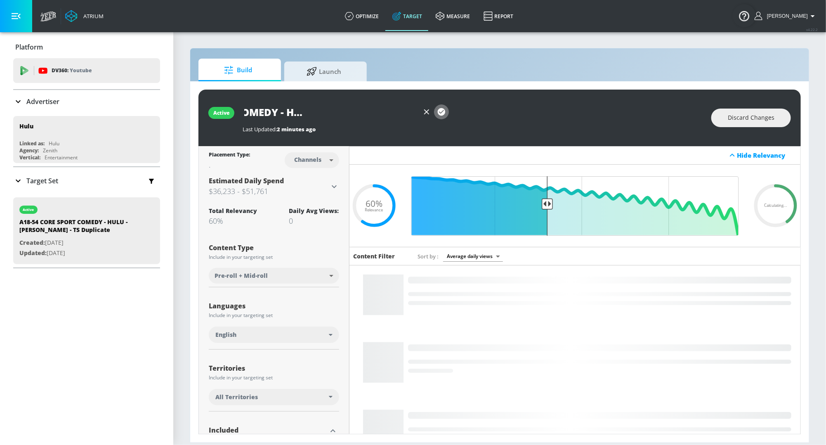
click at [442, 113] on icon "button" at bounding box center [441, 111] width 7 height 7
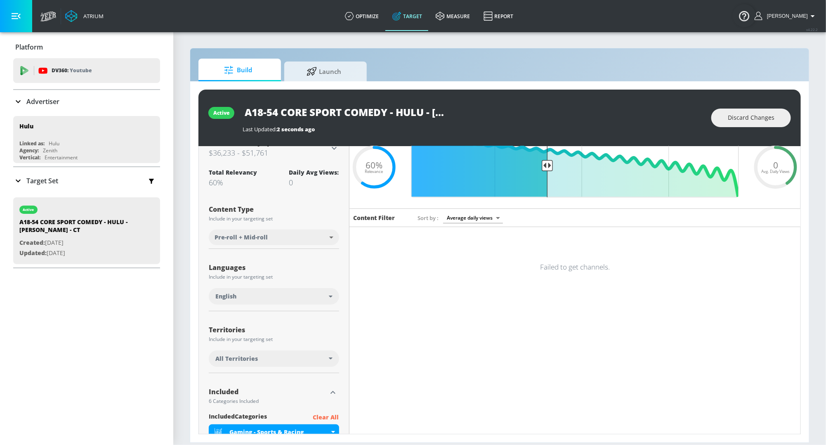
scroll to position [28, 0]
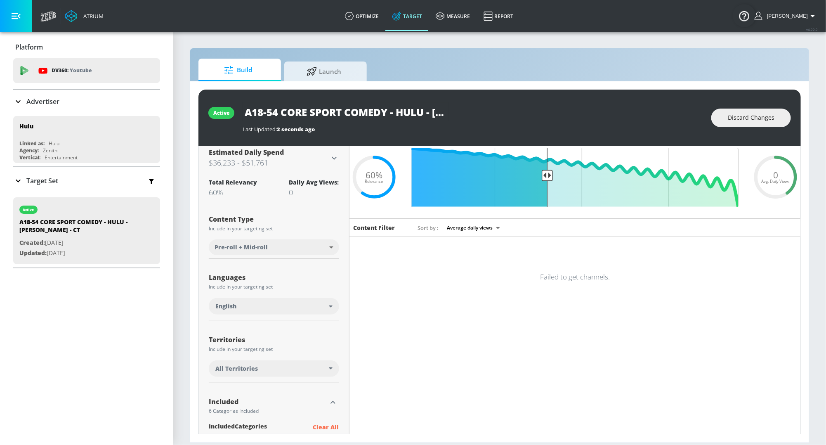
click at [301, 245] on body "Atrium optimize Target measure Report optimize Target measure Report v 4.22.2 […" at bounding box center [413, 222] width 826 height 445
click at [182, 260] on div at bounding box center [413, 222] width 826 height 445
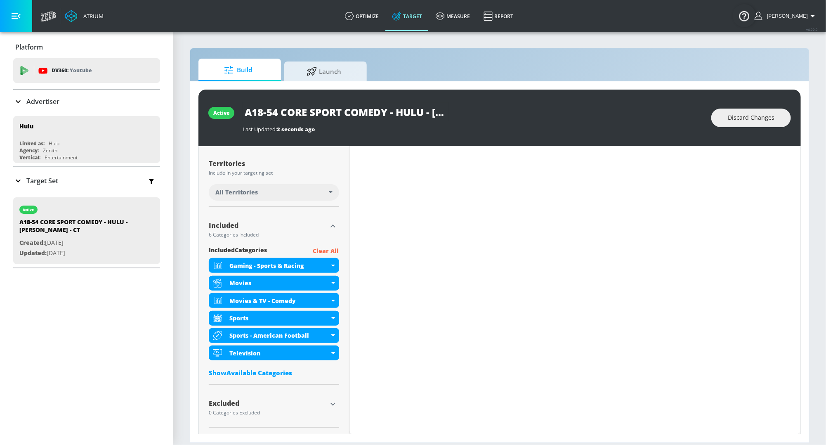
scroll to position [0, 0]
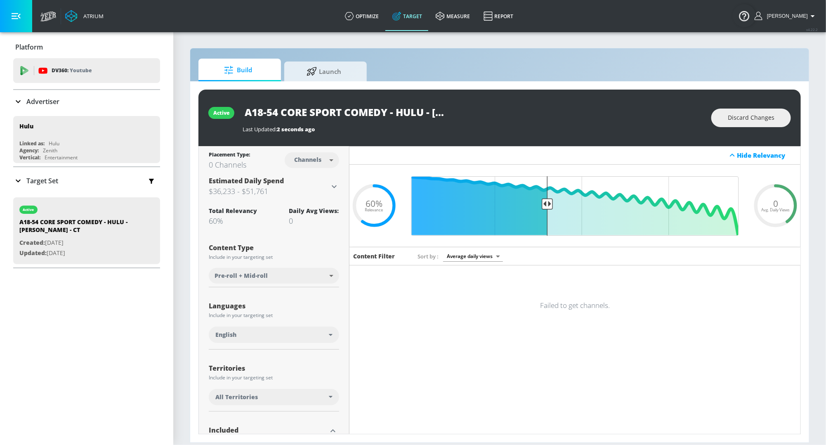
click at [37, 178] on p "Target Set" at bounding box center [42, 180] width 32 height 9
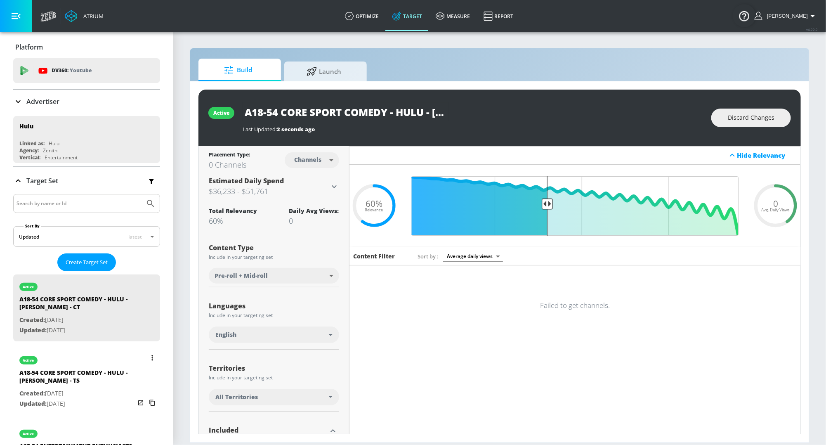
click at [100, 377] on div "A18-54 CORE SPORT COMEDY - HULU - [PERSON_NAME] - TS" at bounding box center [76, 378] width 115 height 20
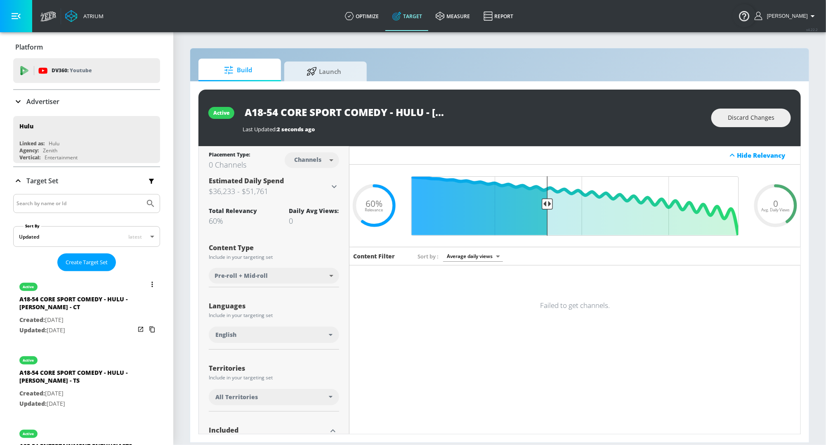
type input "A18-54 CORE SPORT COMEDY - HULU - [PERSON_NAME] - TS"
type input "videos"
type input "0.05"
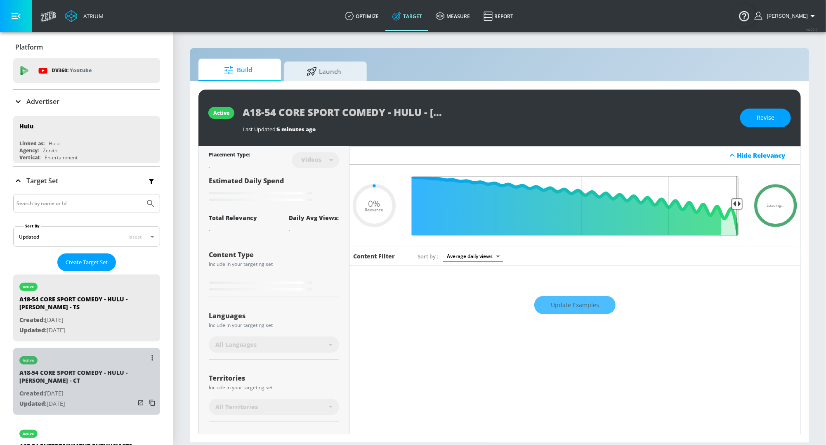
click at [82, 388] on p "Created: Aug. 15, 2025" at bounding box center [76, 393] width 115 height 10
type input "A18-54 CORE SPORT COMEDY - HULU - [PERSON_NAME] - CT"
type input "channels"
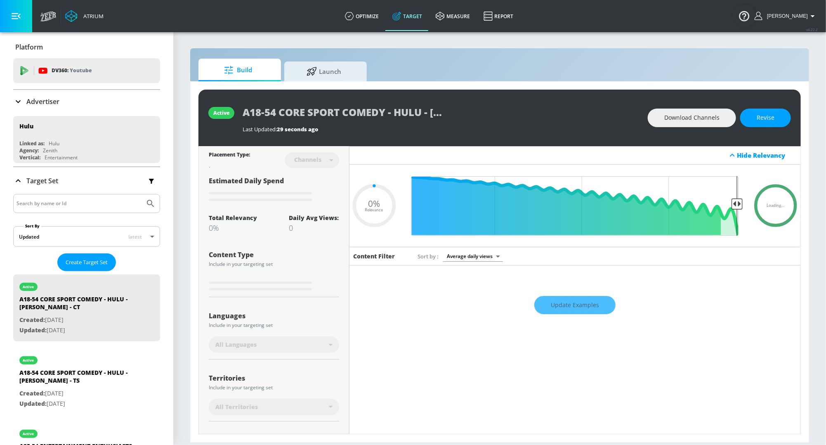
type input "0.6"
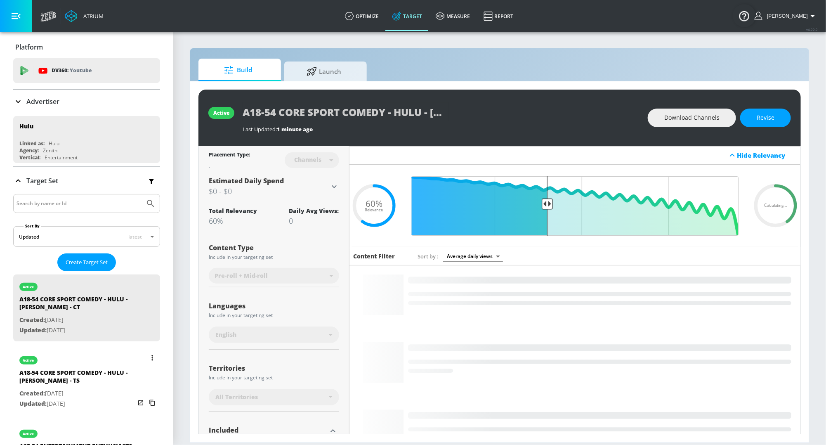
click at [91, 374] on div "A18-54 CORE SPORT COMEDY - HULU - [PERSON_NAME] - TS" at bounding box center [76, 378] width 115 height 20
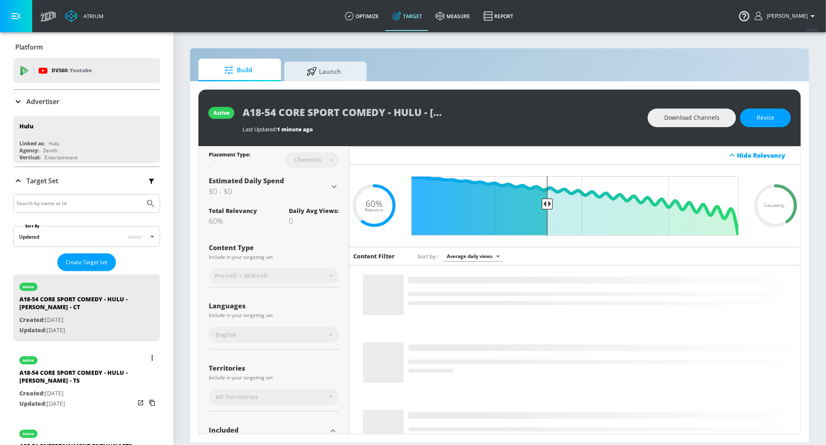
type input "A18-54 CORE SPORT COMEDY - HULU - [PERSON_NAME] - TS"
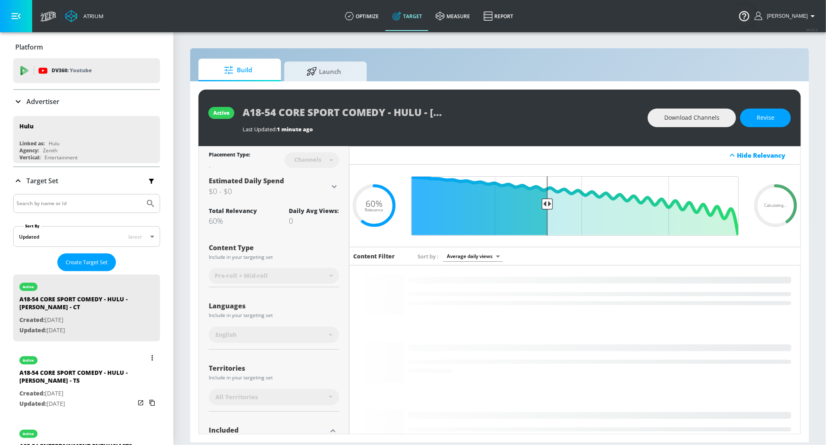
type input "videos"
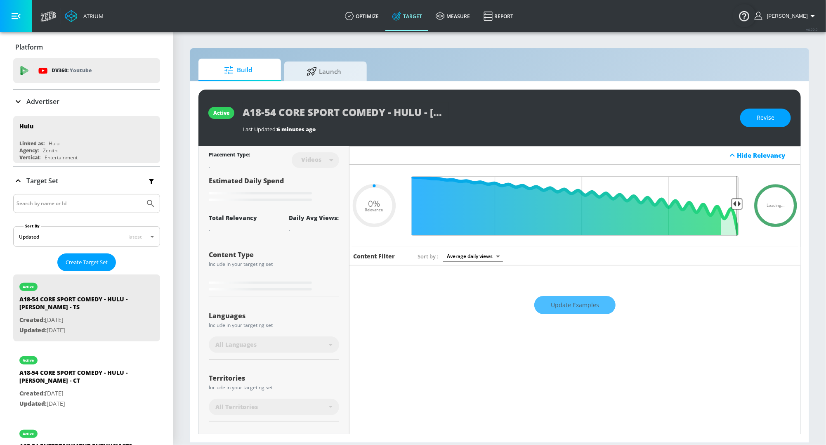
type input "0.6"
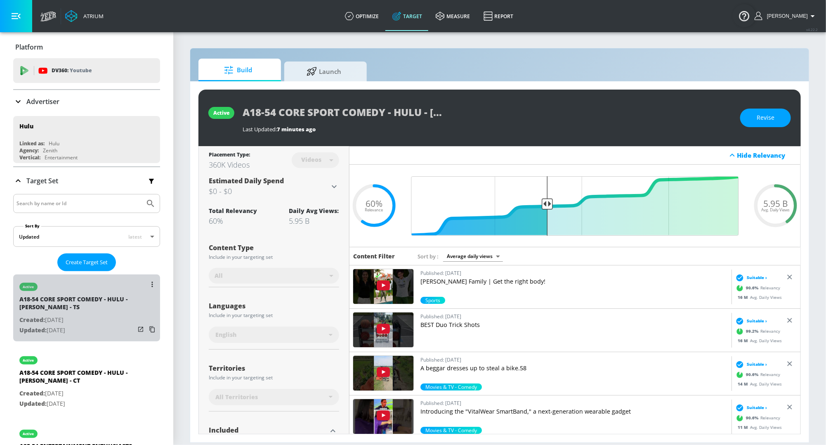
drag, startPoint x: 79, startPoint y: 302, endPoint x: 129, endPoint y: 320, distance: 52.7
click at [44, 301] on div "A18-54 CORE SPORT COMEDY - HULU - [PERSON_NAME] - TS" at bounding box center [76, 305] width 115 height 20
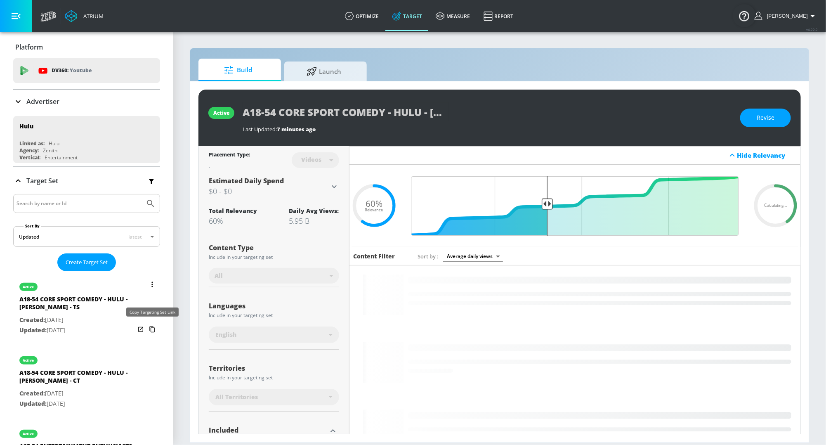
click at [152, 328] on icon "list of Target Set" at bounding box center [152, 328] width 13 height 13
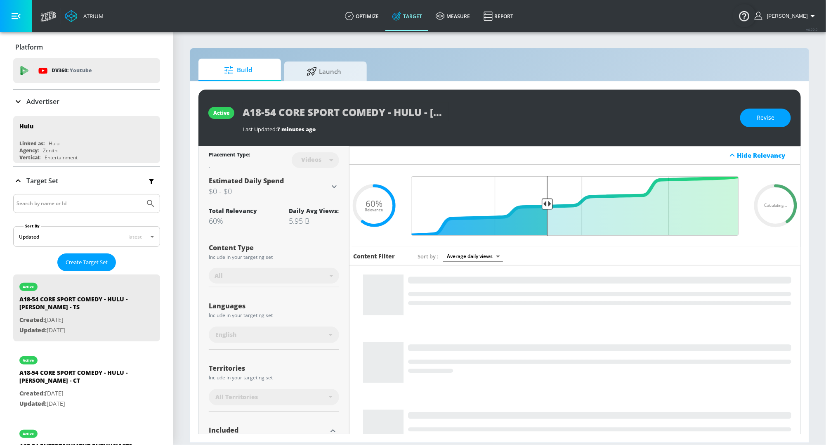
click at [338, 123] on div "Last Updated: 7 minutes ago" at bounding box center [486, 127] width 489 height 12
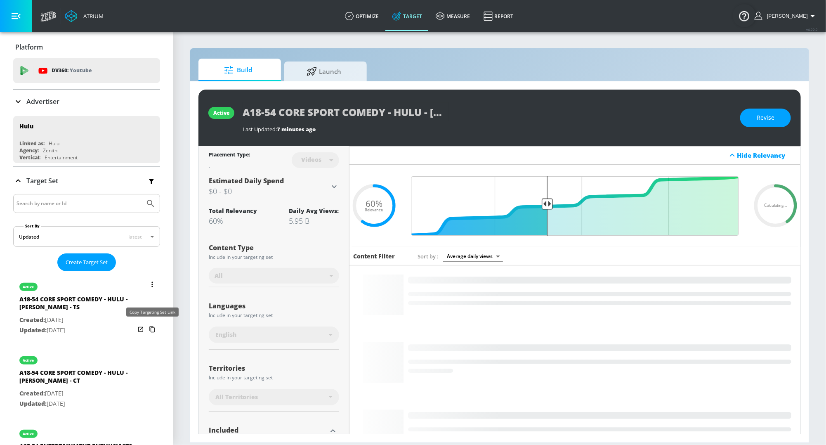
click at [151, 328] on icon "list of Target Set" at bounding box center [152, 328] width 13 height 13
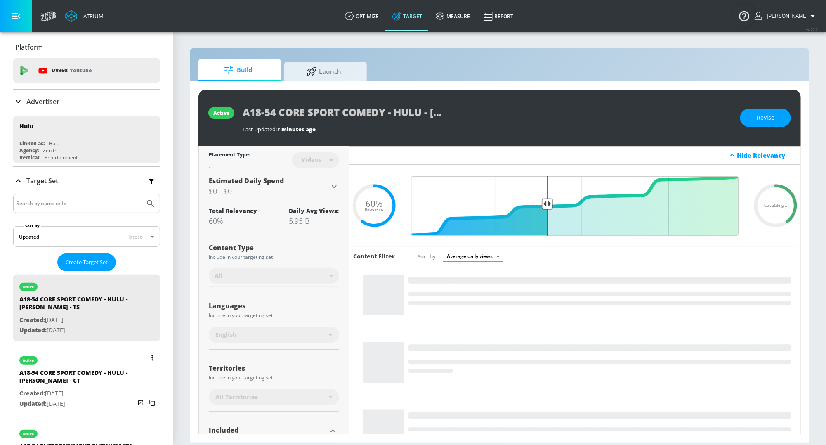
scroll to position [8, 0]
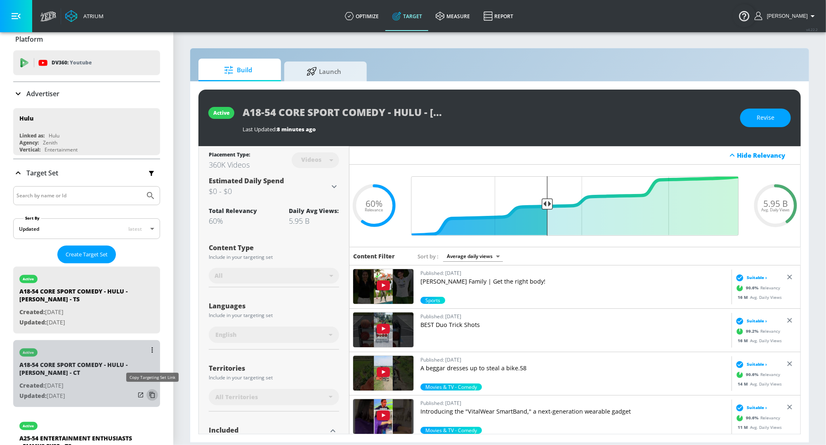
click at [153, 393] on icon "list of Target Set" at bounding box center [152, 394] width 13 height 13
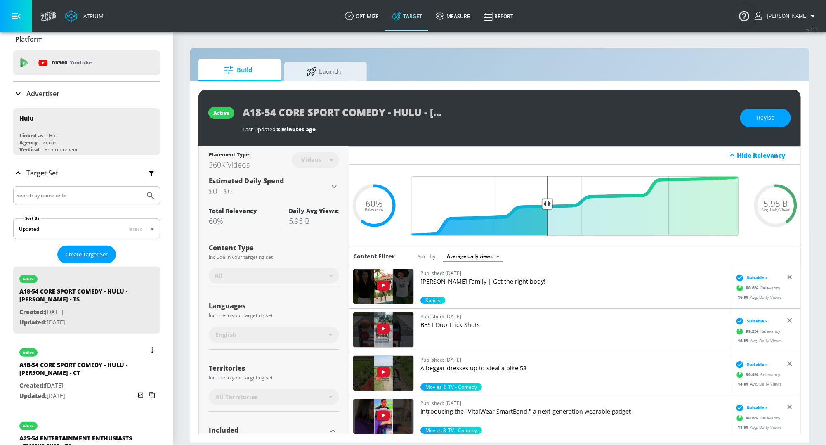
scroll to position [33, 0]
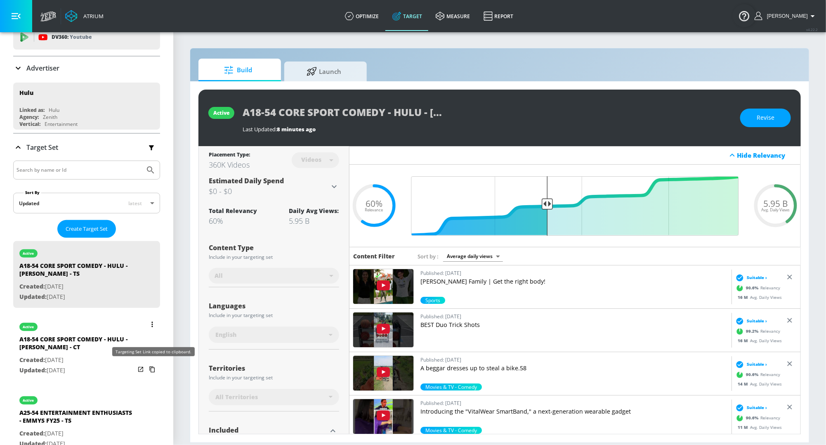
click at [152, 365] on icon "list of Target Set" at bounding box center [152, 368] width 13 height 13
